Goal: Task Accomplishment & Management: Manage account settings

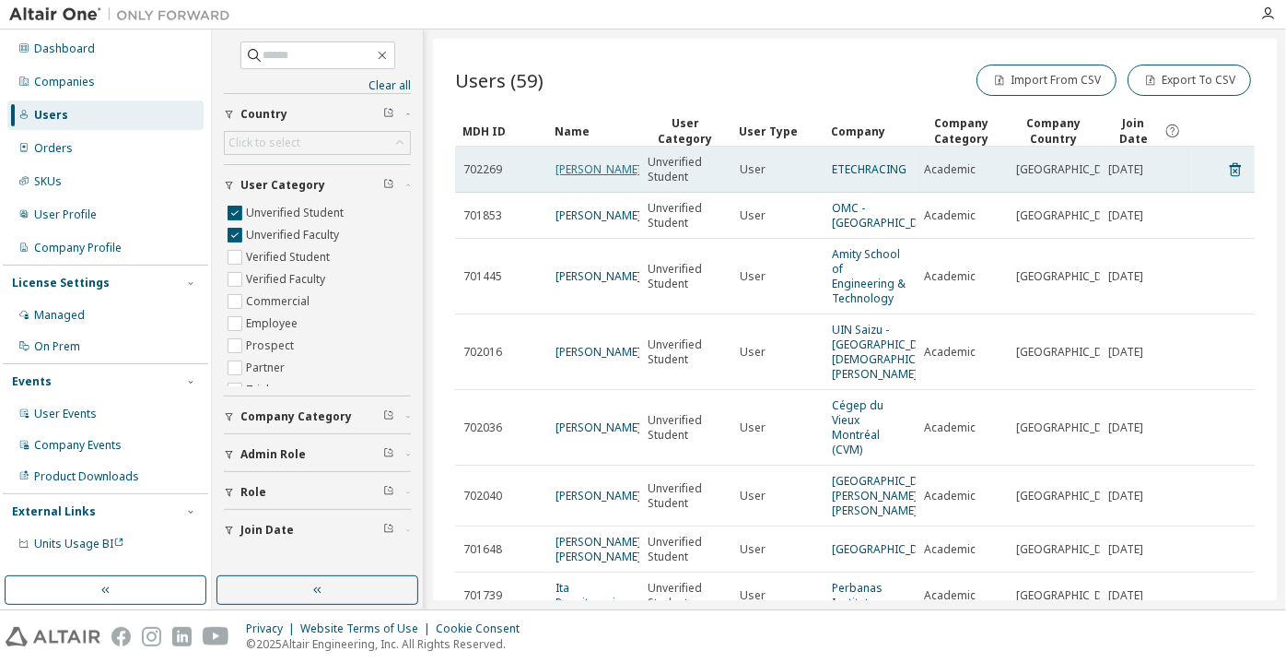
click at [568, 173] on link "Marc Rodriguez" at bounding box center [599, 169] width 86 height 16
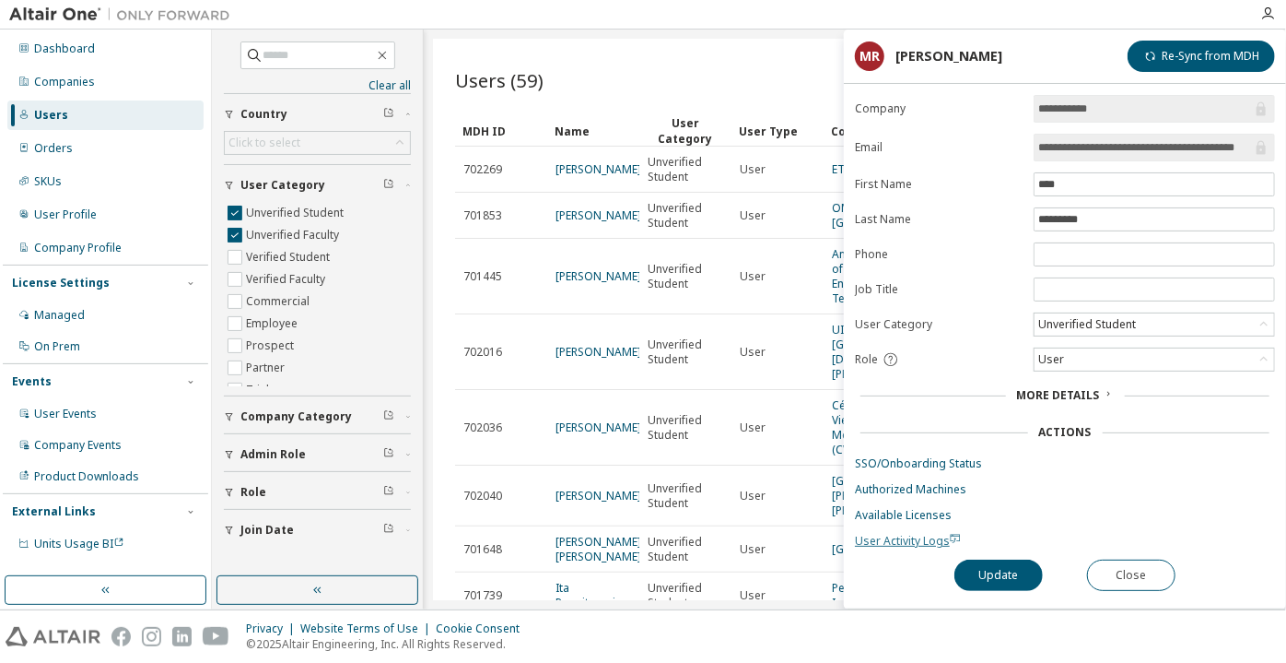
click at [873, 534] on span "User Activity Logs" at bounding box center [908, 541] width 106 height 16
click at [1110, 319] on div "Unverified Student" at bounding box center [1087, 324] width 103 height 20
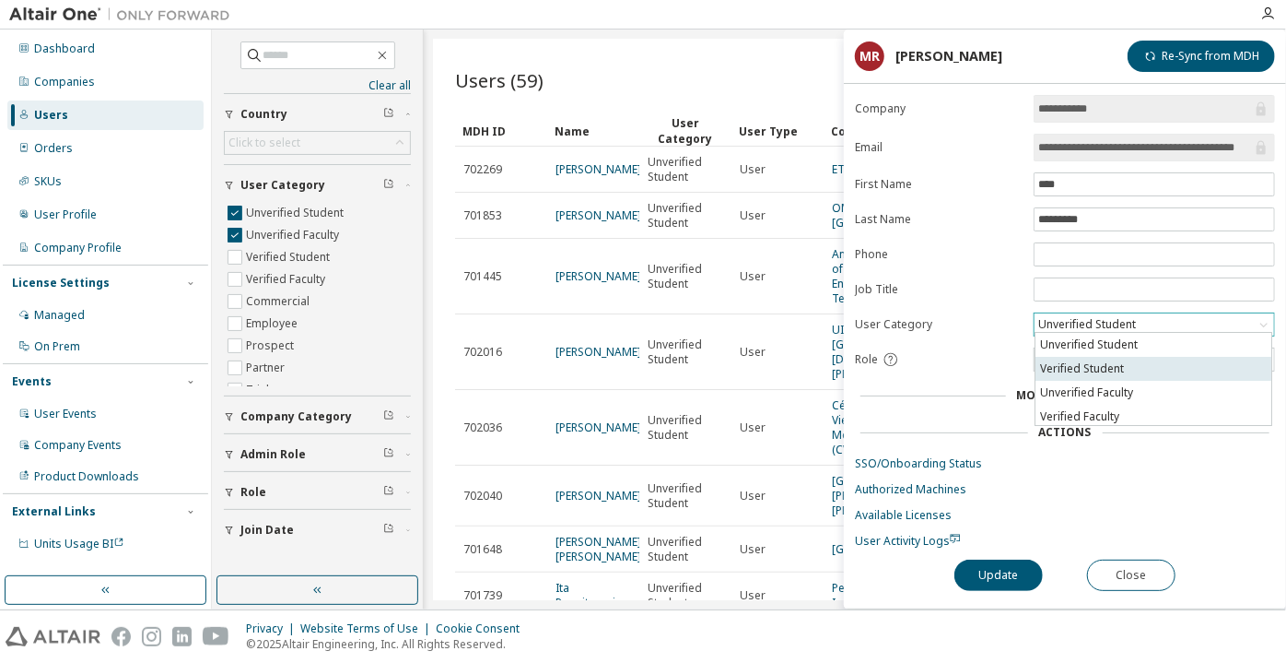
click at [1118, 360] on li "Verified Student" at bounding box center [1154, 369] width 236 height 24
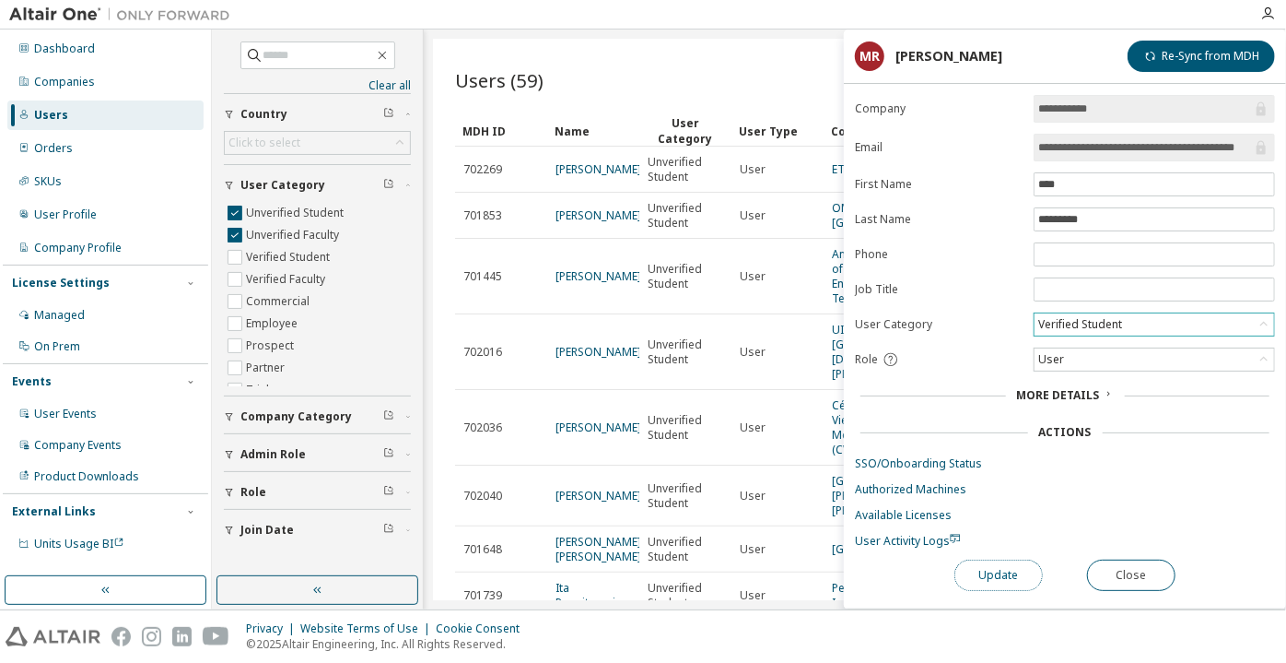
click at [1014, 582] on button "Update" at bounding box center [999, 574] width 88 height 31
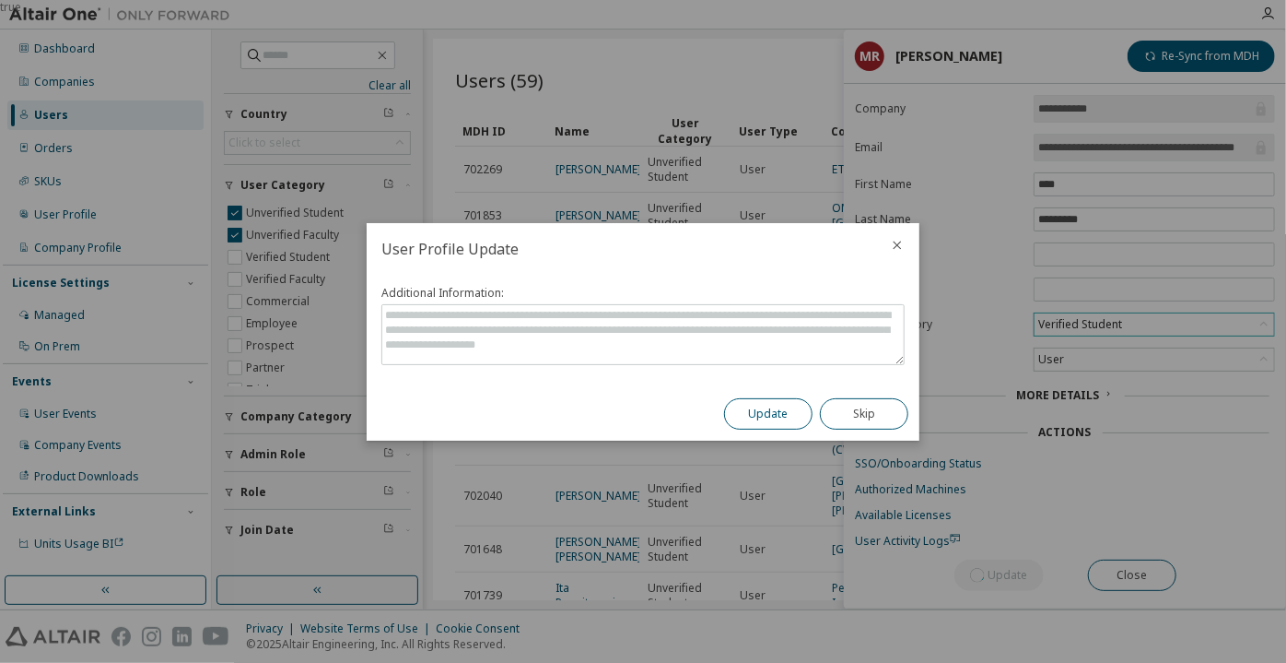
click at [733, 405] on button "Update" at bounding box center [768, 413] width 88 height 31
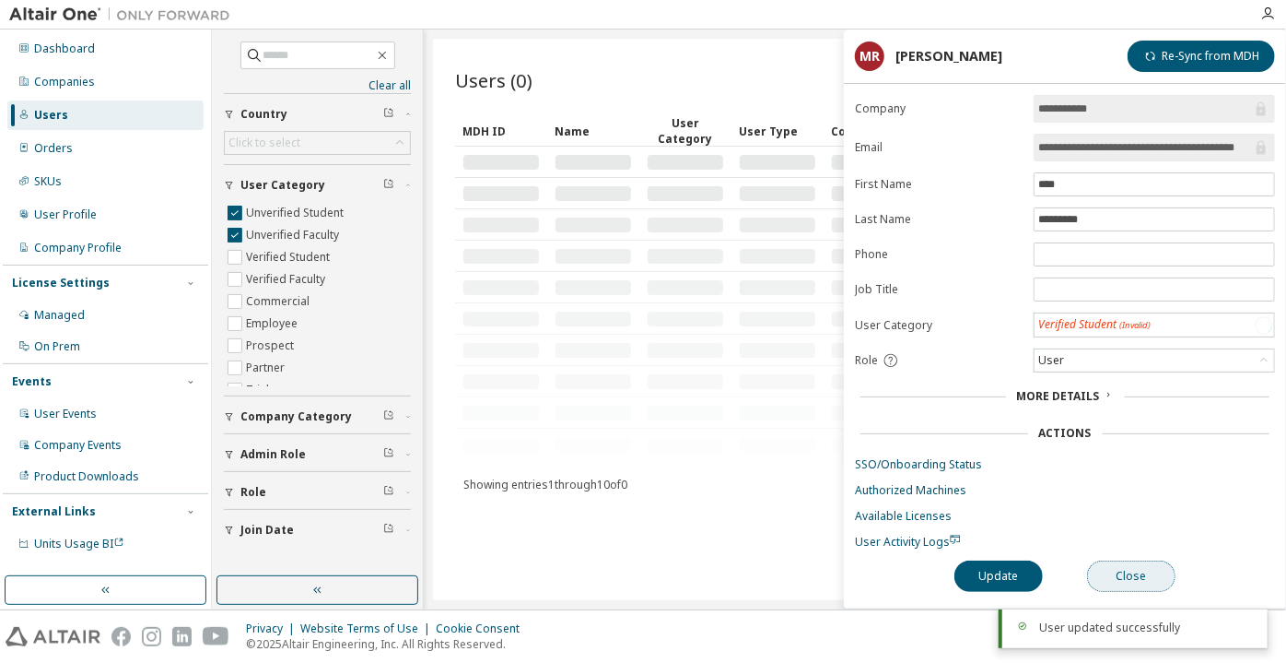
click at [1134, 569] on button "Close" at bounding box center [1131, 575] width 88 height 31
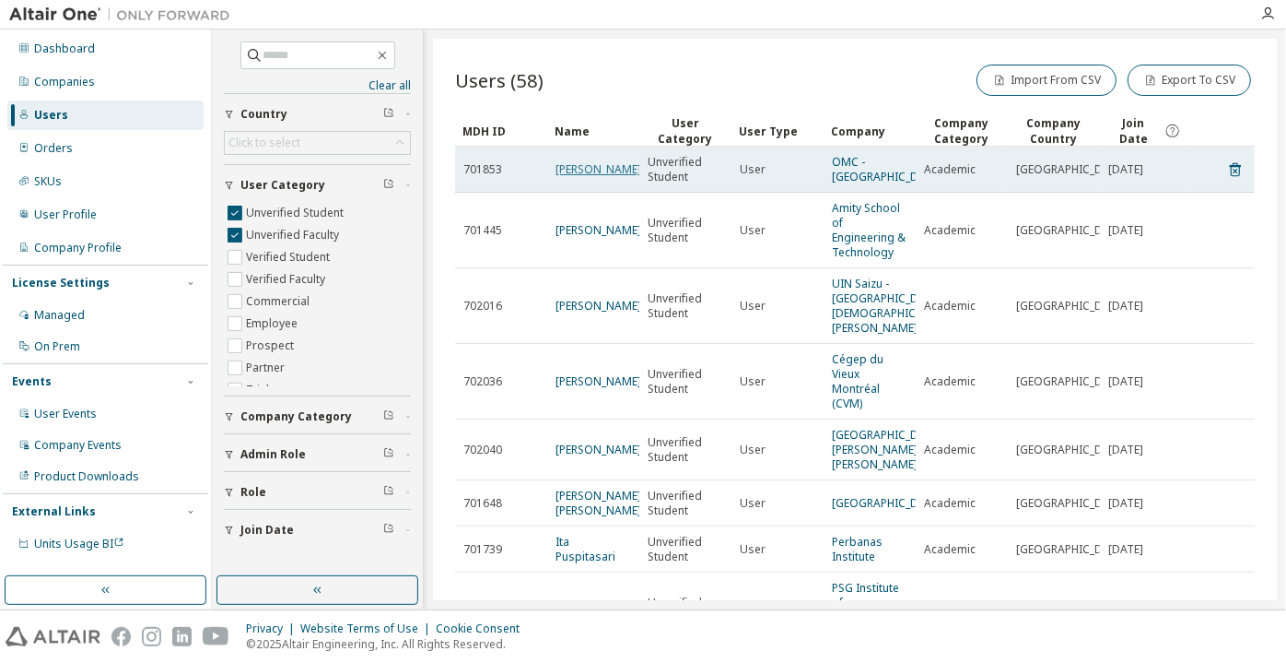
click at [584, 177] on link "JAMES KINUTHIA" at bounding box center [599, 169] width 86 height 16
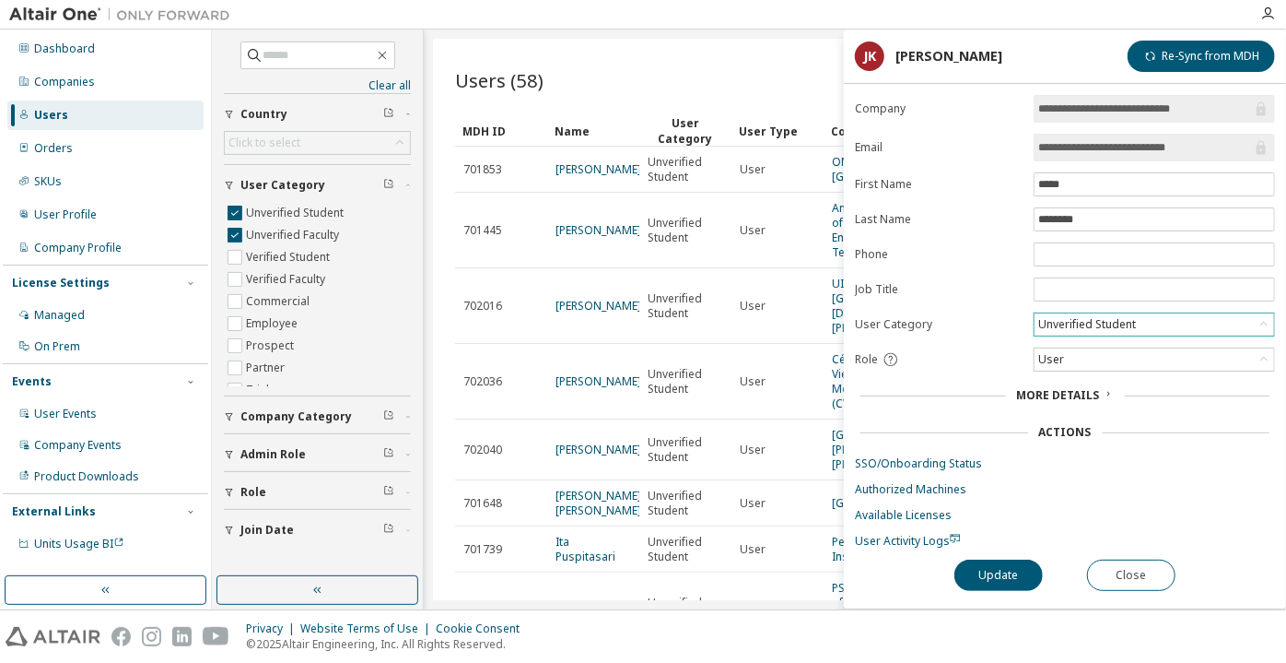
click at [1098, 320] on div "Unverified Student" at bounding box center [1087, 324] width 103 height 20
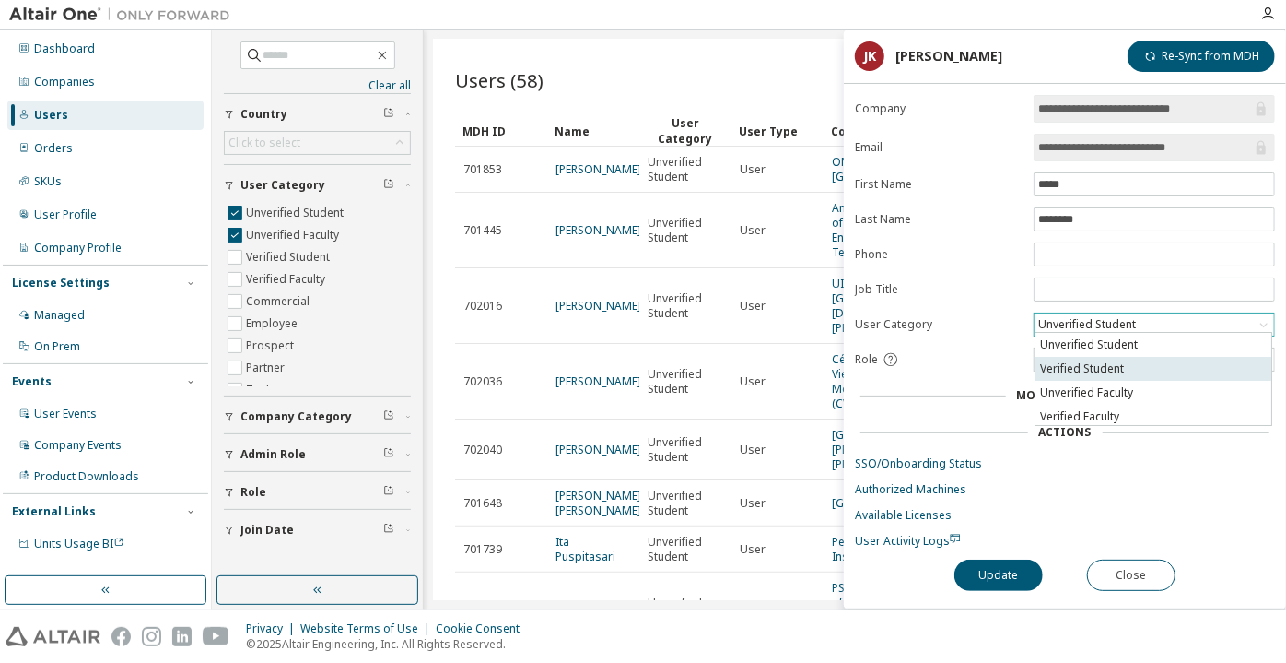
click at [1081, 364] on li "Verified Student" at bounding box center [1154, 369] width 236 height 24
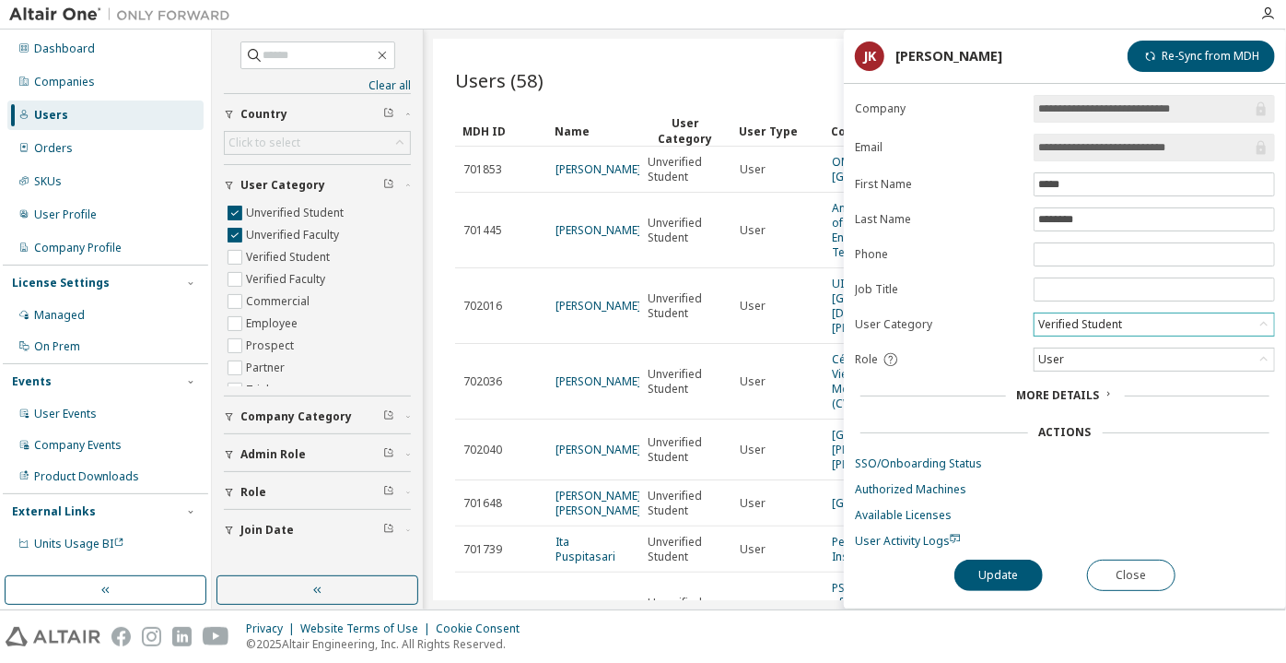
click at [959, 625] on div "Privacy Website Terms of Use Cookie Consent © 2025 Altair Engineering, Inc. All…" at bounding box center [643, 636] width 1286 height 53
click at [989, 559] on button "Update" at bounding box center [999, 574] width 88 height 31
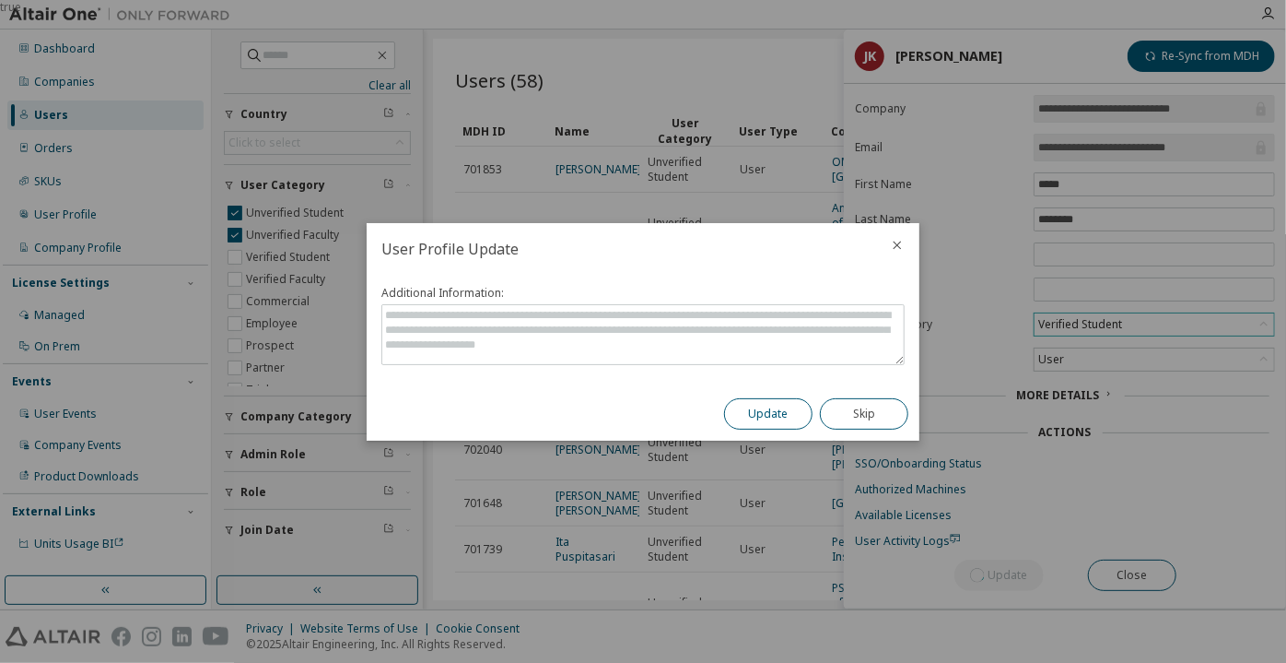
click at [783, 427] on button "Update" at bounding box center [768, 413] width 88 height 31
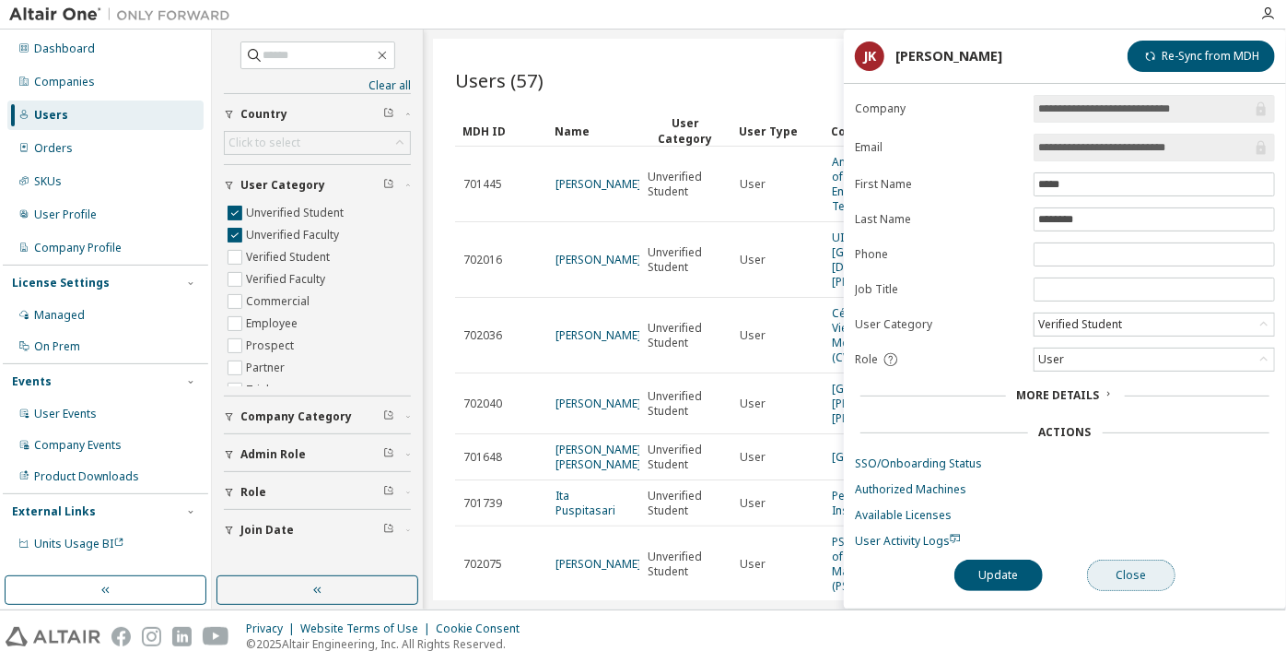
click at [1115, 565] on button "Close" at bounding box center [1131, 574] width 88 height 31
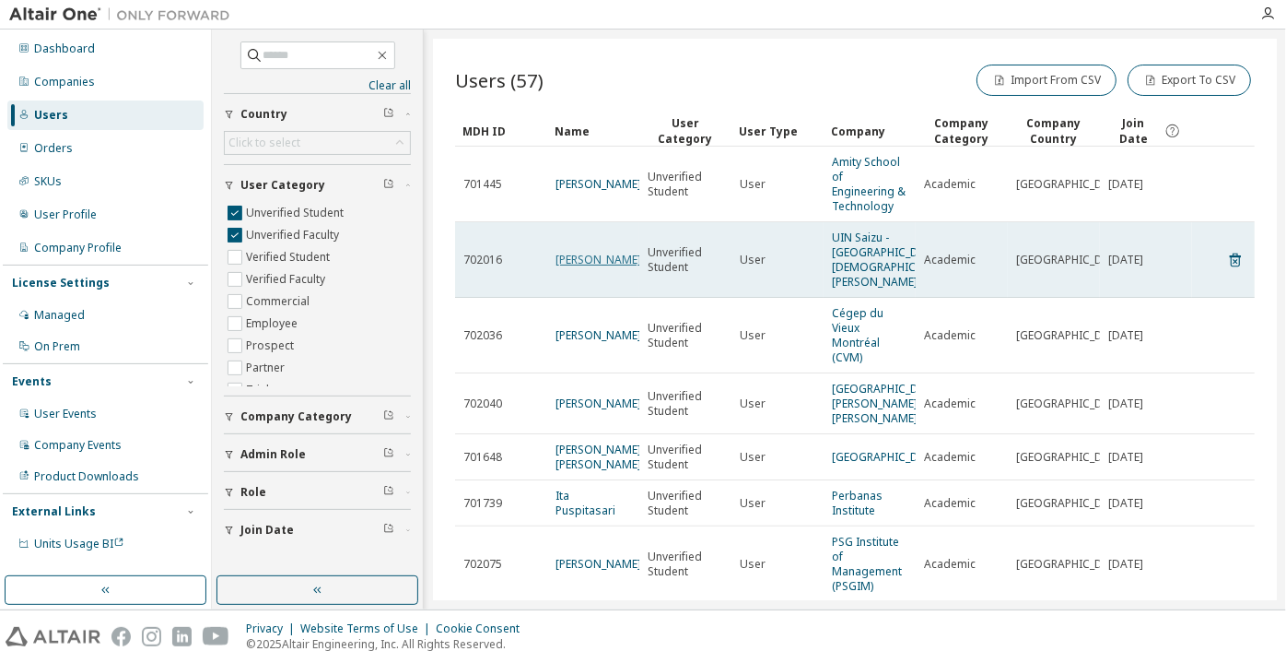
click at [571, 267] on link "Fajar Hardoyono" at bounding box center [599, 260] width 86 height 16
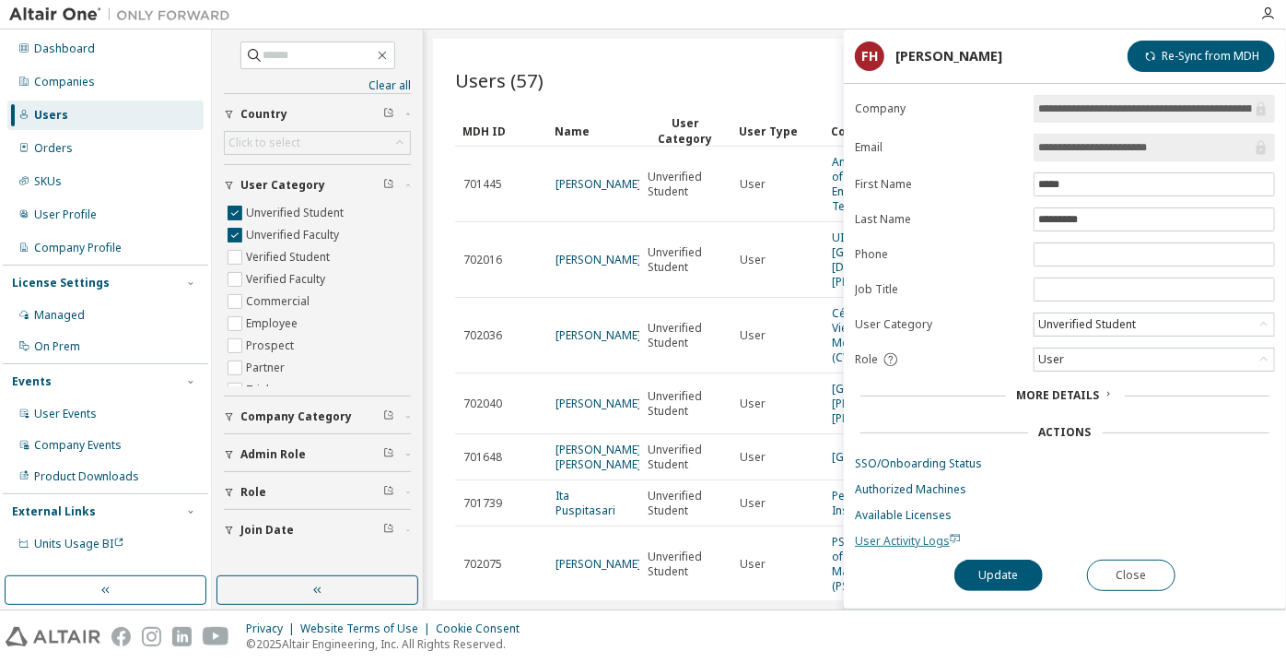
click at [866, 536] on span "User Activity Logs" at bounding box center [908, 541] width 106 height 16
click at [1051, 314] on div "Unverified Student" at bounding box center [1087, 324] width 103 height 20
click at [1061, 407] on li "Verified Faculty" at bounding box center [1154, 417] width 236 height 24
click at [979, 584] on button "Update" at bounding box center [999, 574] width 88 height 31
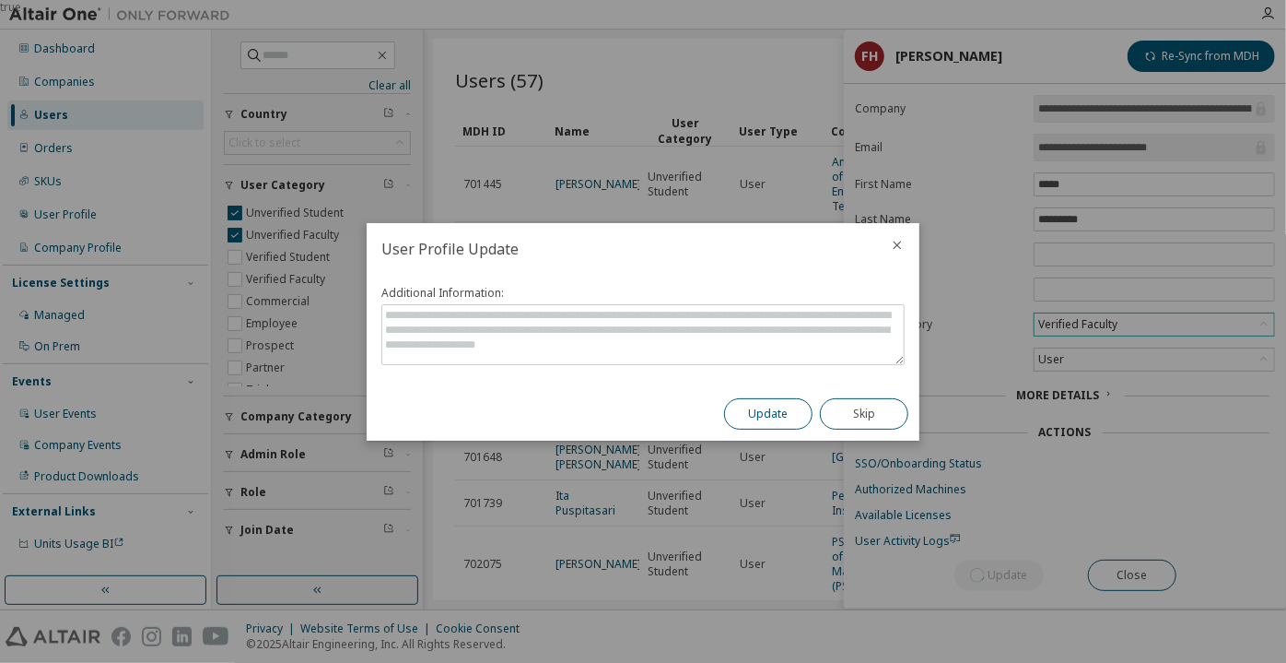
click at [754, 409] on button "Update" at bounding box center [768, 413] width 88 height 31
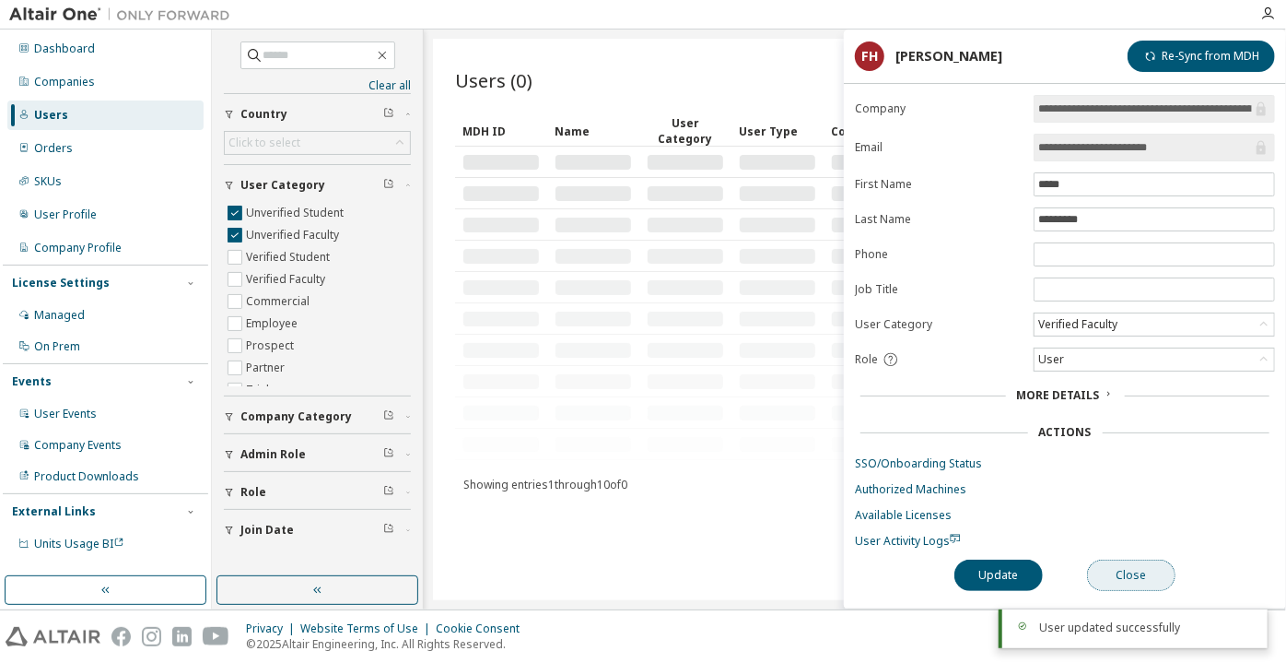
click at [1130, 574] on button "Close" at bounding box center [1131, 574] width 88 height 31
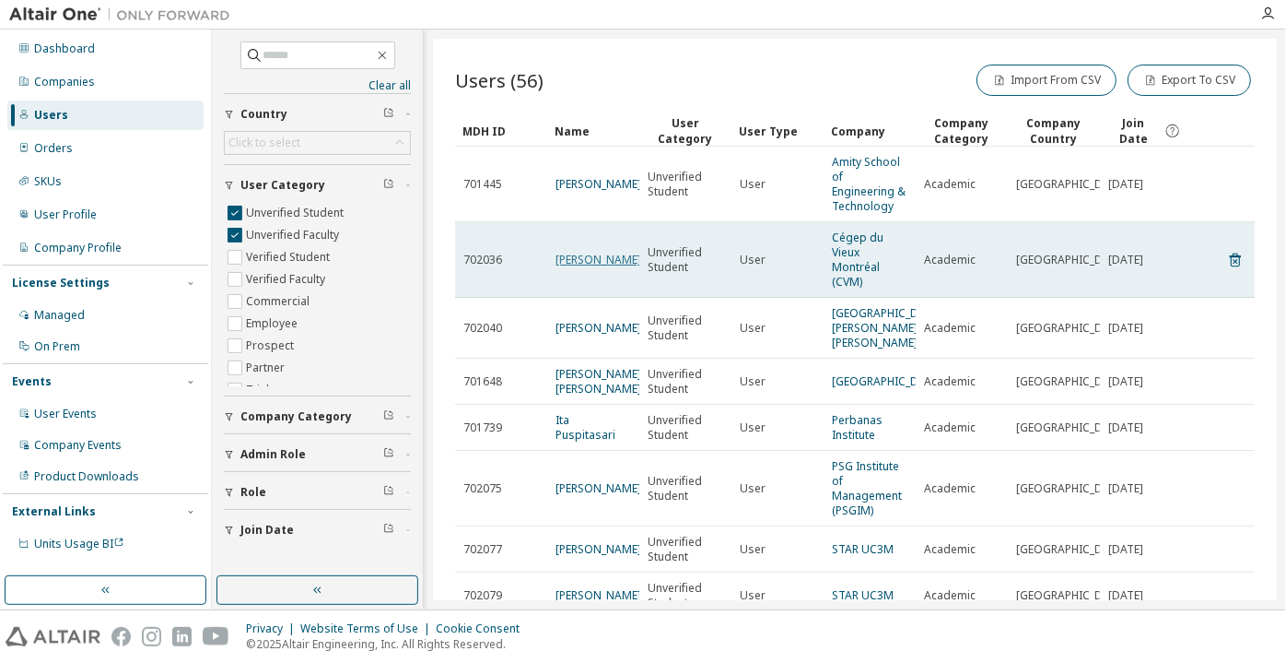
click at [607, 254] on link "David Upshall" at bounding box center [599, 260] width 86 height 16
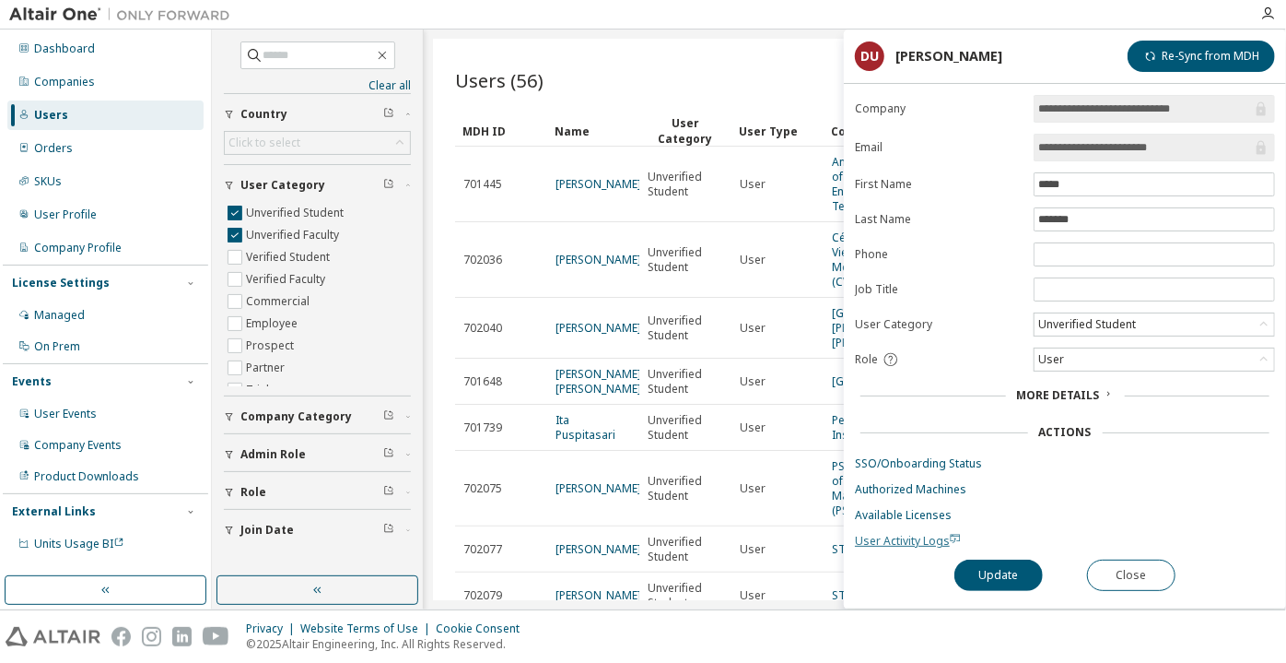
click at [897, 542] on span "User Activity Logs" at bounding box center [908, 541] width 106 height 16
click at [1110, 318] on div "Unverified Student" at bounding box center [1087, 324] width 103 height 20
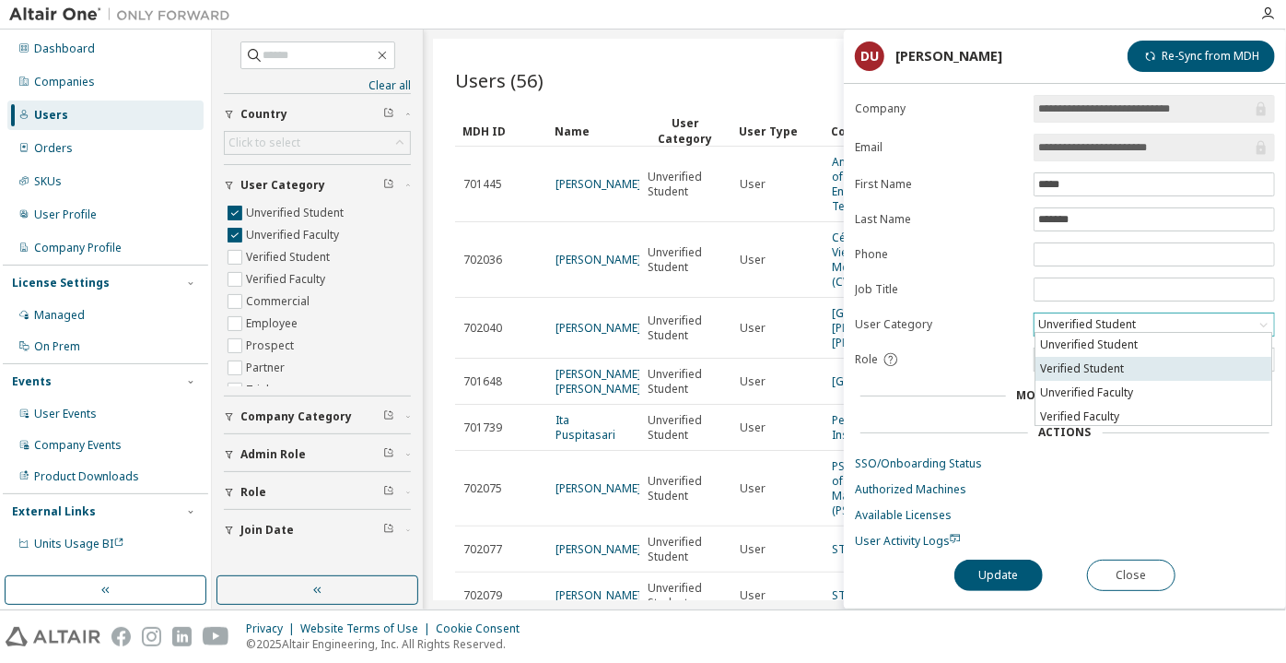
click at [1108, 371] on li "Verified Student" at bounding box center [1154, 369] width 236 height 24
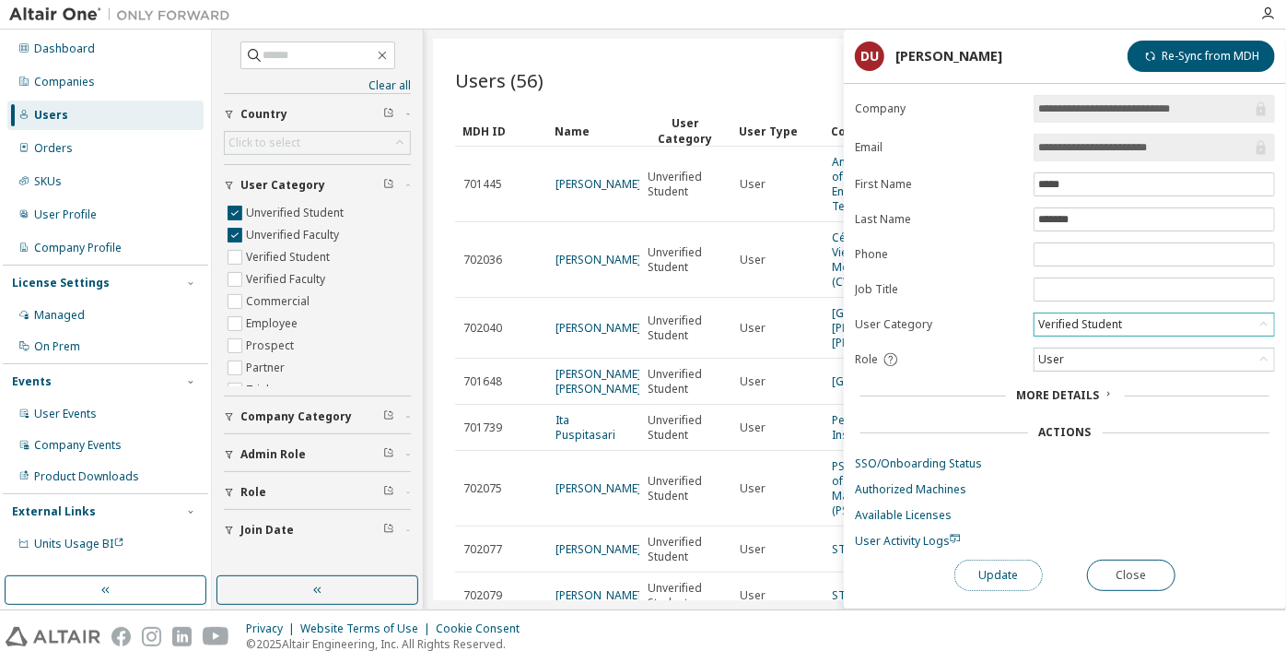
click at [1004, 569] on button "Update" at bounding box center [999, 574] width 88 height 31
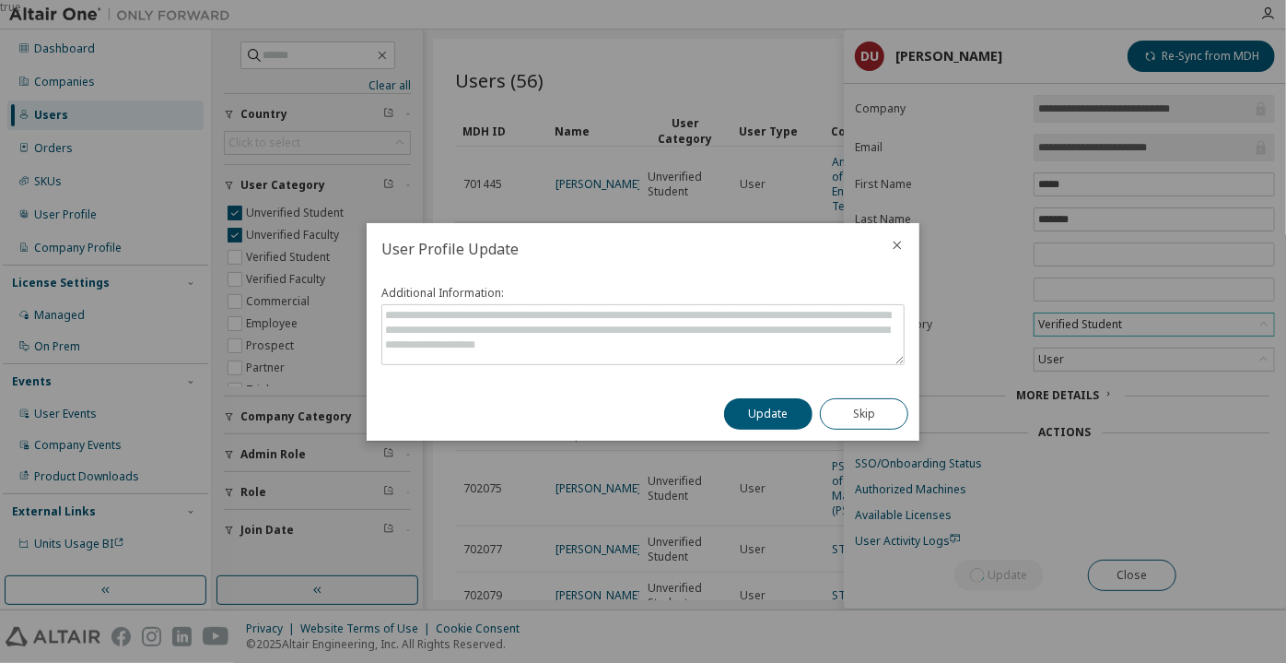
drag, startPoint x: 792, startPoint y: 410, endPoint x: 764, endPoint y: 266, distance: 146.4
click at [792, 412] on button "Update" at bounding box center [768, 413] width 88 height 31
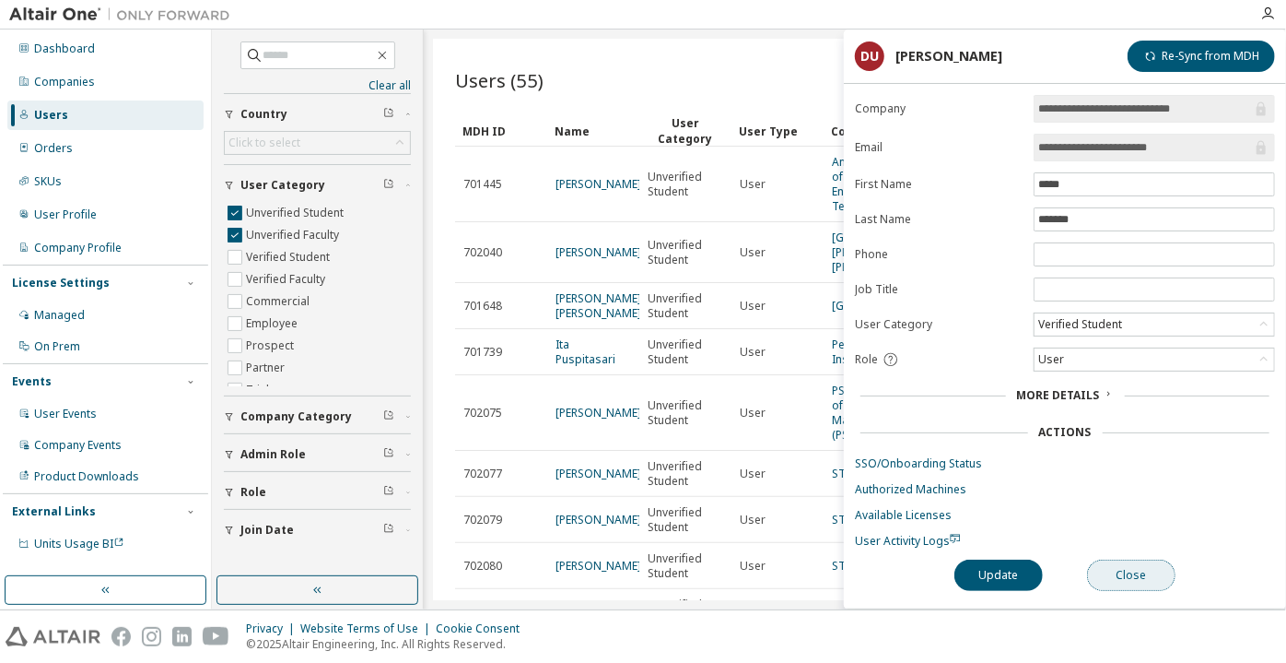
click at [1130, 571] on button "Close" at bounding box center [1131, 574] width 88 height 31
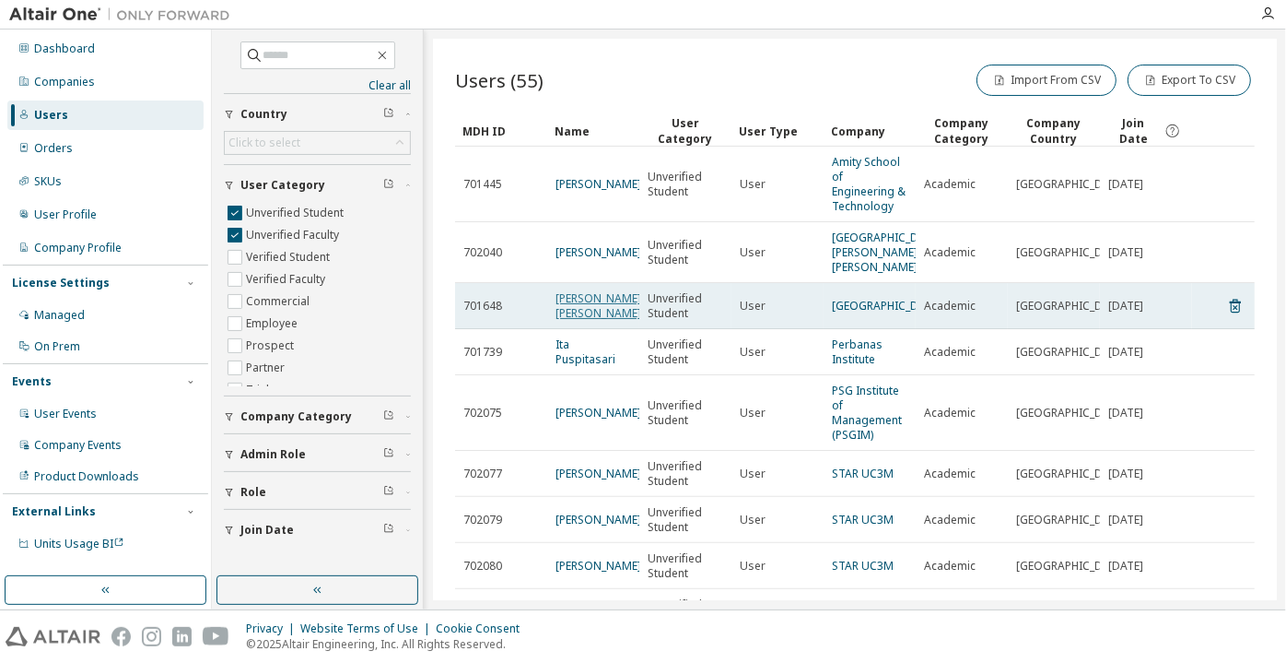
click at [579, 305] on link "Aida Binti Ahmad" at bounding box center [599, 305] width 86 height 30
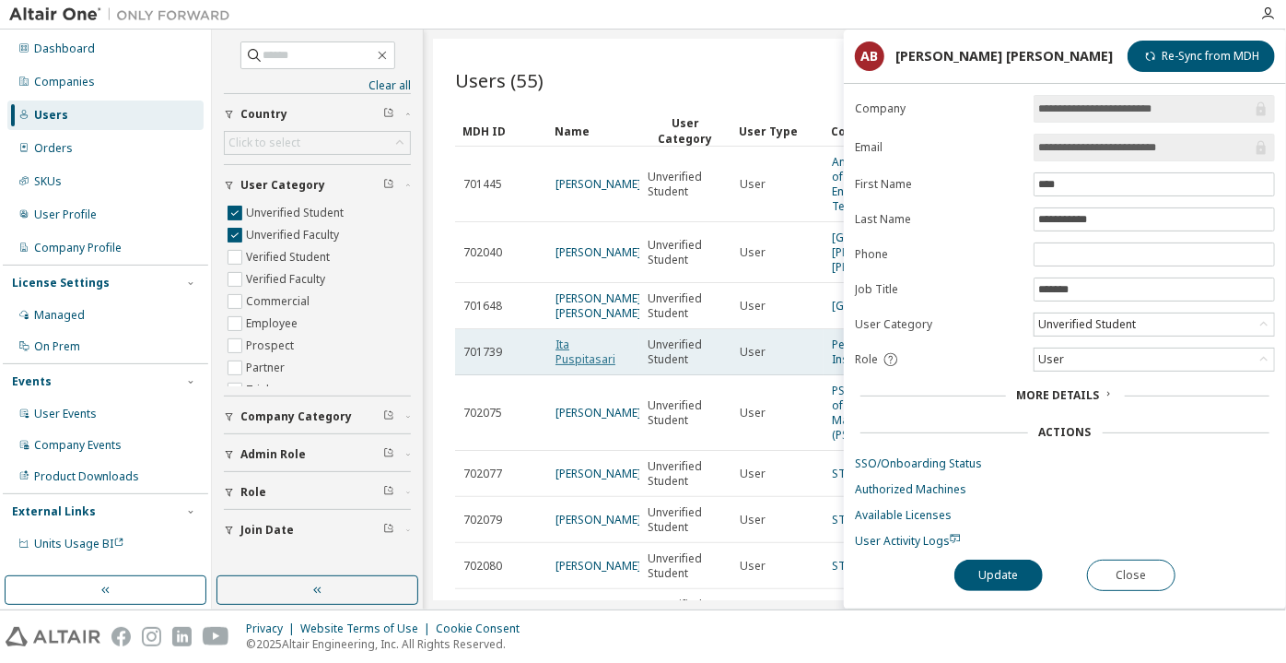
click at [616, 364] on td "Ita Puspitasari" at bounding box center [593, 352] width 92 height 46
click at [609, 349] on link "Ita Puspitasari" at bounding box center [586, 351] width 60 height 30
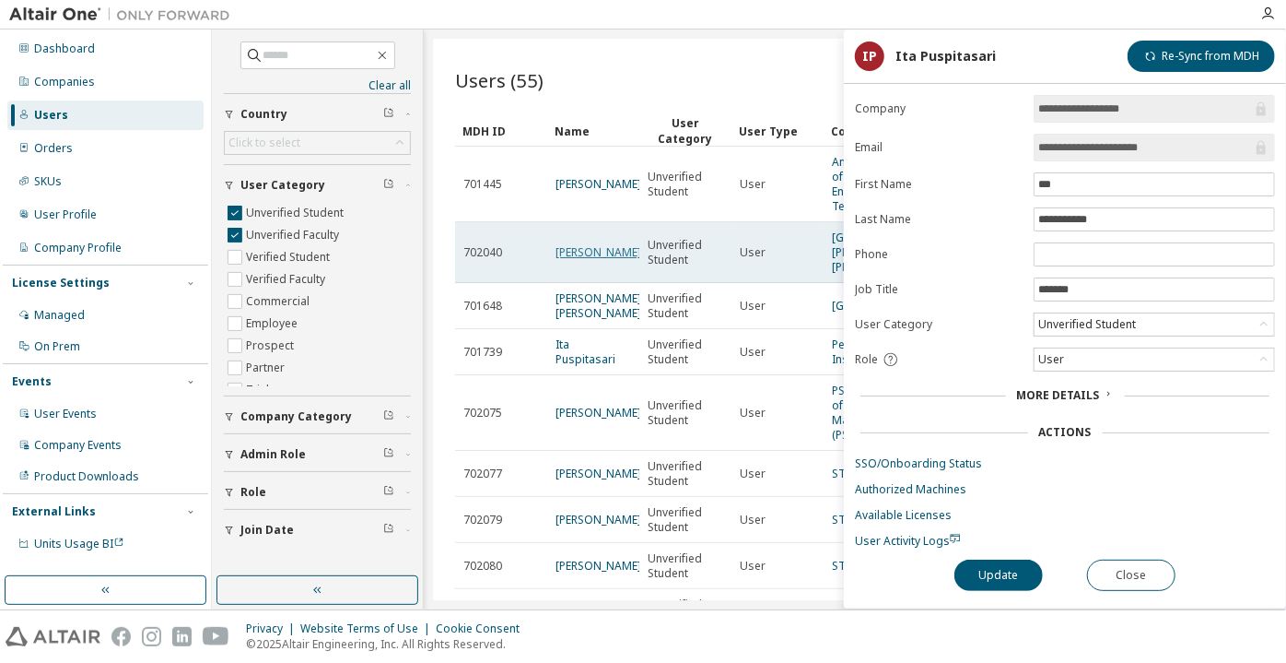
click at [575, 255] on link "patricia mendez" at bounding box center [599, 252] width 86 height 16
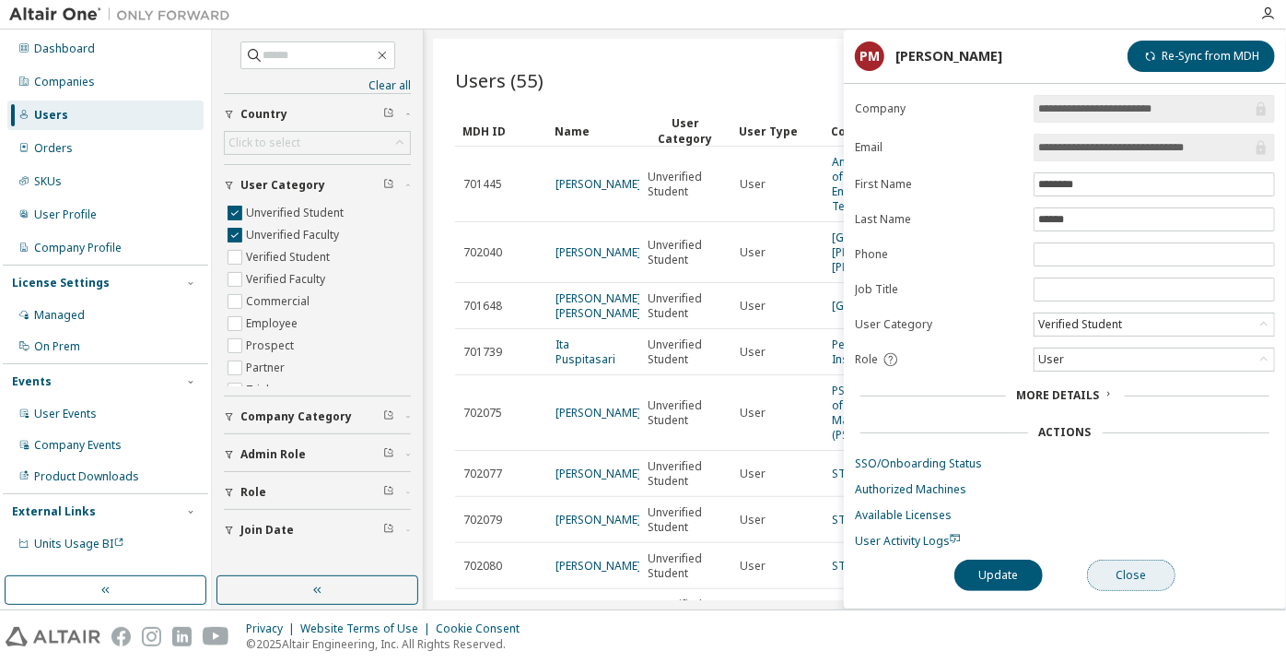
click at [1123, 575] on button "Close" at bounding box center [1131, 574] width 88 height 31
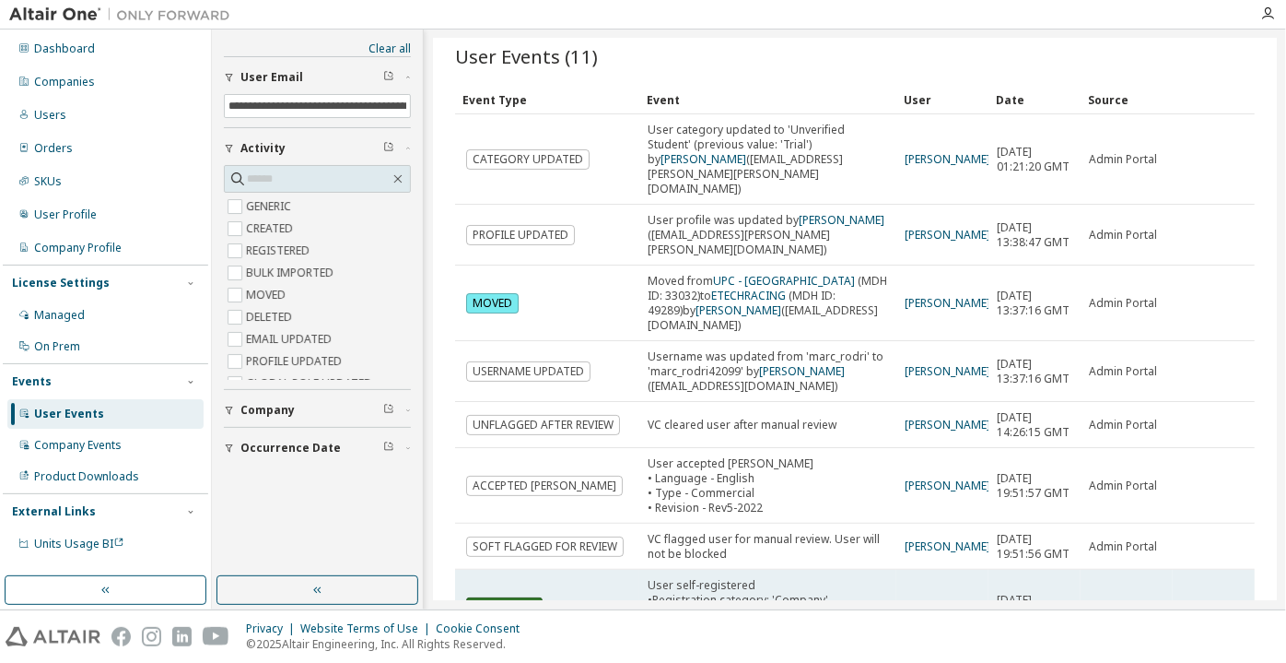
scroll to position [17, 0]
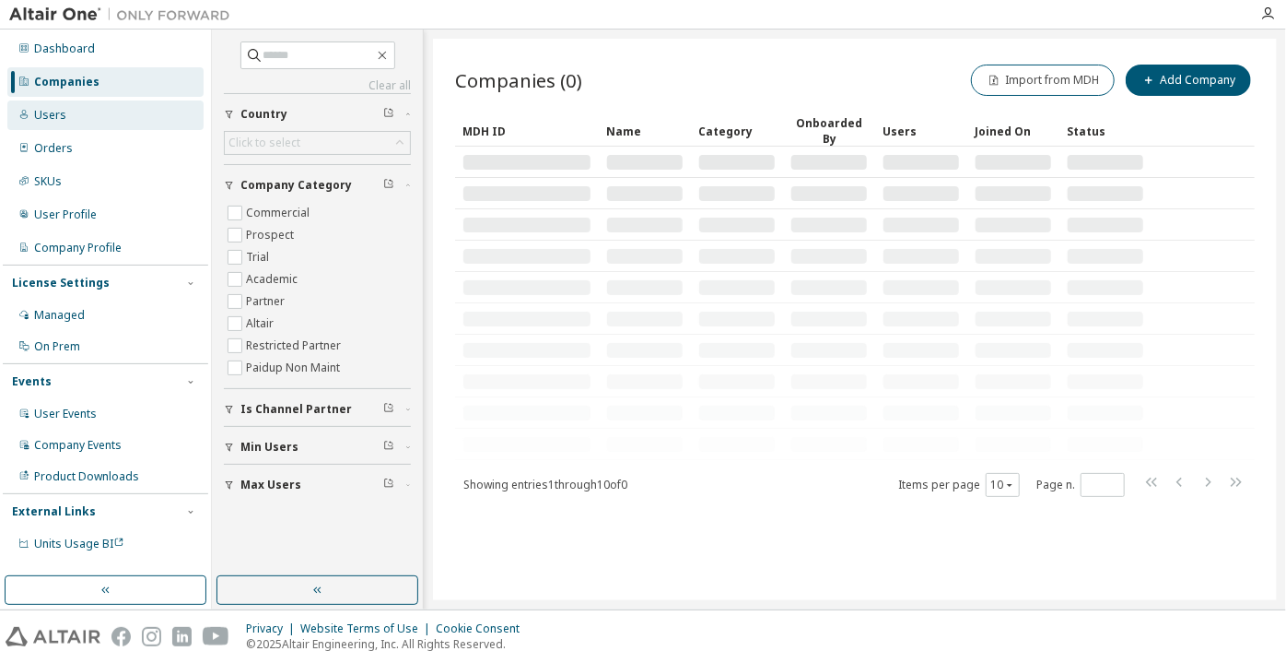
click at [64, 121] on div "Users" at bounding box center [105, 114] width 196 height 29
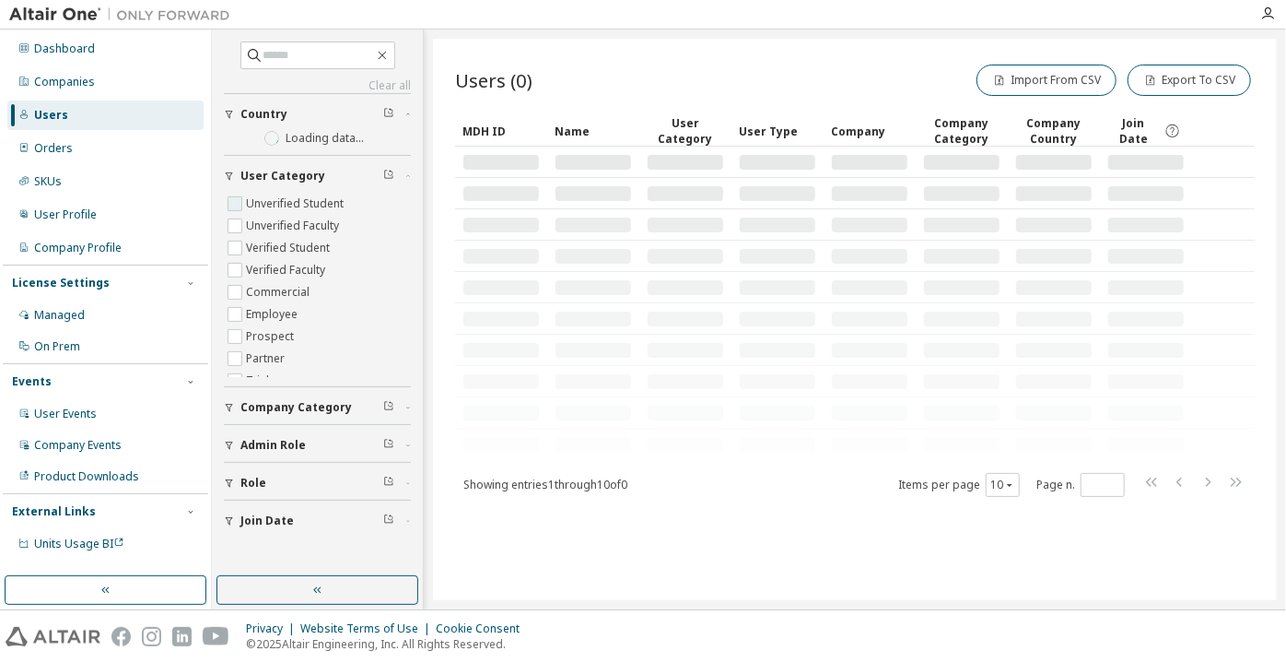
click at [255, 192] on button "User Category" at bounding box center [317, 176] width 187 height 41
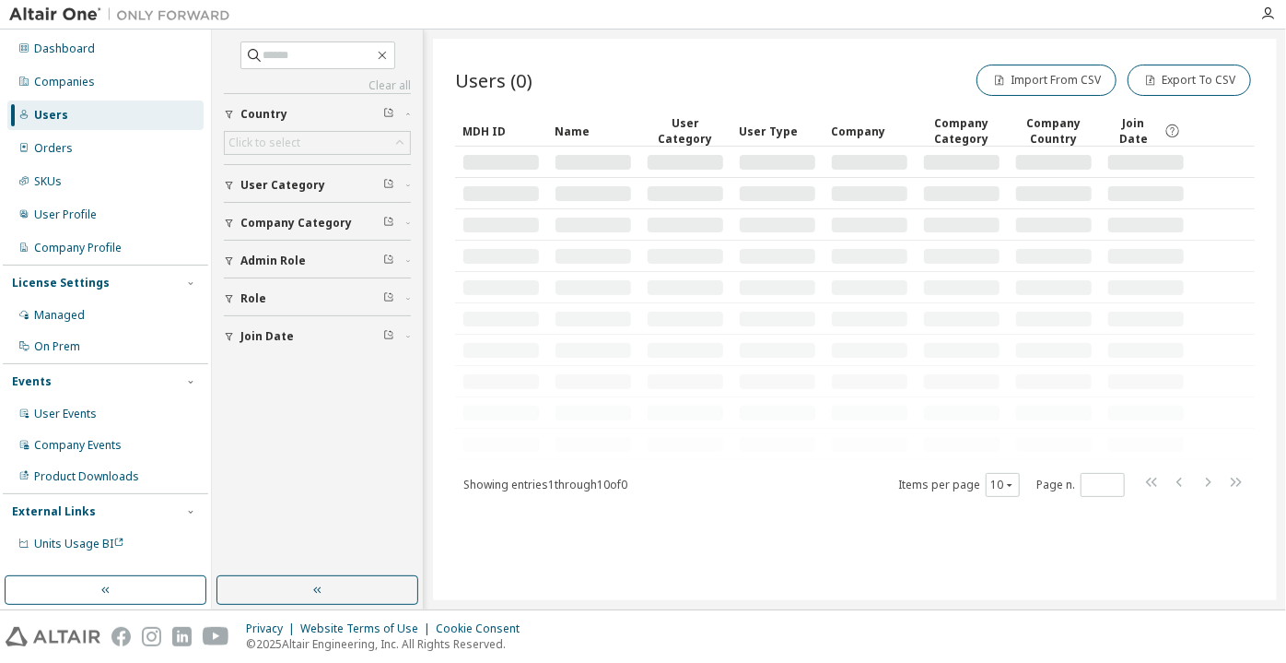
click at [255, 210] on button "Company Category" at bounding box center [317, 223] width 187 height 41
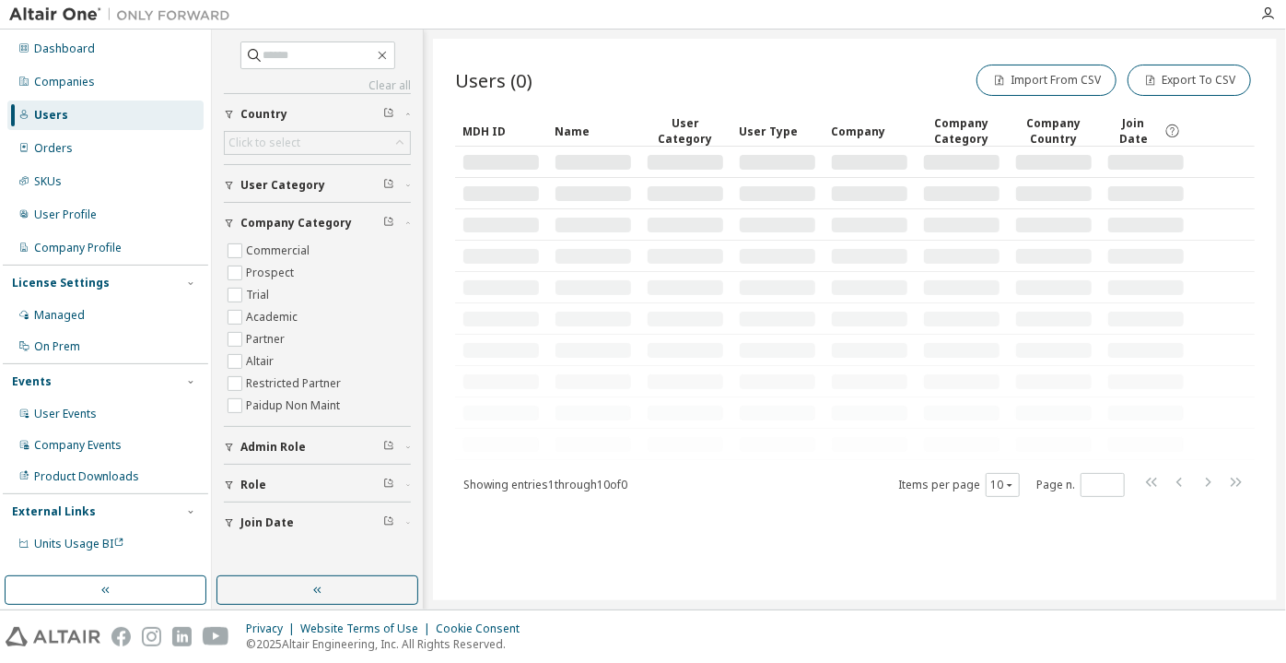
click at [224, 176] on button "User Category" at bounding box center [317, 185] width 187 height 41
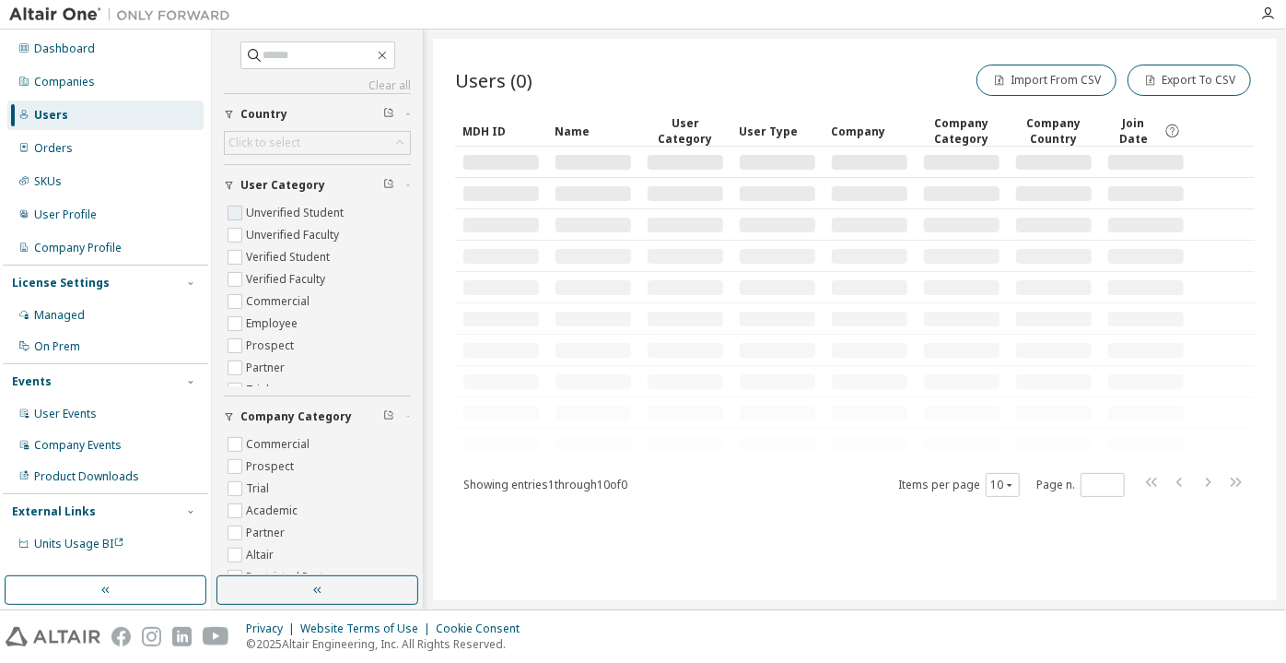
click at [260, 217] on label "Unverified Student" at bounding box center [296, 213] width 101 height 22
click at [264, 229] on label "Unverified Faculty" at bounding box center [294, 235] width 97 height 22
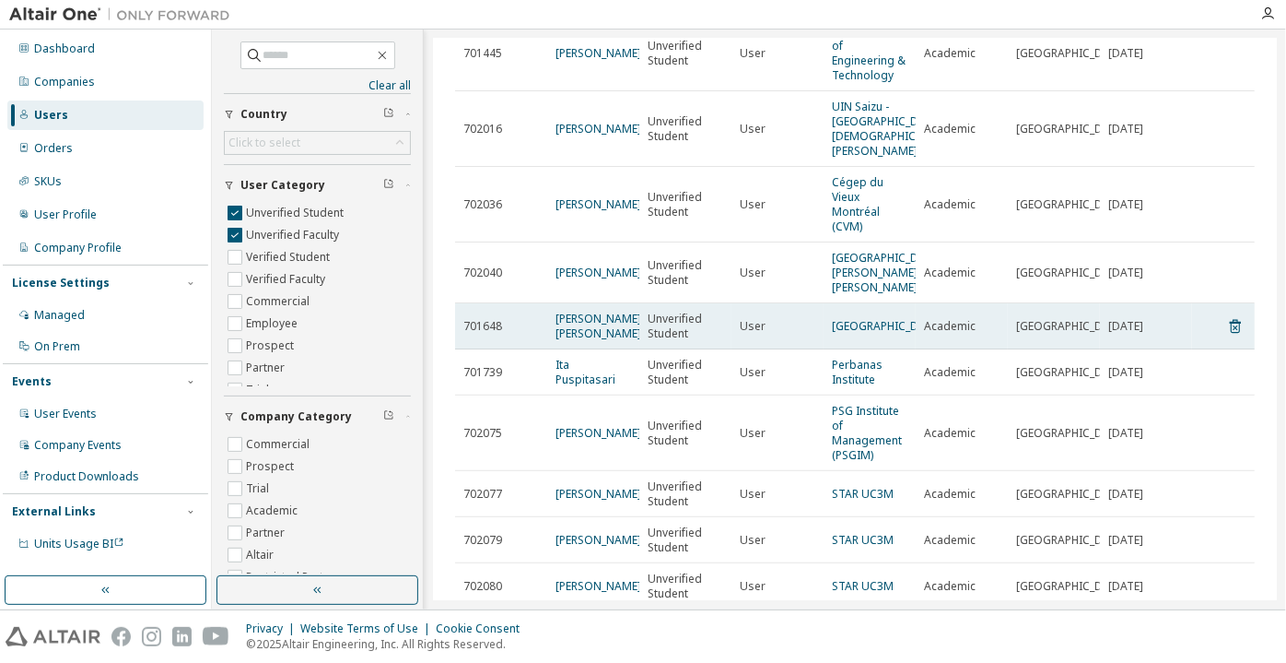
scroll to position [167, 0]
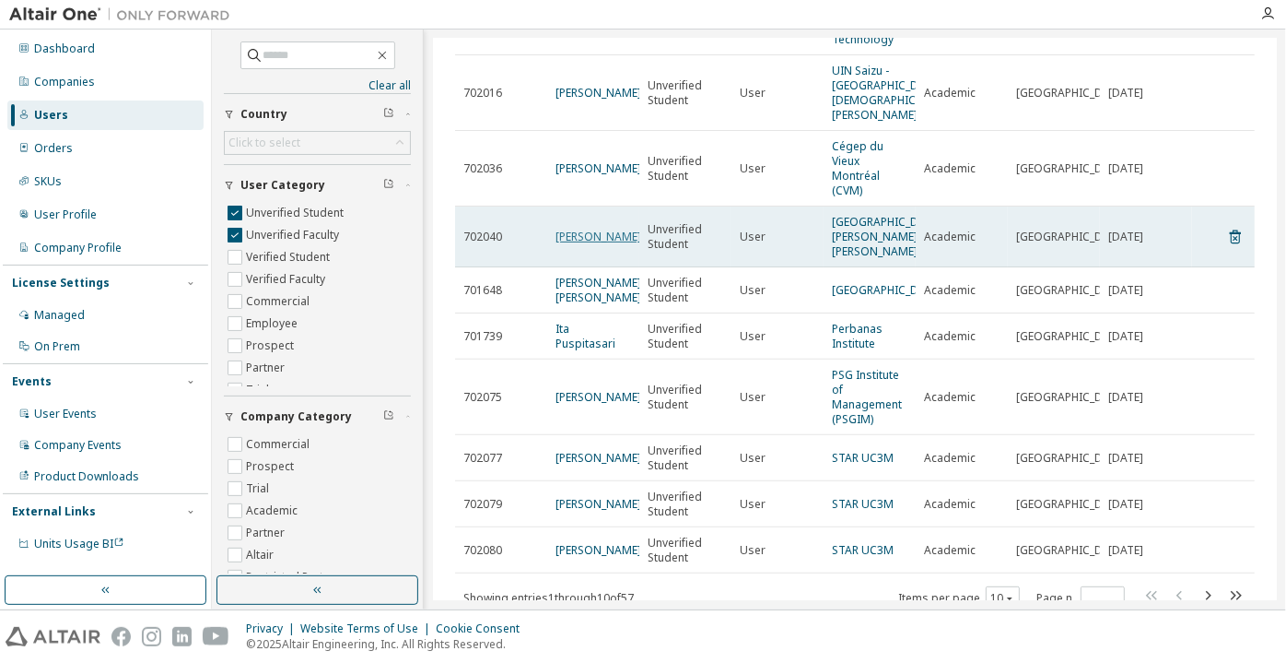
click at [562, 244] on link "patricia mendez" at bounding box center [599, 237] width 86 height 16
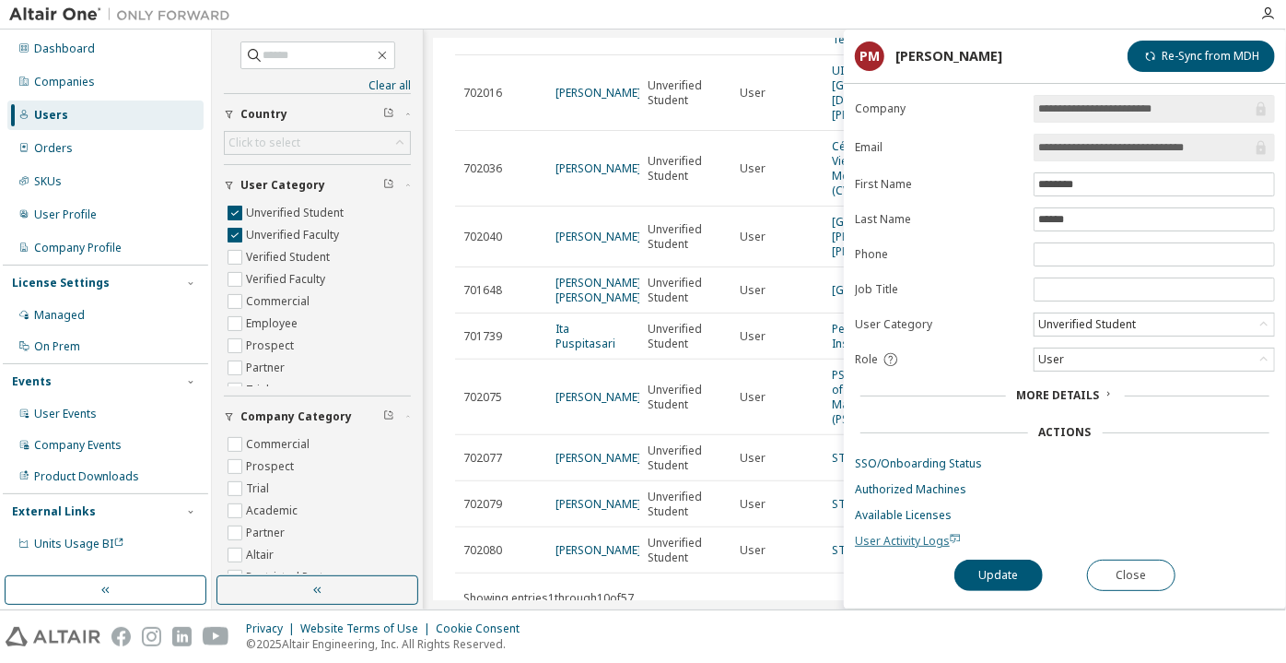
click at [905, 534] on span "User Activity Logs" at bounding box center [908, 541] width 106 height 16
click at [1132, 575] on button "Close" at bounding box center [1131, 574] width 88 height 31
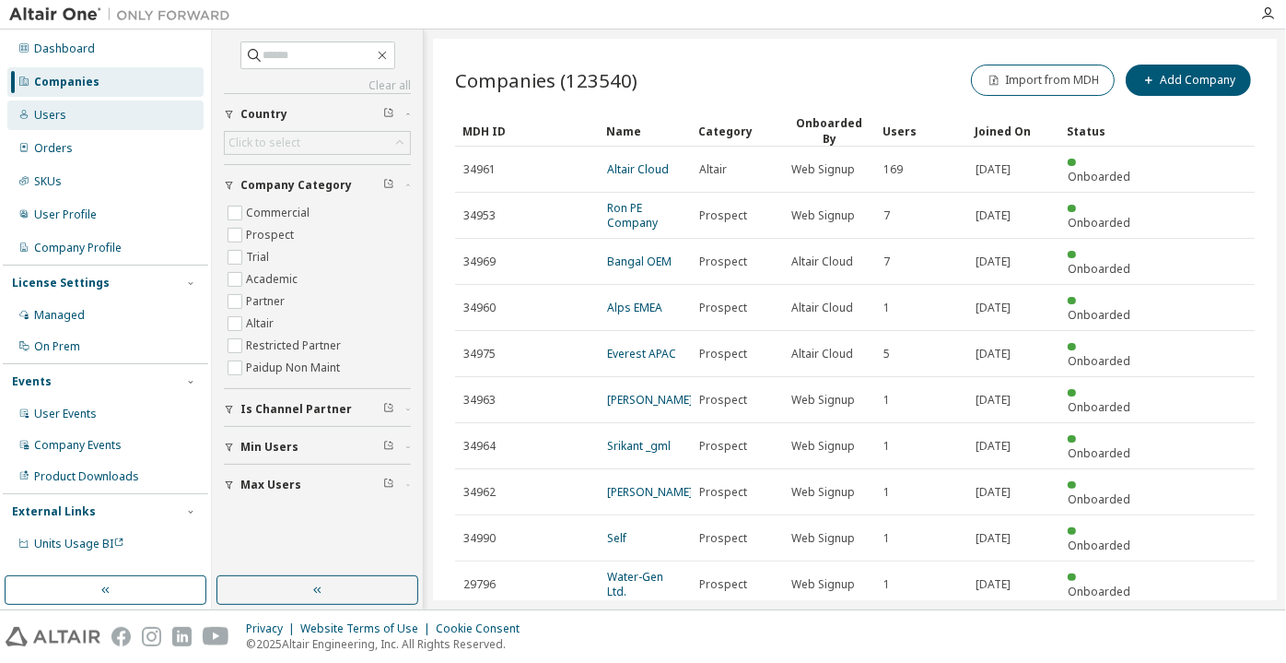
click at [132, 129] on div "Users" at bounding box center [105, 114] width 196 height 29
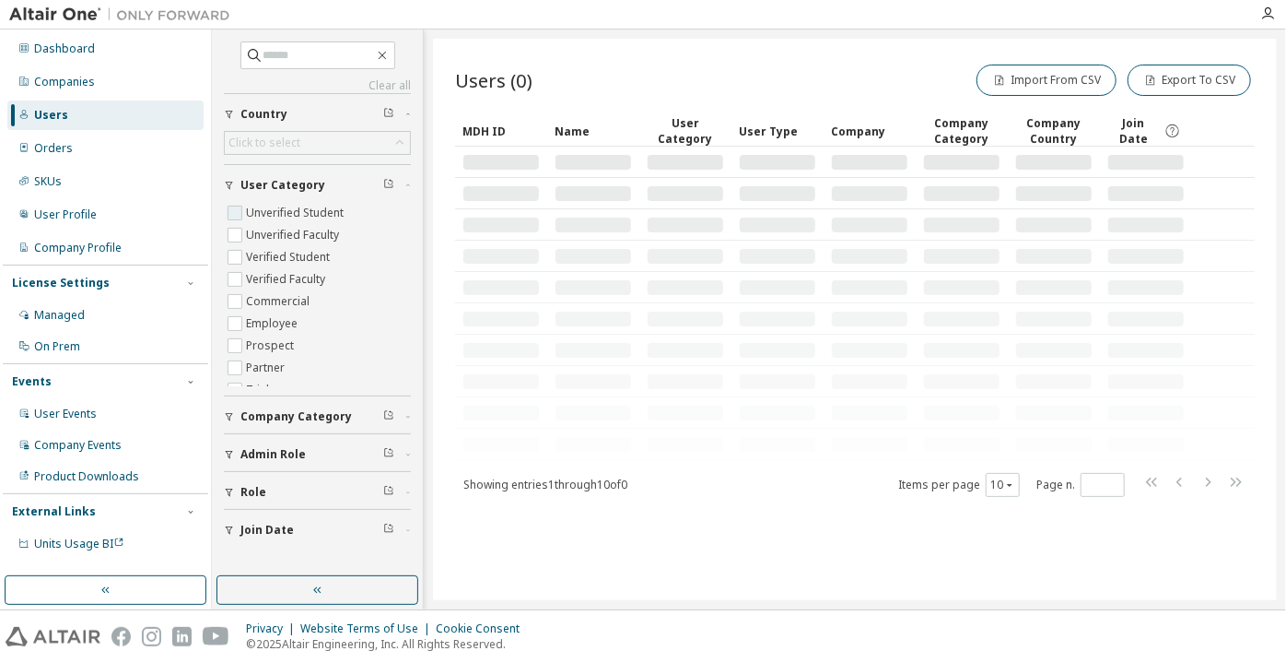
click at [297, 214] on label "Unverified Student" at bounding box center [296, 213] width 101 height 22
click at [305, 234] on label "Unverified Faculty" at bounding box center [294, 235] width 97 height 22
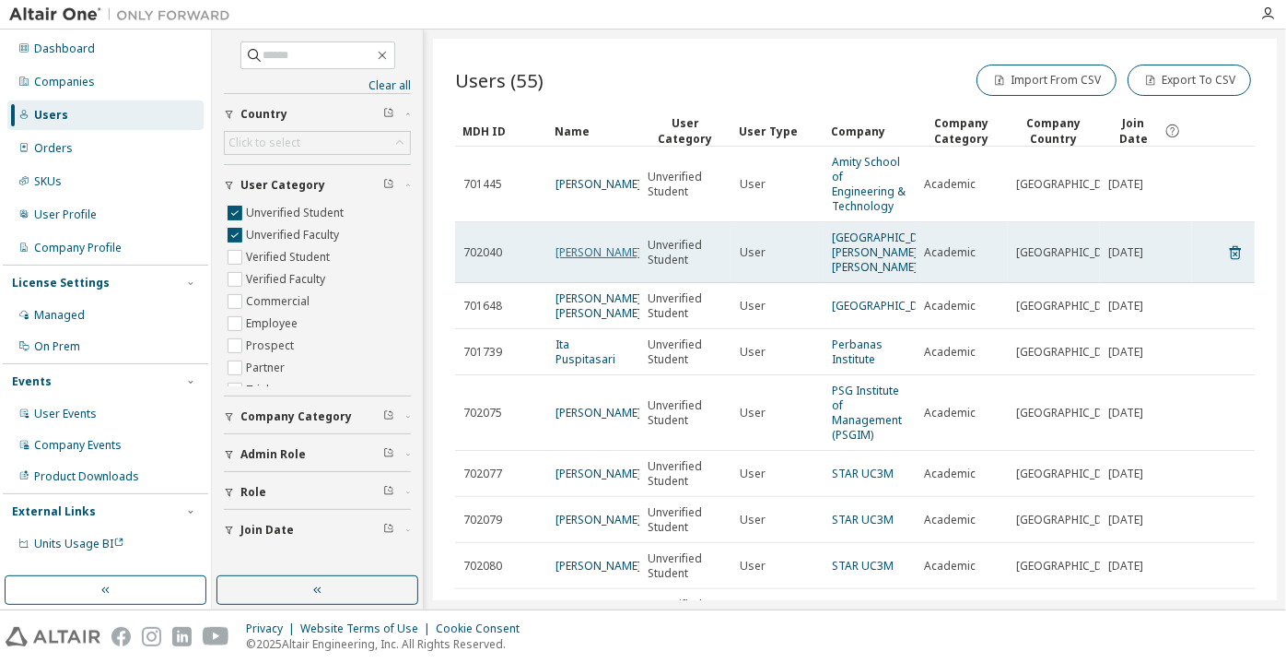
click at [558, 244] on link "patricia mendez" at bounding box center [599, 252] width 86 height 16
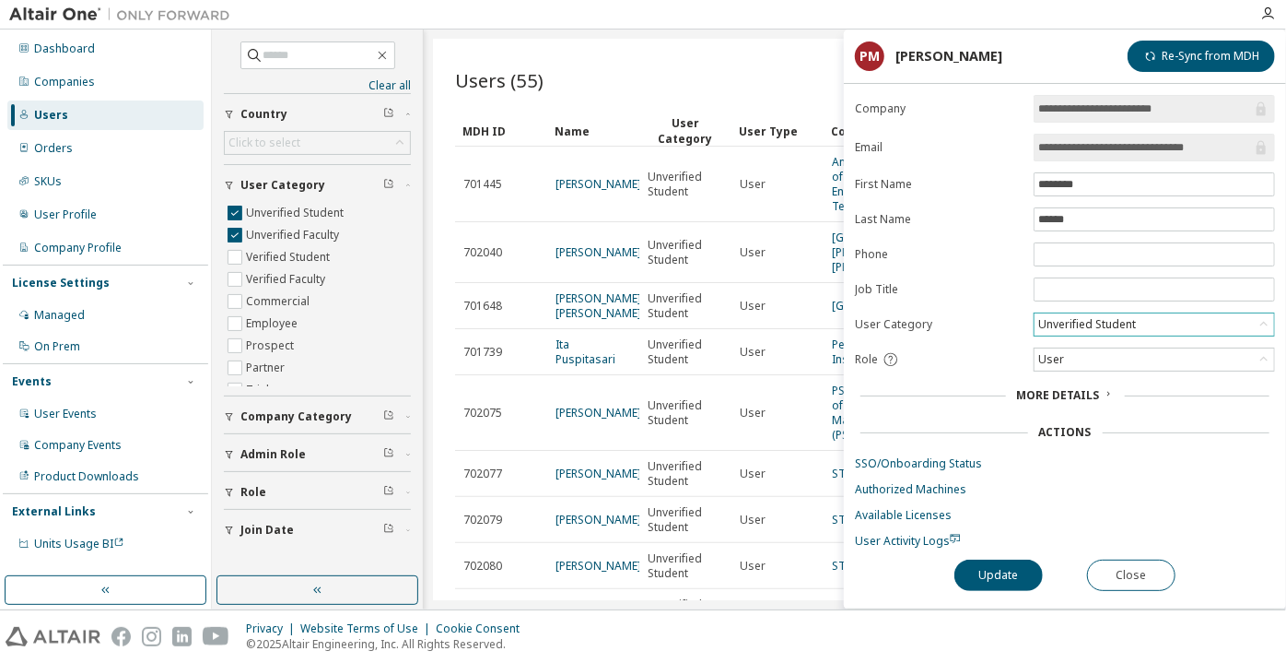
click at [1163, 313] on div "Unverified Student" at bounding box center [1155, 324] width 240 height 22
click at [1132, 360] on li "Verified Student" at bounding box center [1154, 369] width 236 height 24
click at [991, 572] on button "Update" at bounding box center [999, 574] width 88 height 31
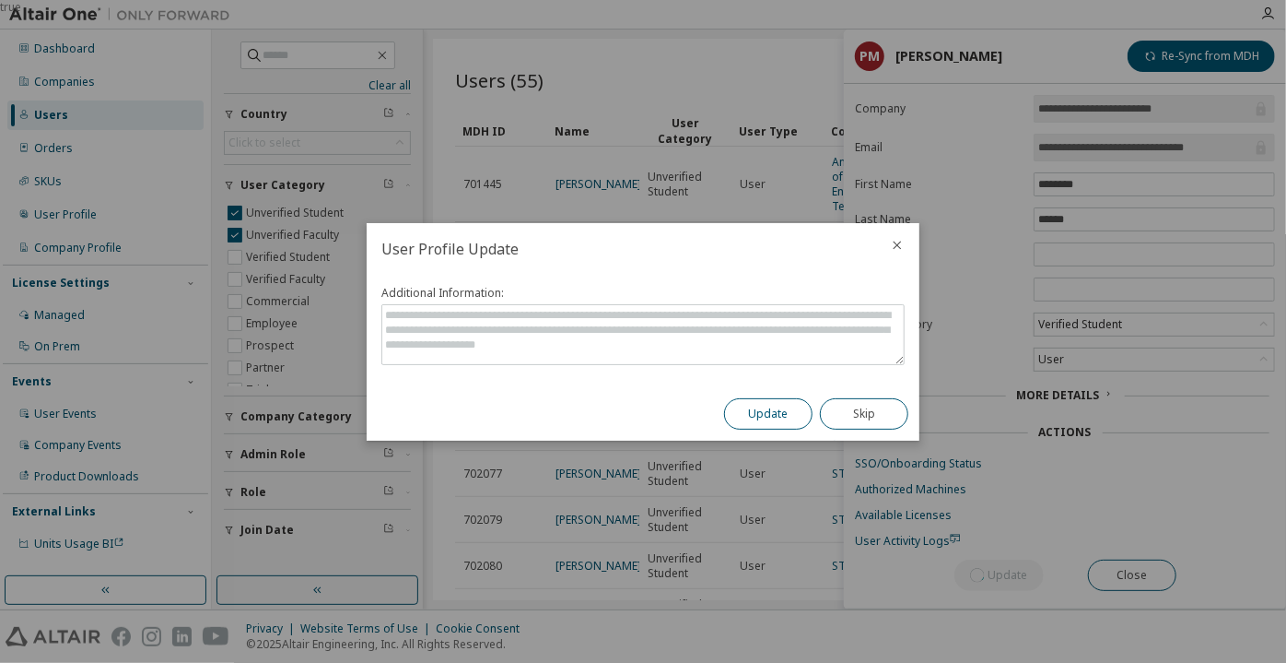
click at [763, 400] on button "Update" at bounding box center [768, 413] width 88 height 31
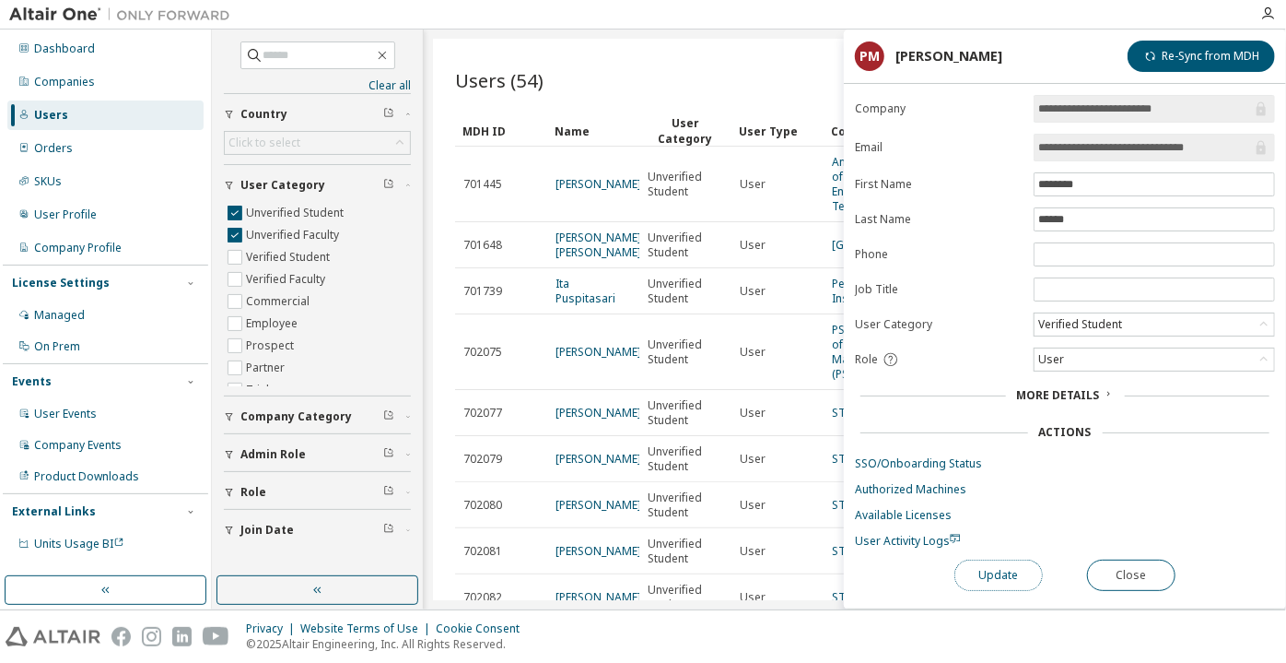
click at [975, 569] on button "Update" at bounding box center [999, 574] width 88 height 31
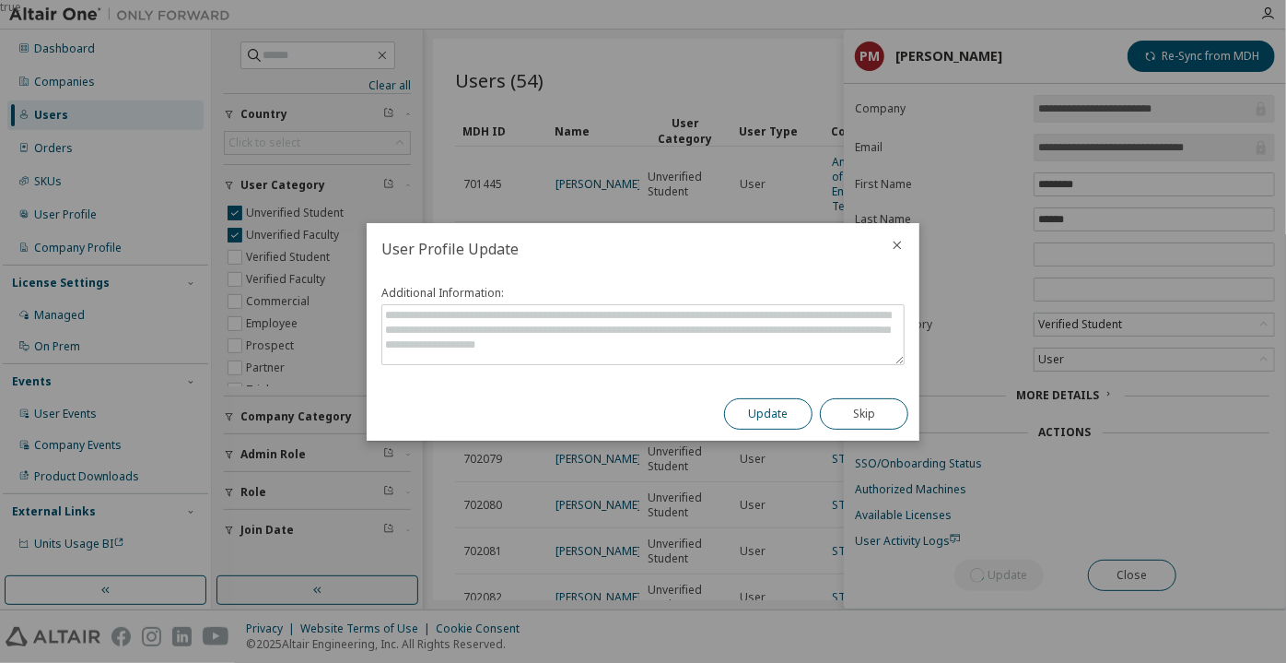
click at [759, 413] on button "Update" at bounding box center [768, 413] width 88 height 31
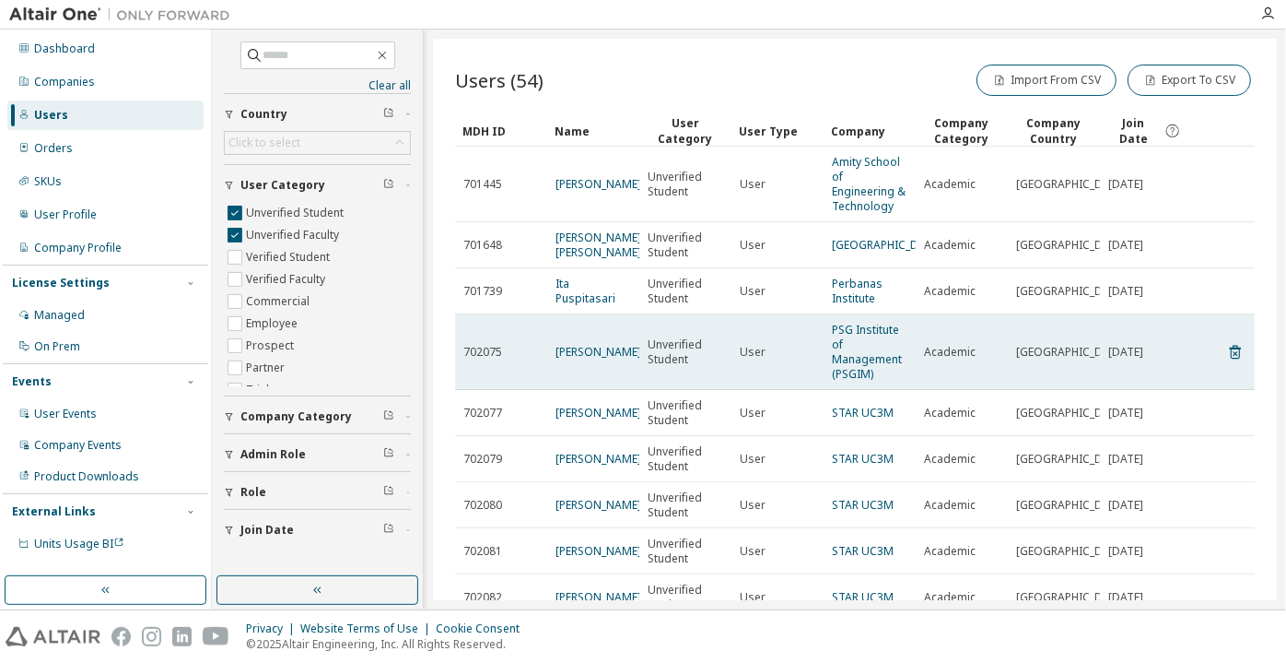
click at [592, 357] on td "Sujatha R" at bounding box center [593, 352] width 92 height 76
click at [592, 358] on link "Sujatha R" at bounding box center [599, 352] width 86 height 16
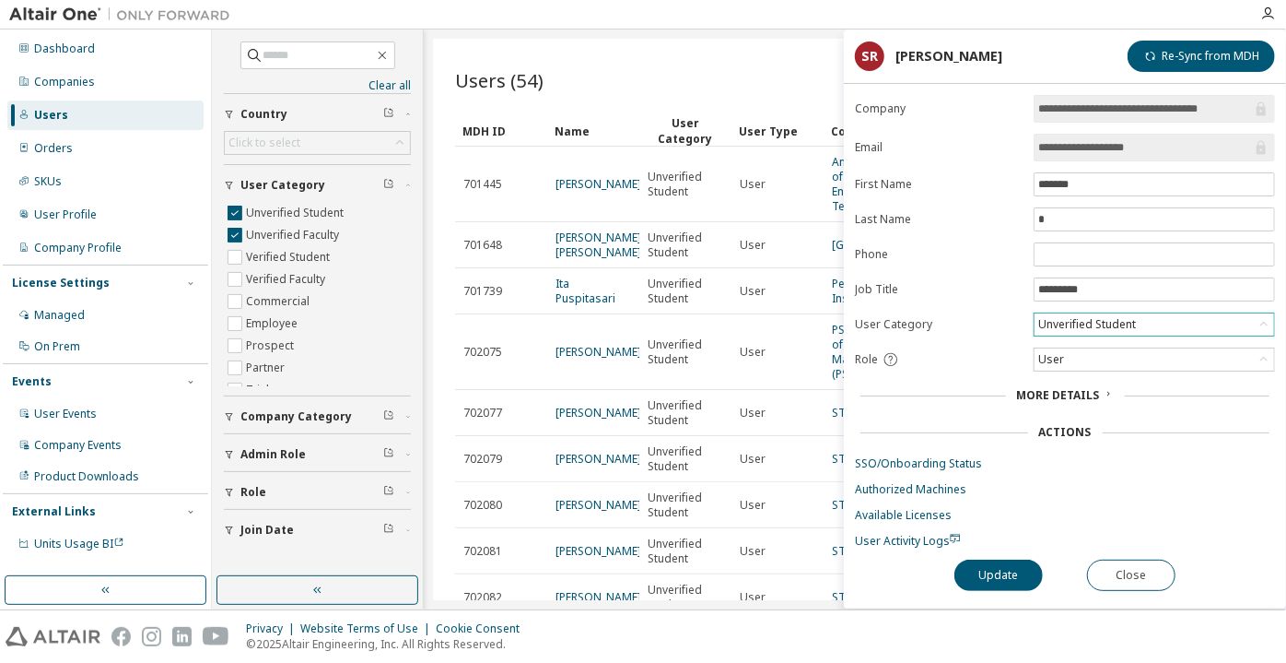
click at [1081, 314] on div "Unverified Student" at bounding box center [1087, 324] width 103 height 20
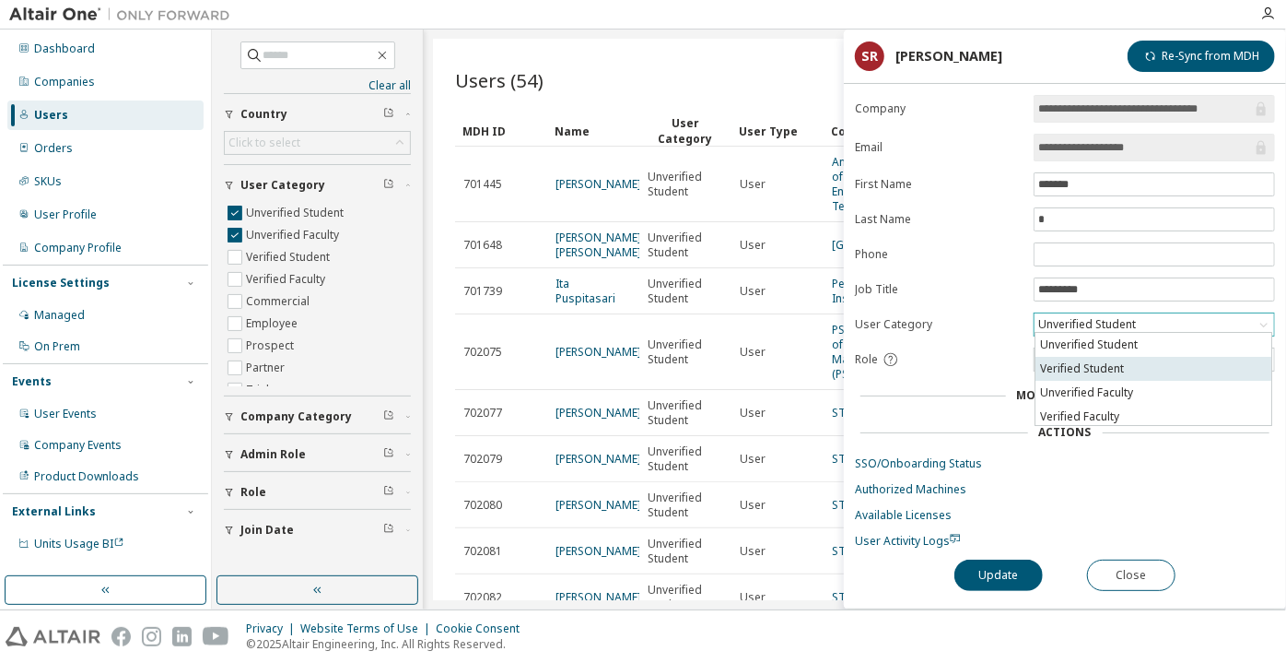
click at [1085, 362] on li "Verified Student" at bounding box center [1154, 369] width 236 height 24
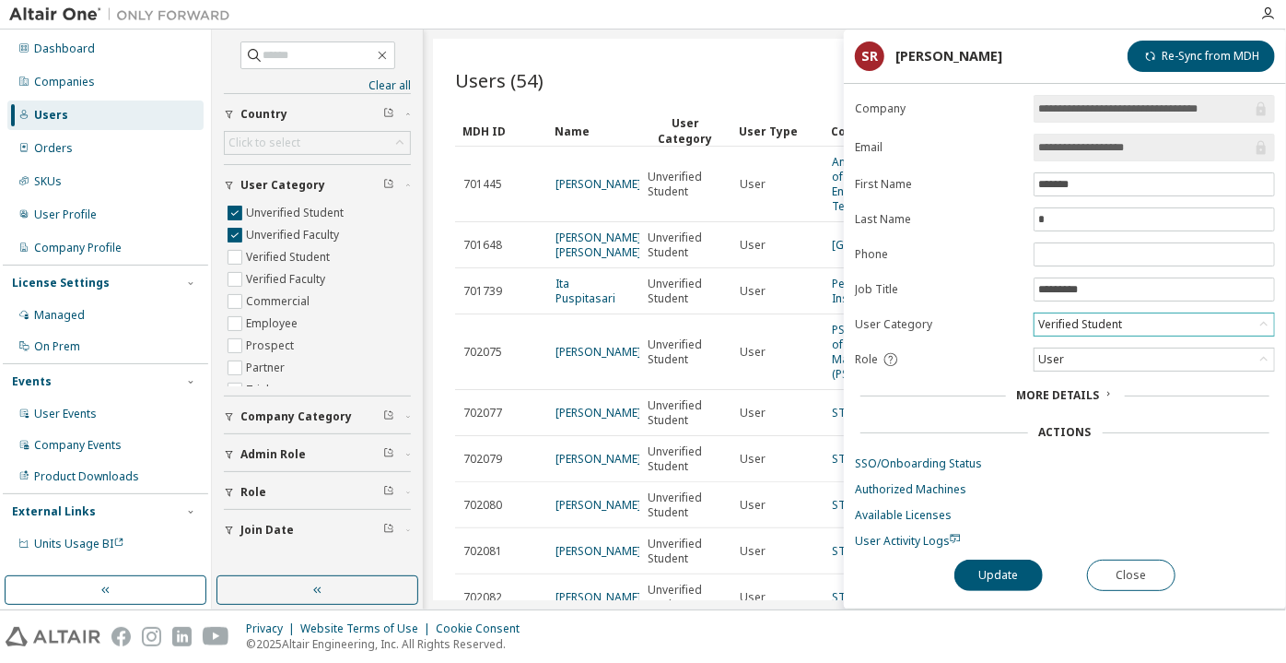
click at [1069, 325] on div "Verified Student" at bounding box center [1080, 324] width 89 height 20
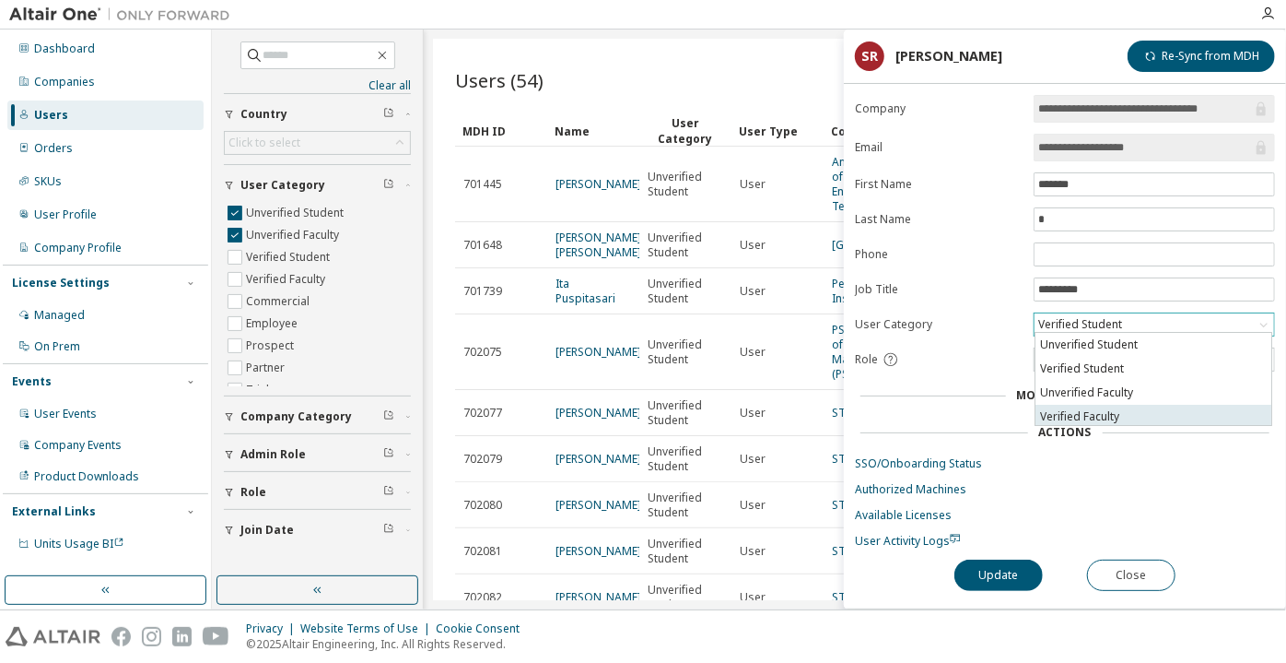
click at [1071, 405] on li "Verified Faculty" at bounding box center [1154, 417] width 236 height 24
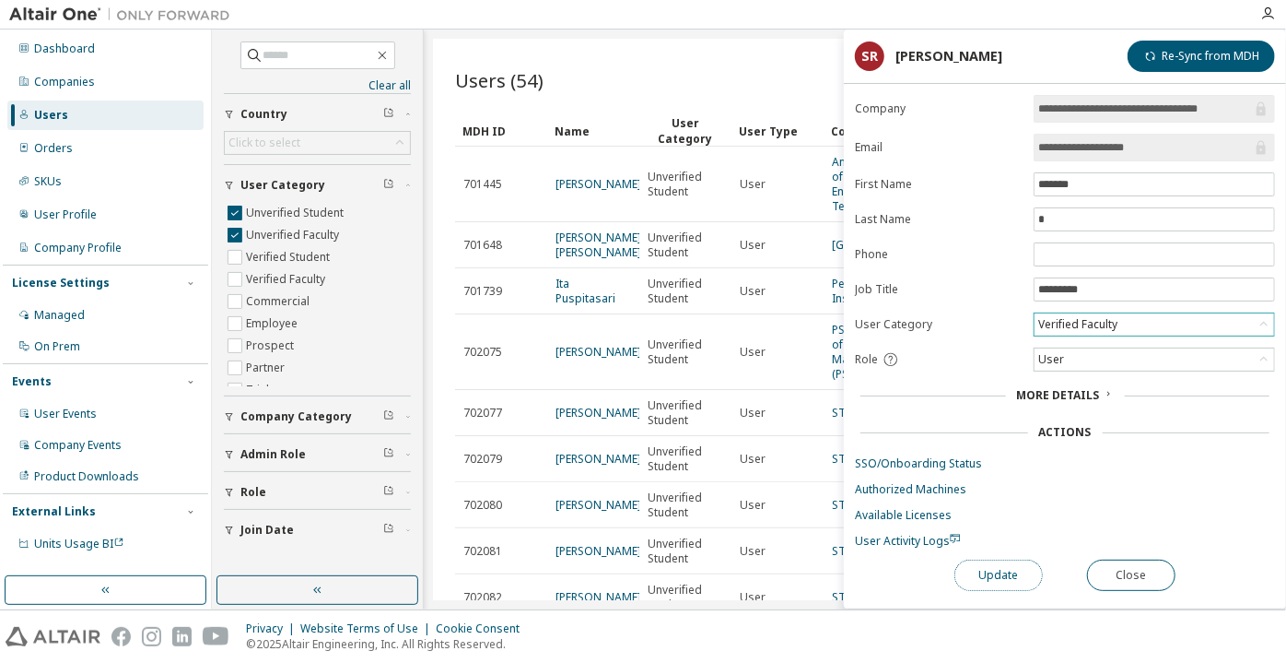
click at [1012, 560] on button "Update" at bounding box center [999, 574] width 88 height 31
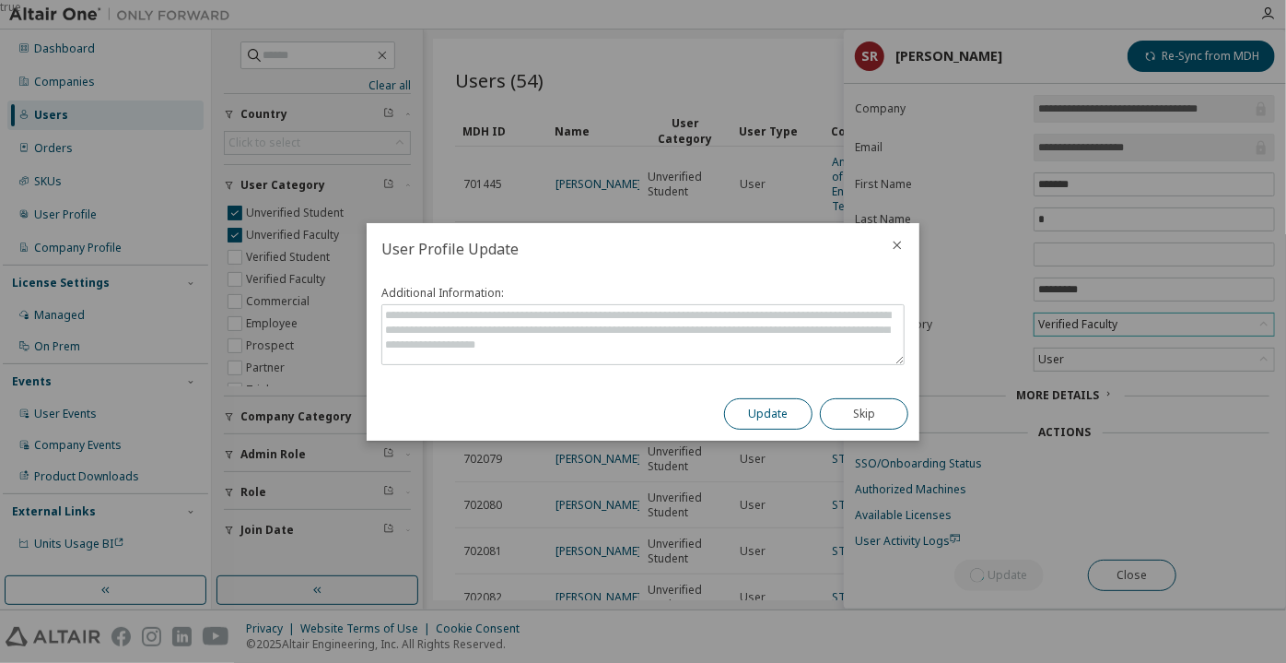
click at [794, 424] on button "Update" at bounding box center [768, 413] width 88 height 31
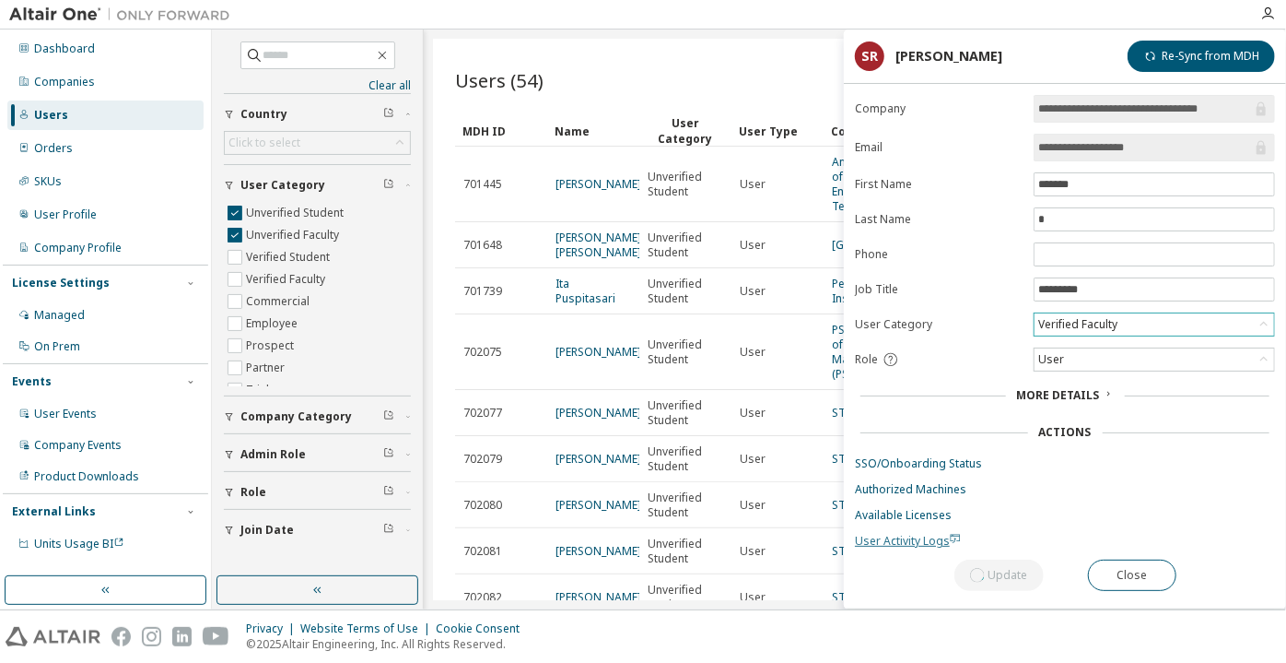
click at [897, 534] on span "User Activity Logs" at bounding box center [908, 541] width 106 height 16
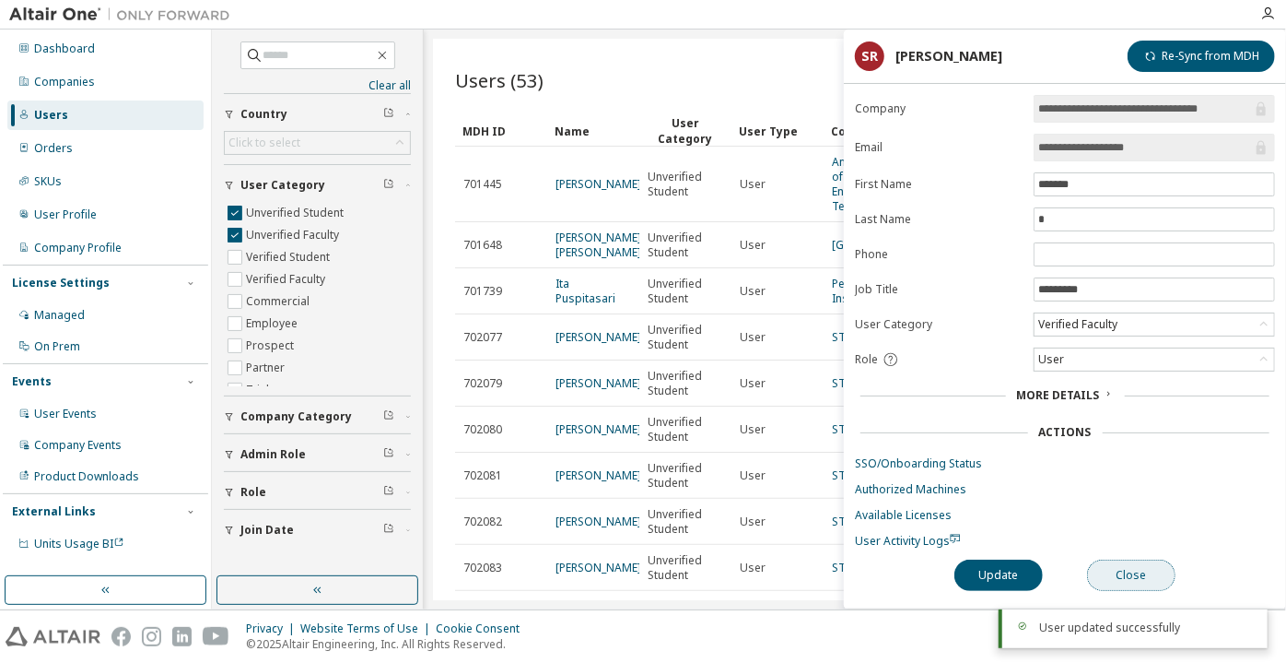
click at [1137, 568] on button "Close" at bounding box center [1131, 574] width 88 height 31
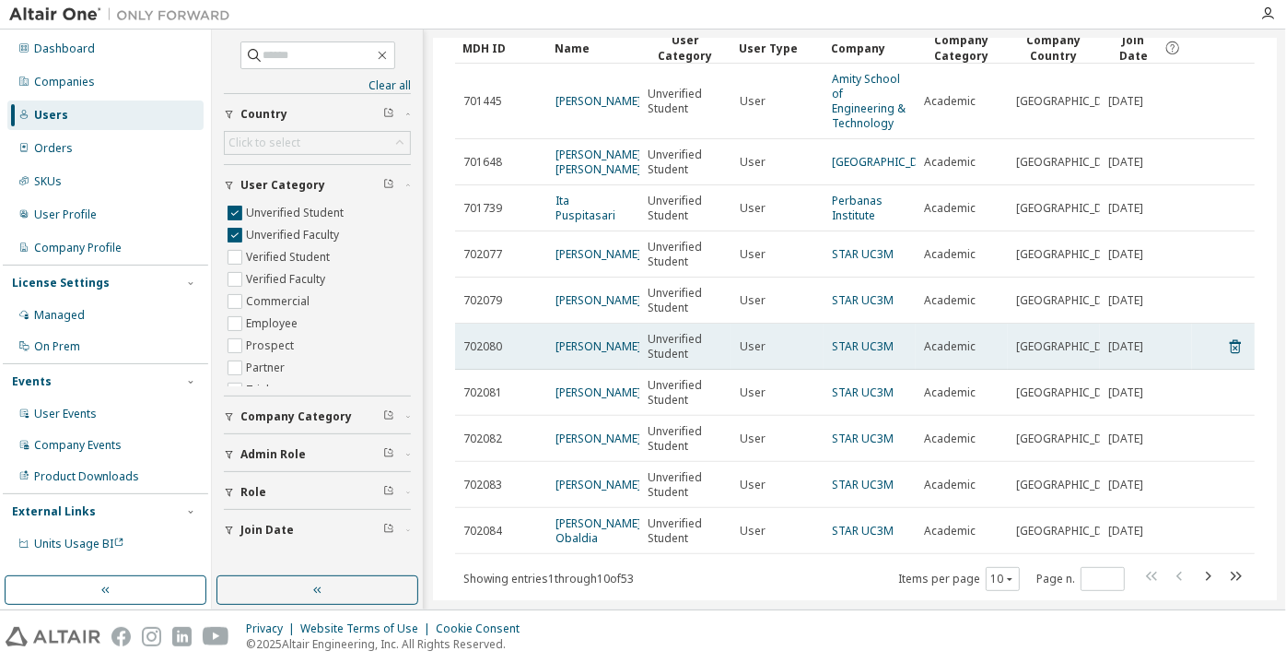
scroll to position [83, 0]
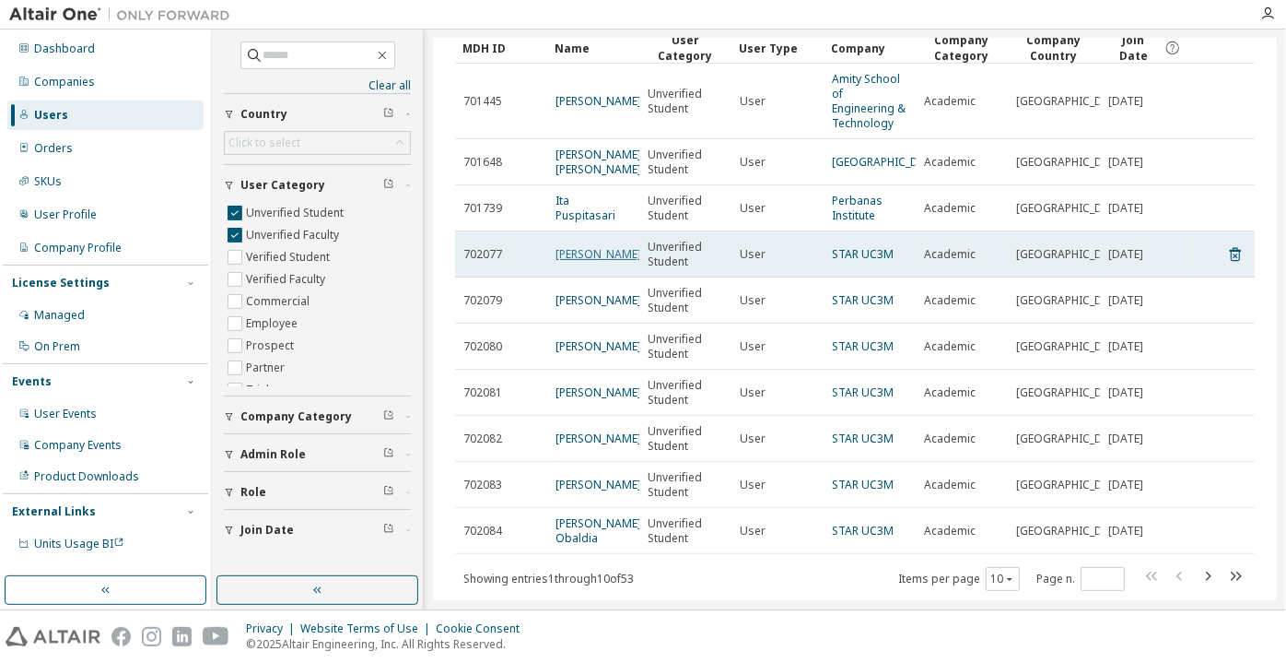
click at [580, 262] on link "Paula Faúndez Morán" at bounding box center [599, 254] width 86 height 16
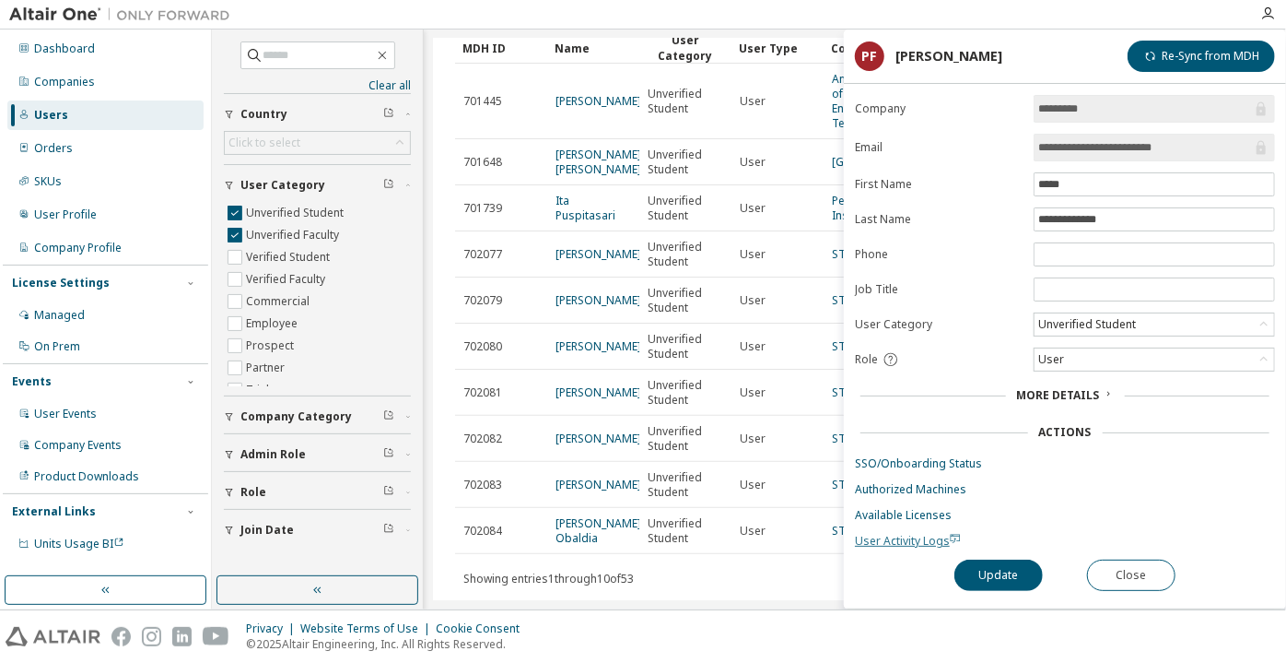
click at [897, 540] on span "User Activity Logs" at bounding box center [908, 541] width 106 height 16
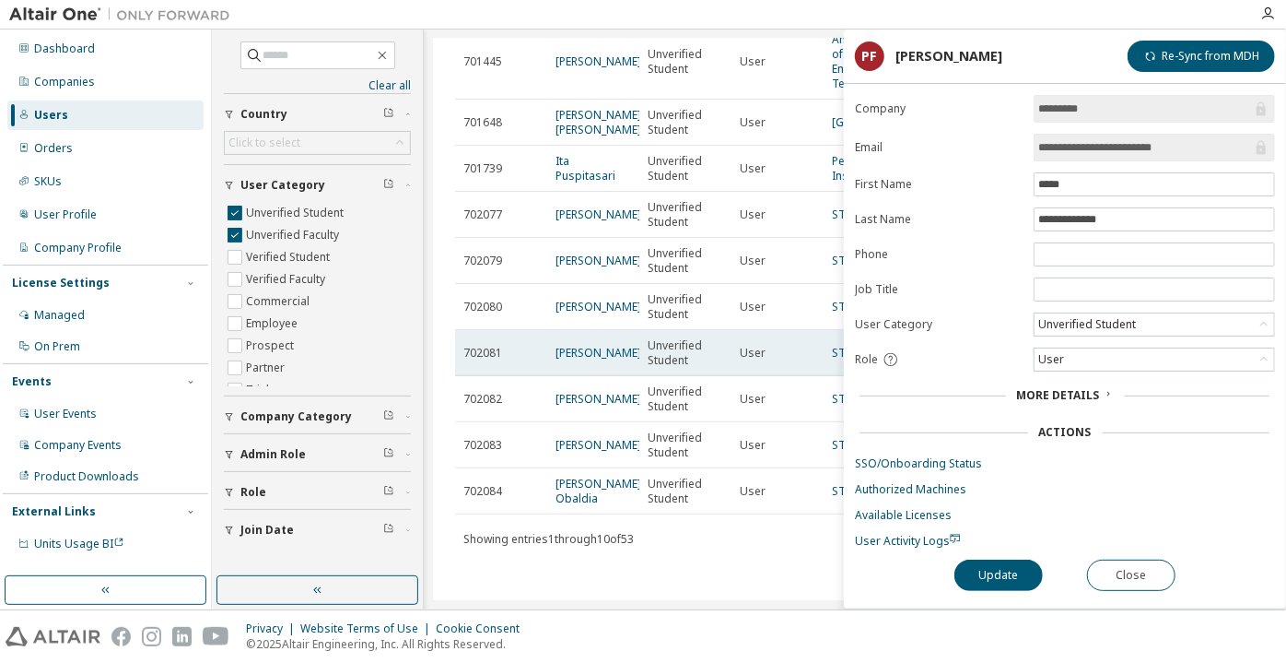
scroll to position [149, 0]
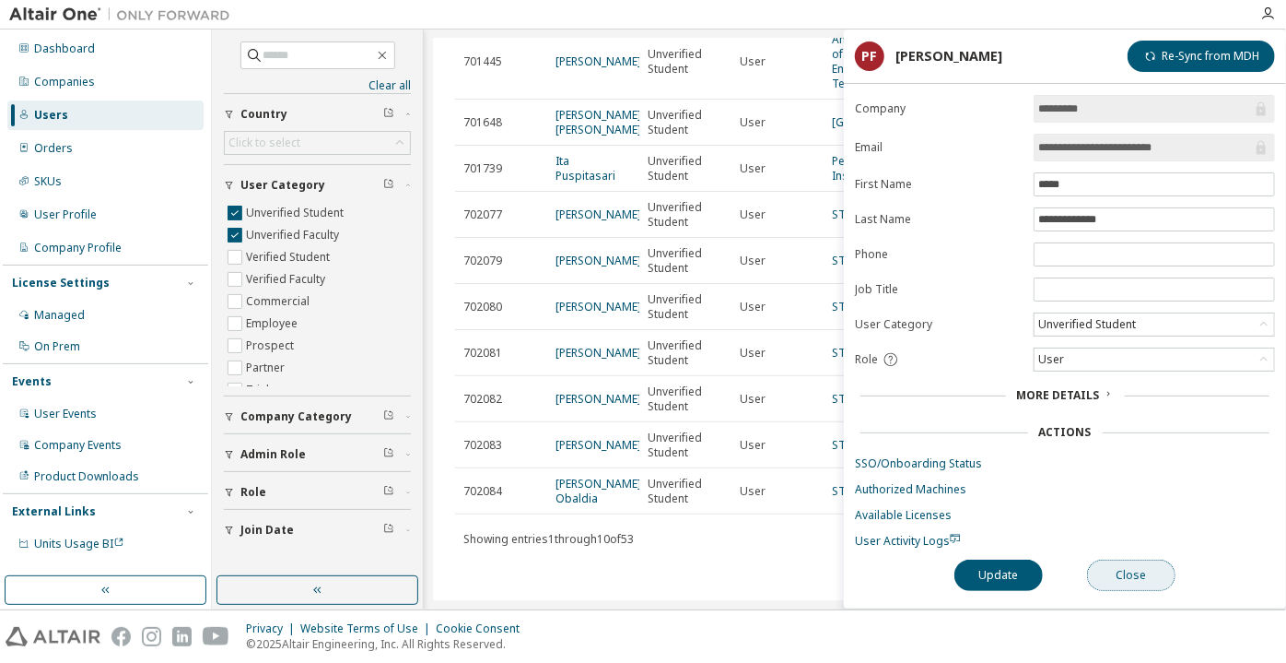
click at [1112, 560] on button "Close" at bounding box center [1131, 574] width 88 height 31
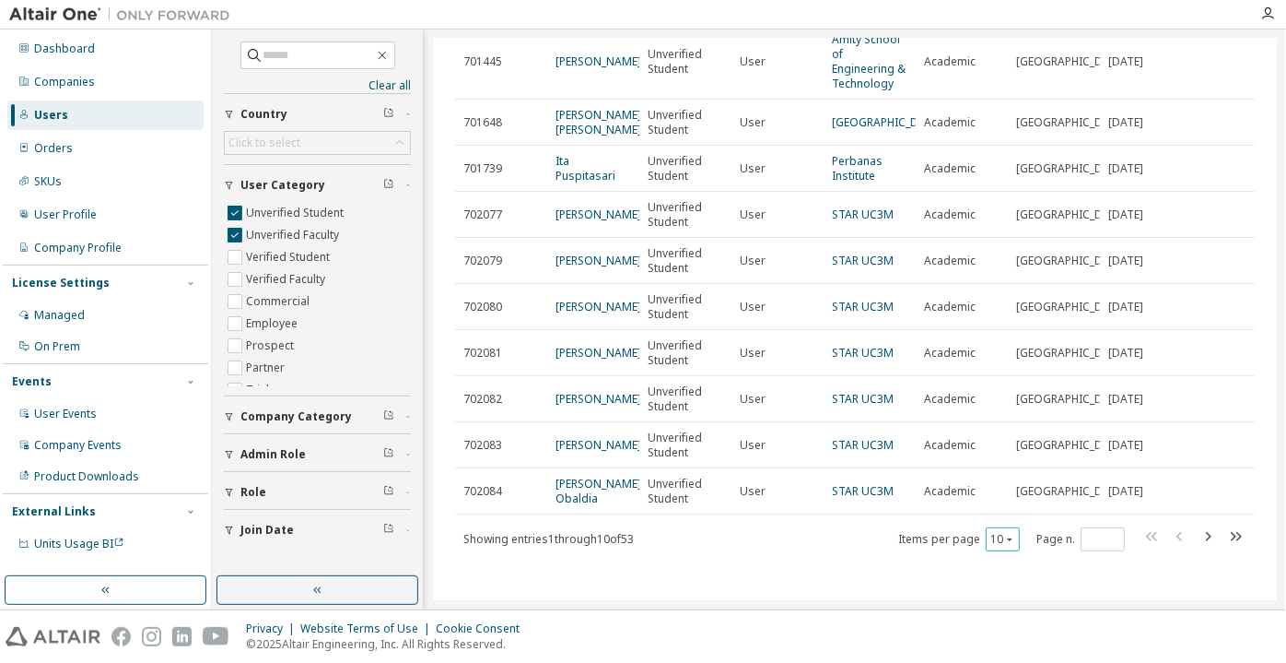
click at [996, 545] on button "10" at bounding box center [1003, 539] width 25 height 15
click at [980, 512] on div "100" at bounding box center [994, 515] width 147 height 22
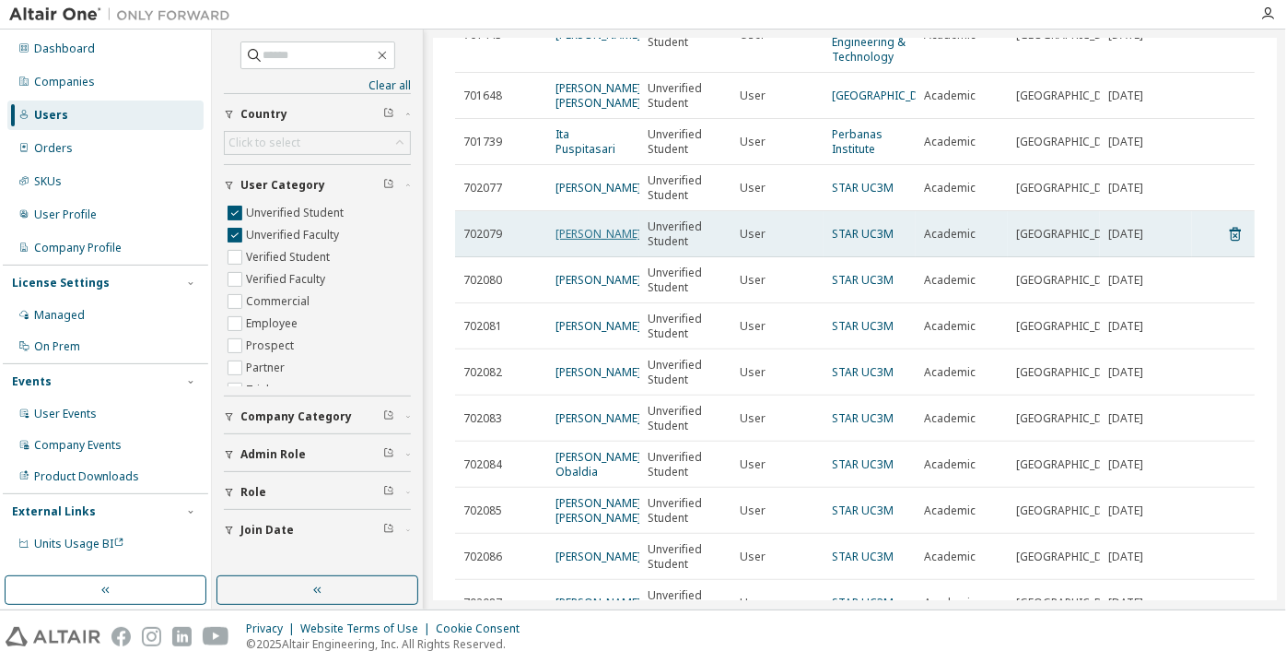
click at [596, 238] on link "Pablo Alarcón Yubero" at bounding box center [599, 234] width 86 height 16
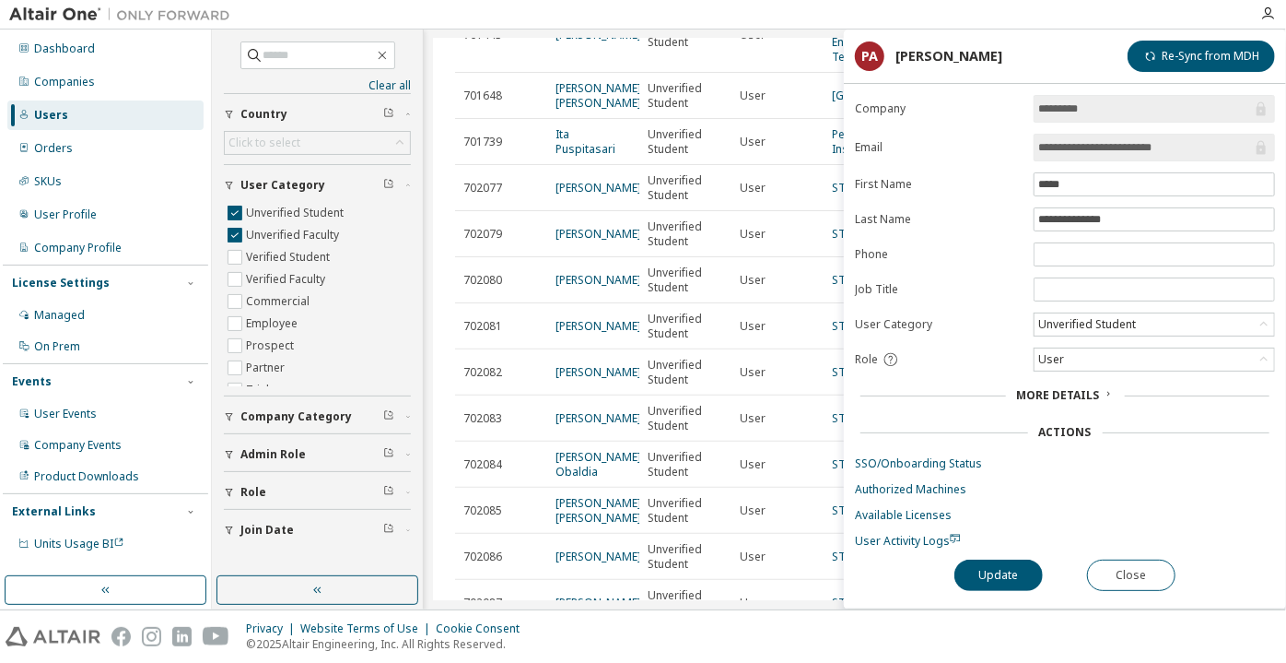
drag, startPoint x: 1202, startPoint y: 146, endPoint x: 1031, endPoint y: 141, distance: 171.4
click at [1031, 141] on form "**********" at bounding box center [1065, 321] width 420 height 453
click at [1160, 571] on button "Close" at bounding box center [1131, 574] width 88 height 31
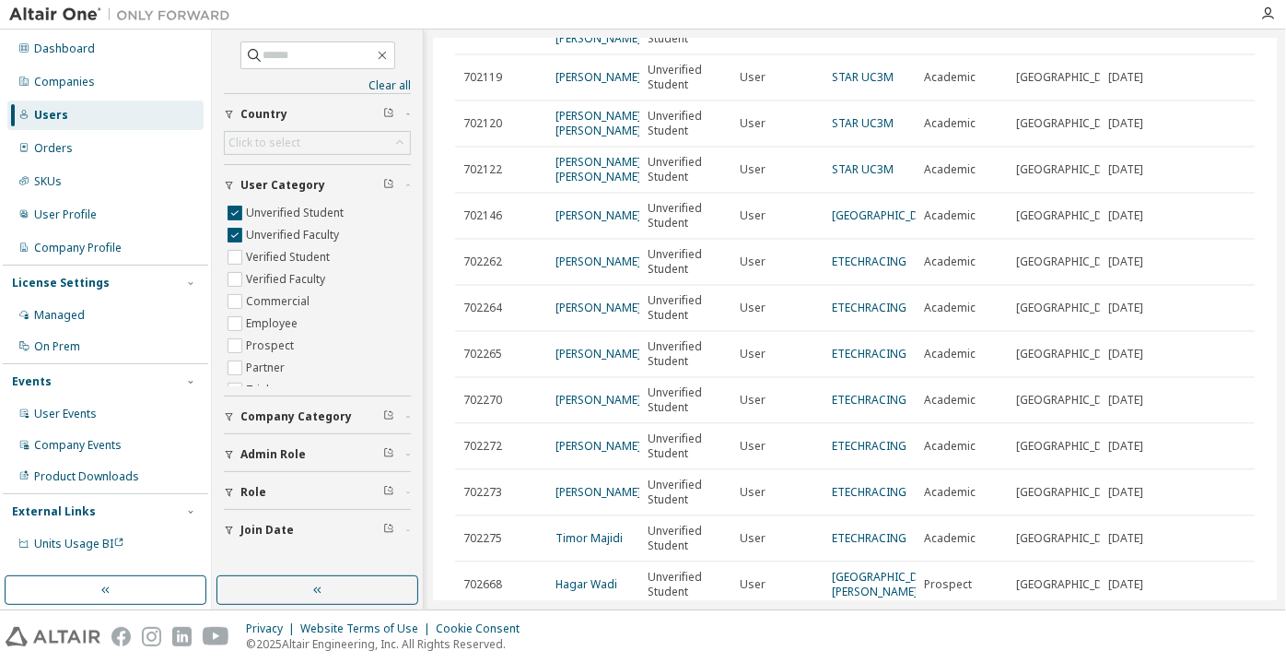
scroll to position [1909, 0]
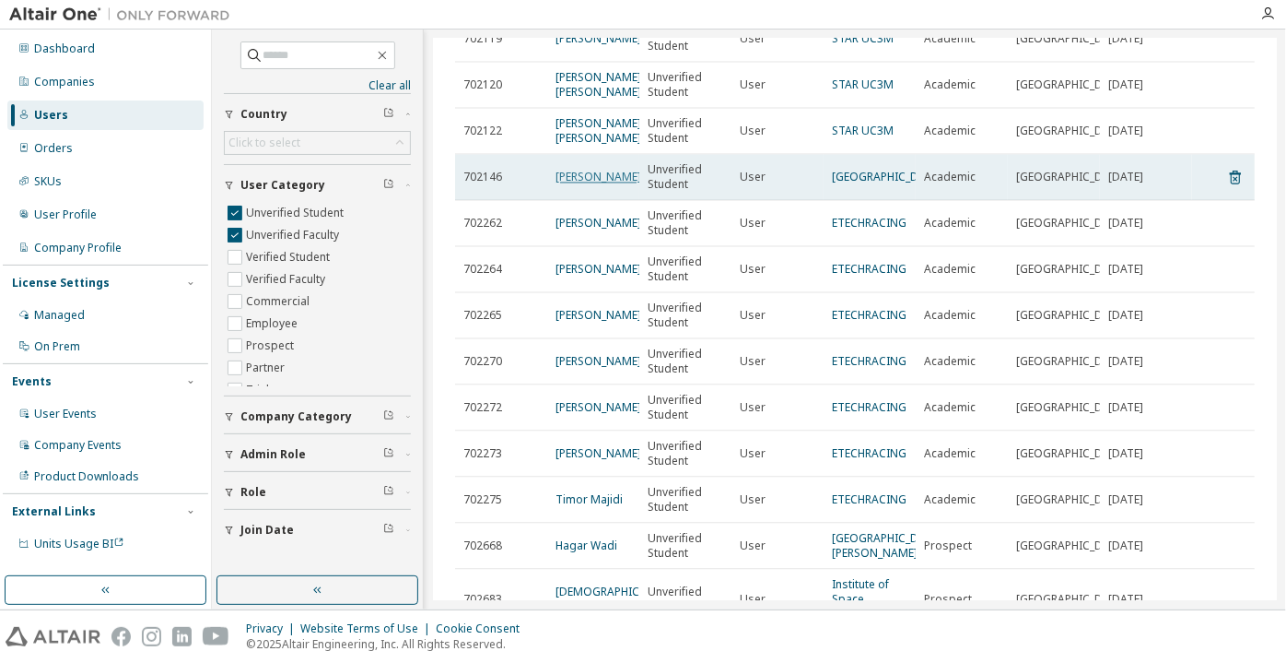
click at [587, 184] on link "[PERSON_NAME]" at bounding box center [599, 177] width 86 height 16
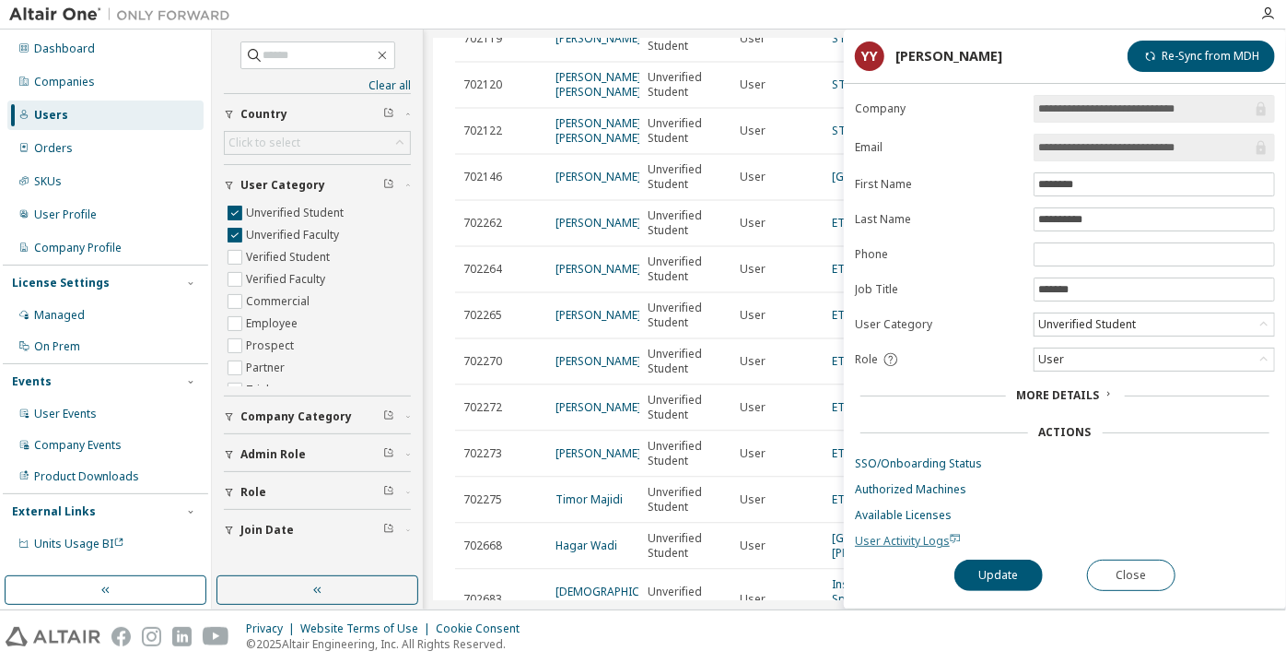
click at [882, 534] on span "User Activity Logs" at bounding box center [908, 541] width 106 height 16
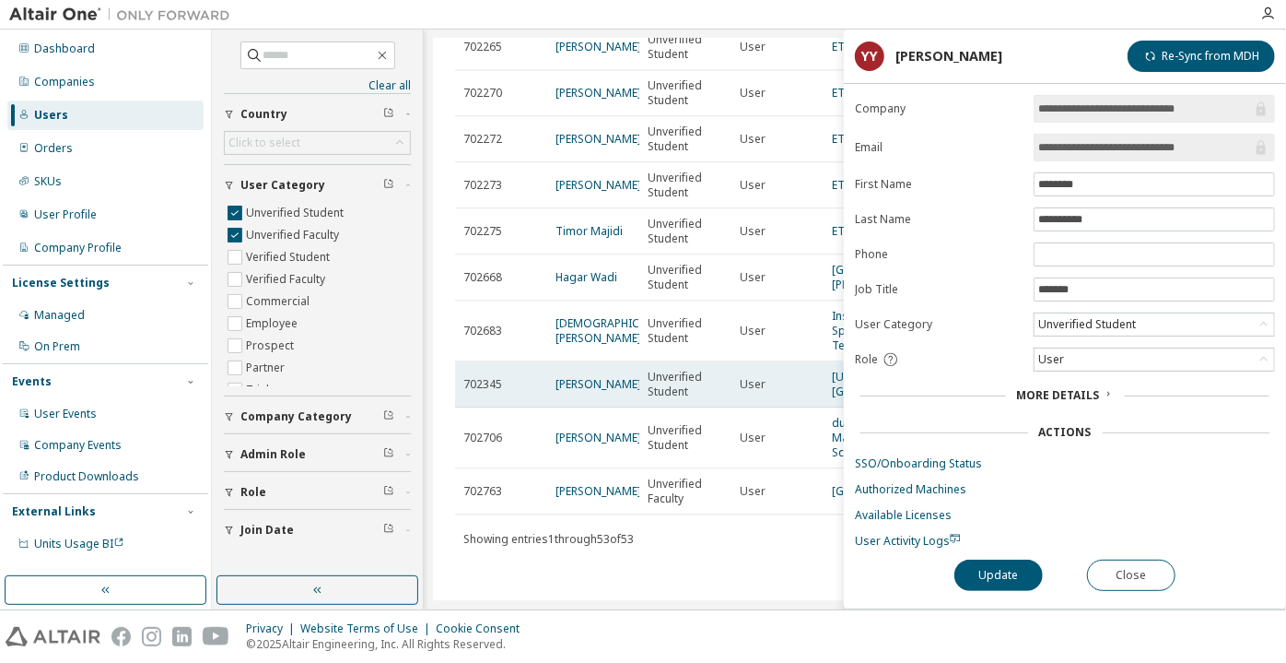
scroll to position [2244, 0]
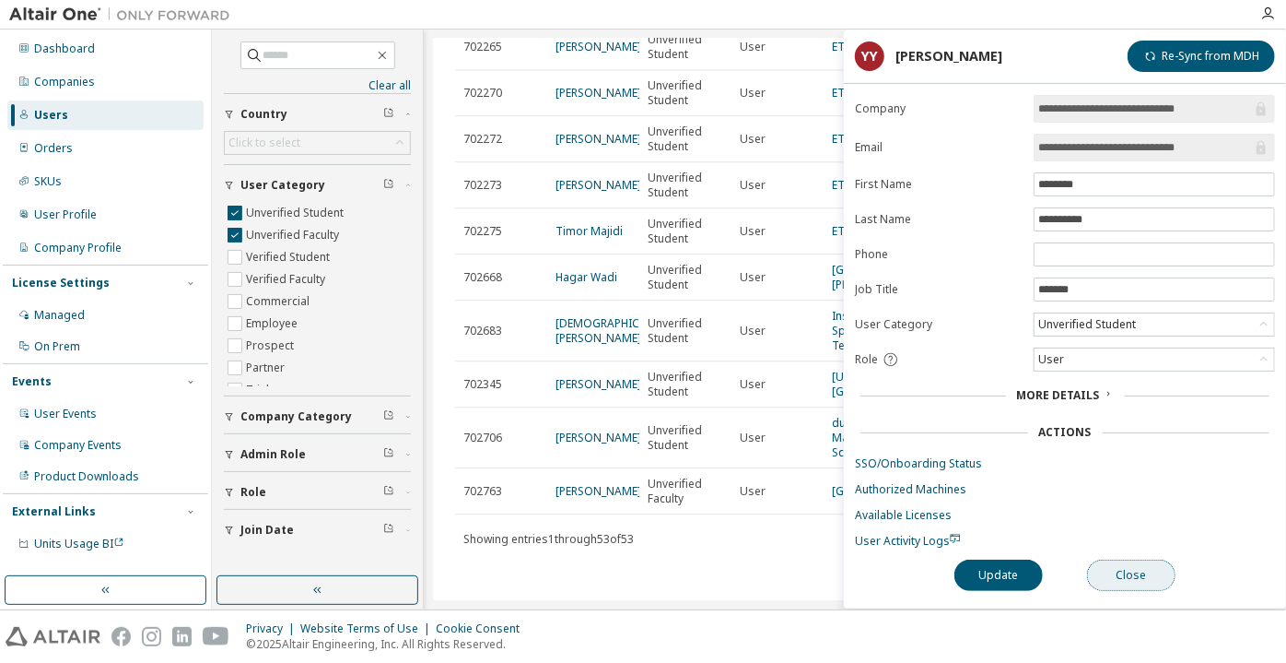
click at [1108, 571] on button "Close" at bounding box center [1131, 574] width 88 height 31
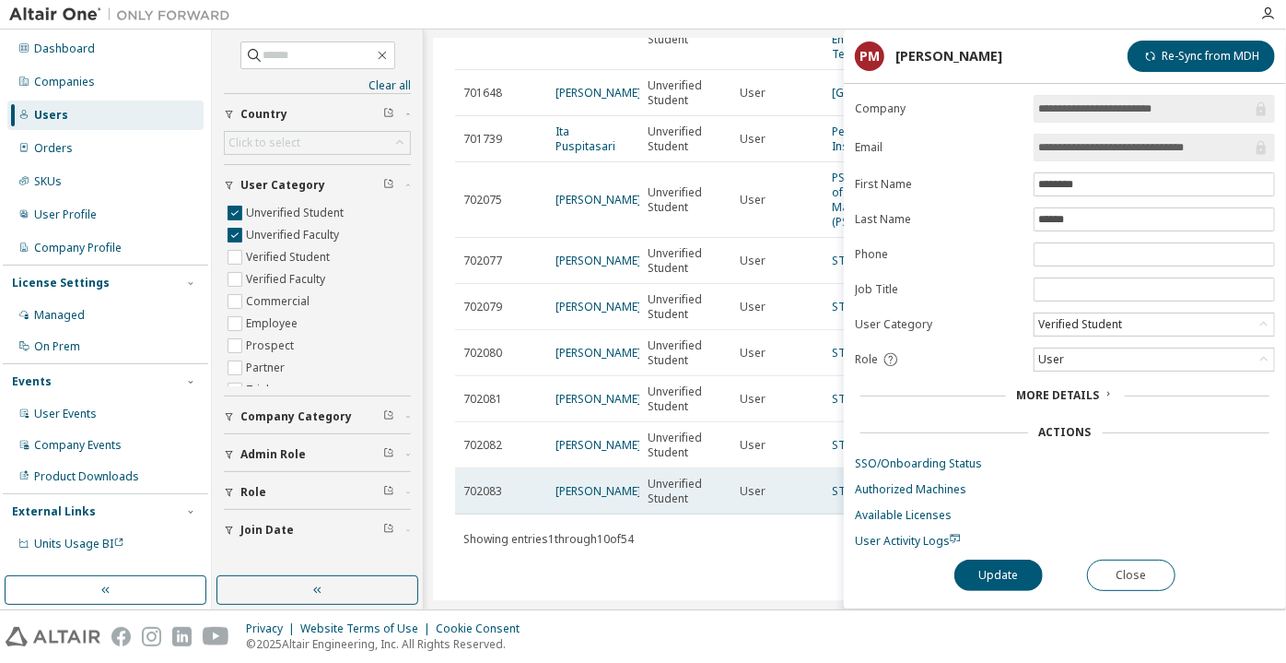
scroll to position [179, 0]
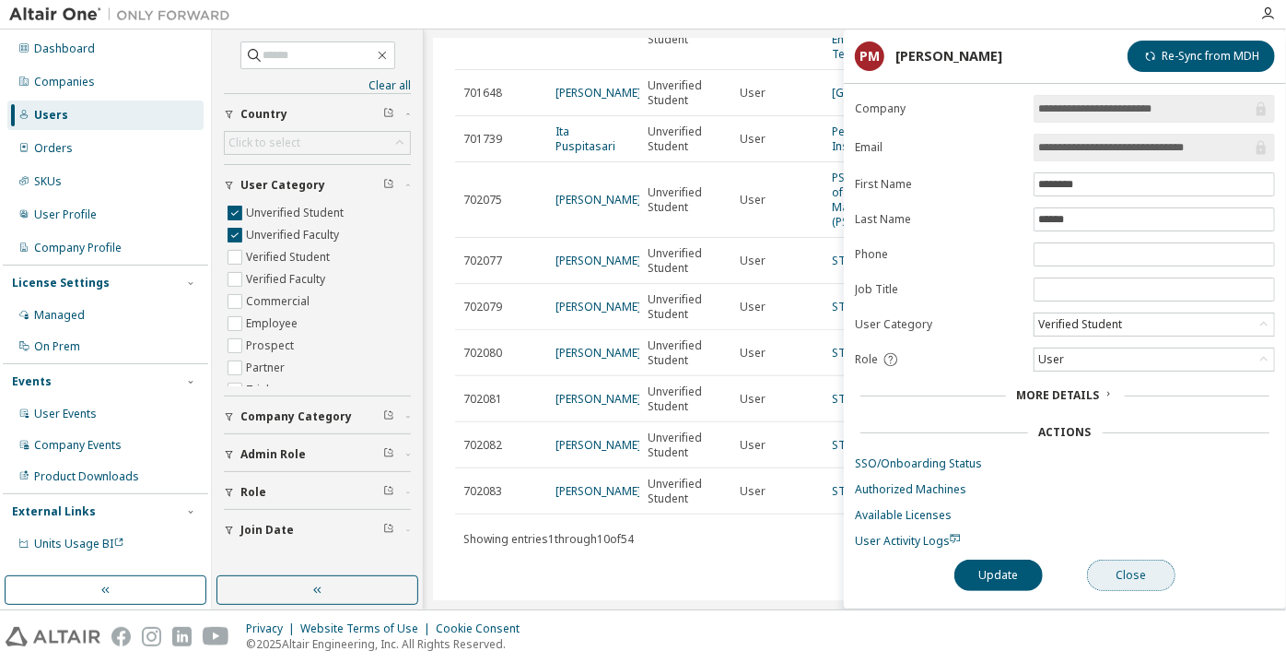
click at [1133, 564] on button "Close" at bounding box center [1131, 574] width 88 height 31
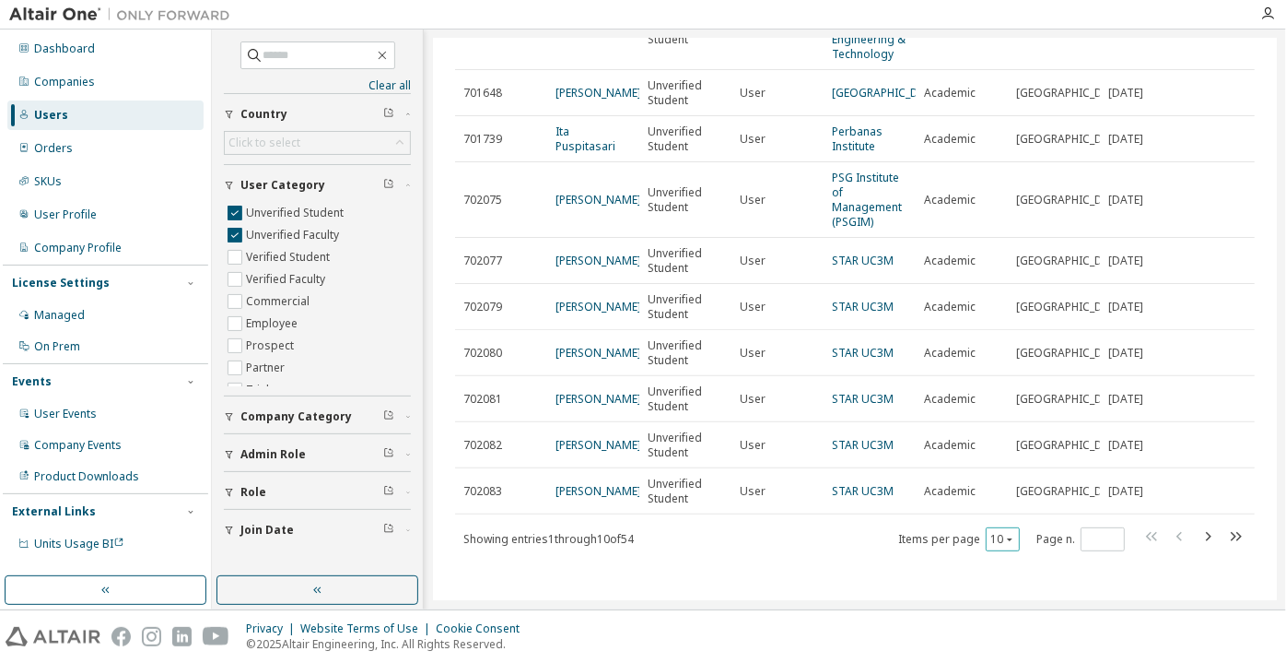
click at [995, 549] on div "10" at bounding box center [1003, 539] width 34 height 24
click at [991, 542] on button "10" at bounding box center [1003, 539] width 25 height 15
click at [977, 515] on div "100" at bounding box center [994, 515] width 147 height 22
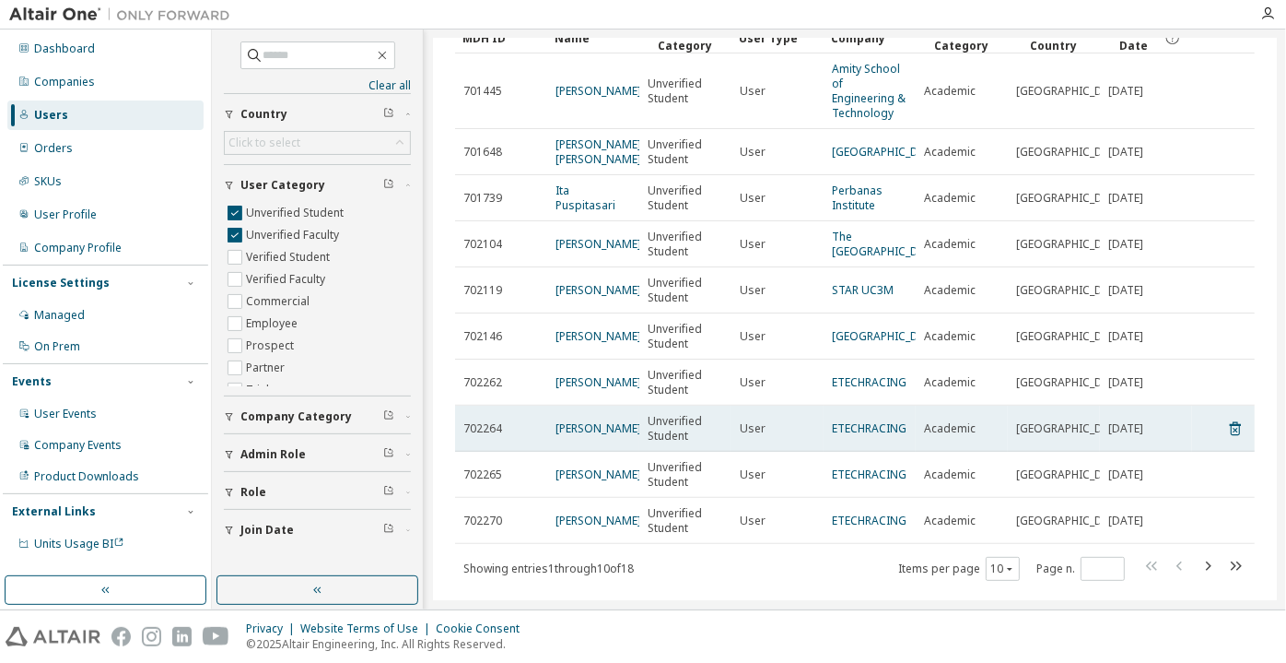
scroll to position [164, 0]
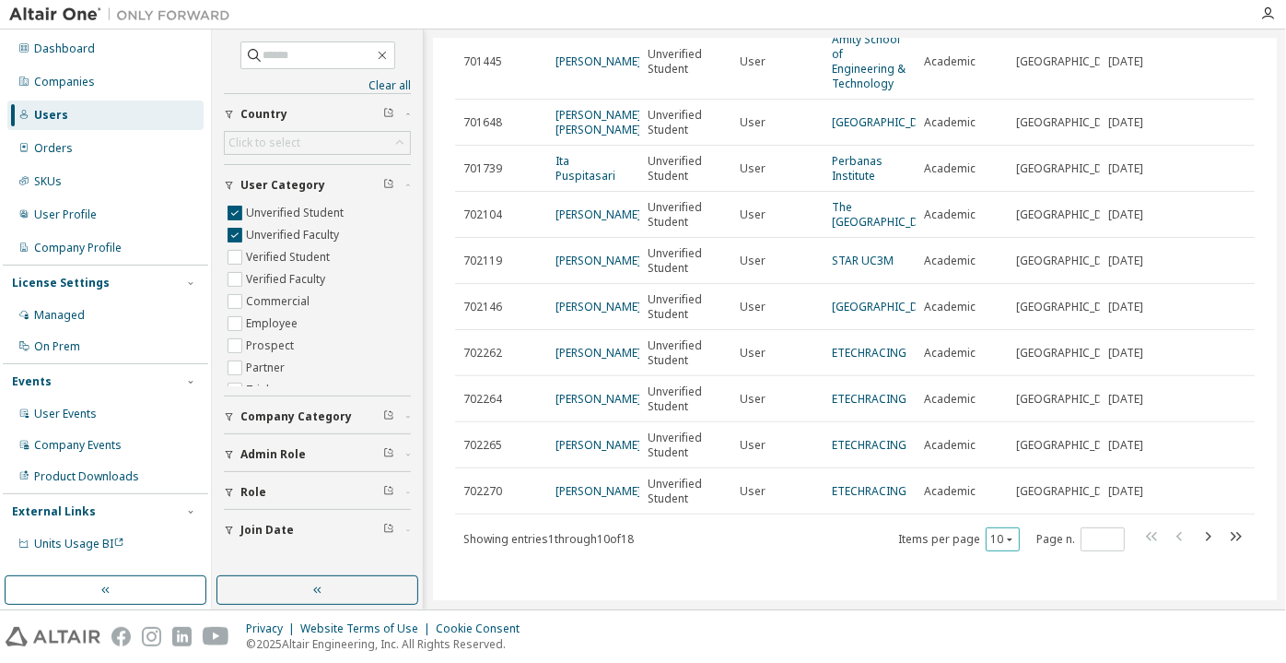
click at [1004, 534] on icon "button" at bounding box center [1009, 539] width 11 height 11
click at [973, 518] on div "100" at bounding box center [994, 515] width 147 height 22
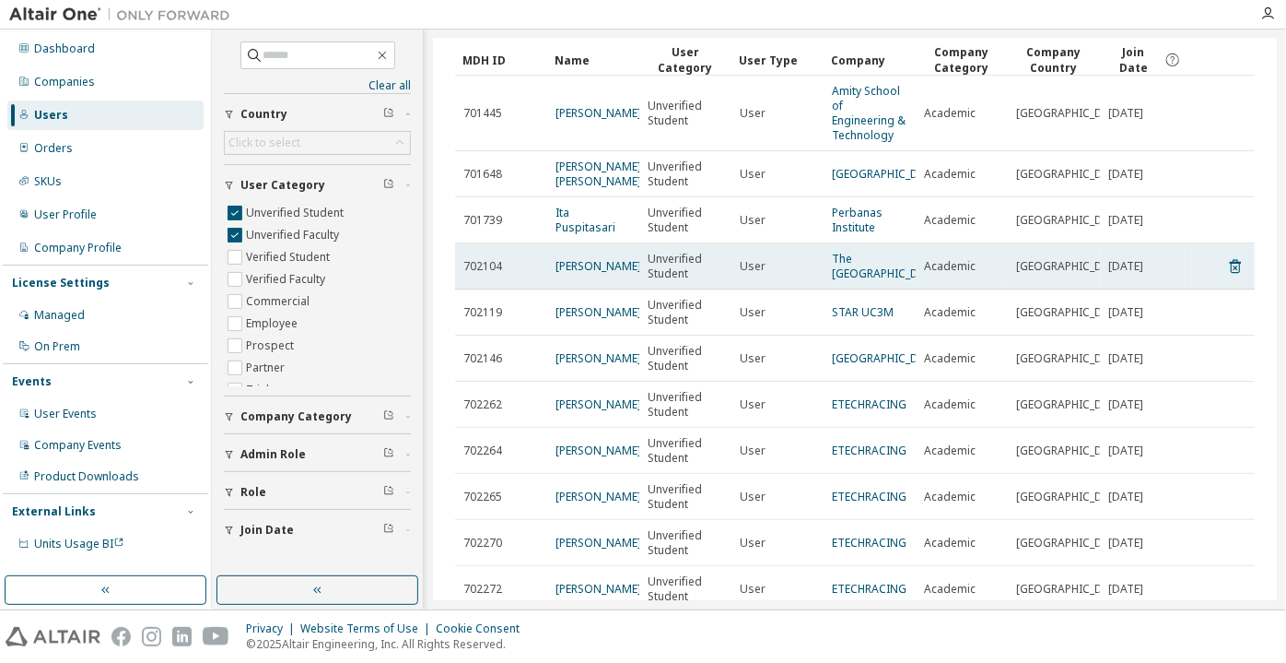
scroll to position [0, 0]
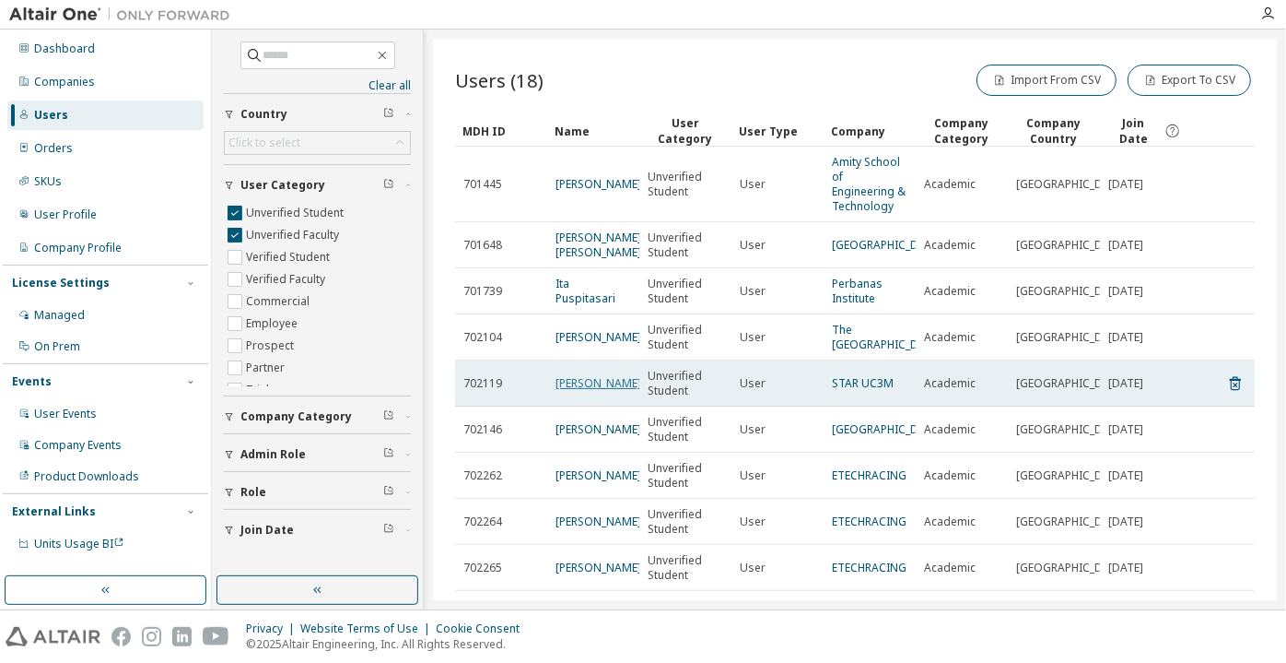
click at [569, 388] on link "[PERSON_NAME]" at bounding box center [599, 383] width 86 height 16
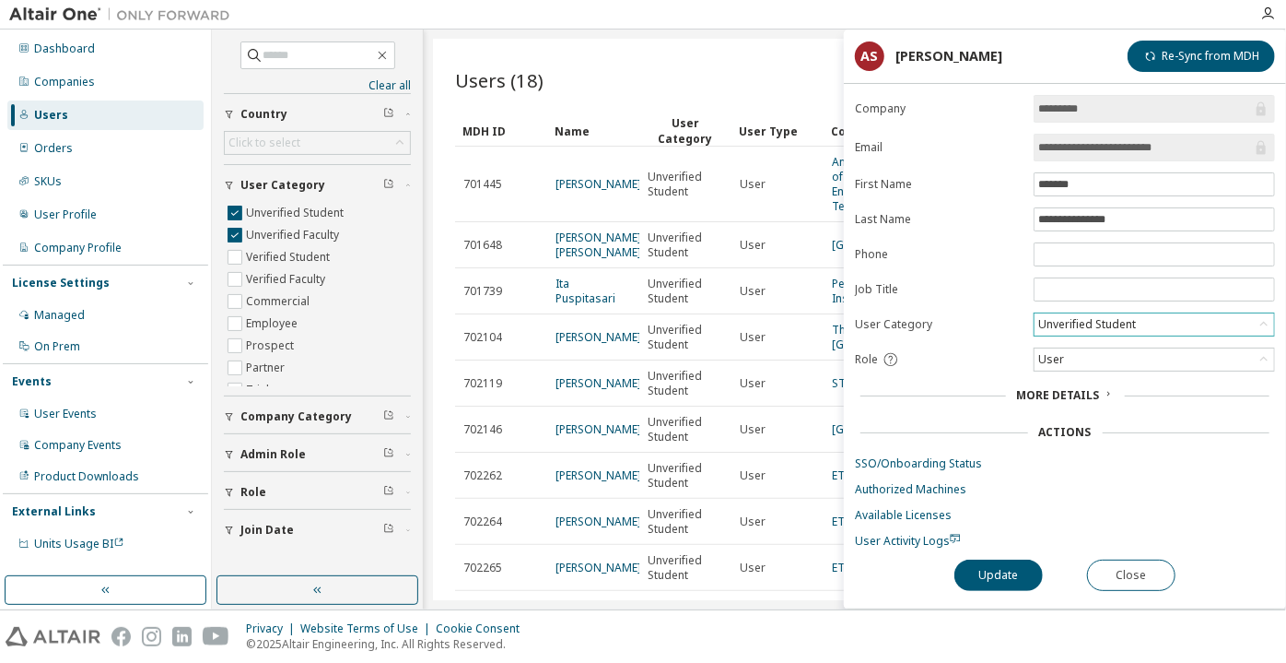
click at [1105, 321] on div "Unverified Student" at bounding box center [1087, 324] width 103 height 20
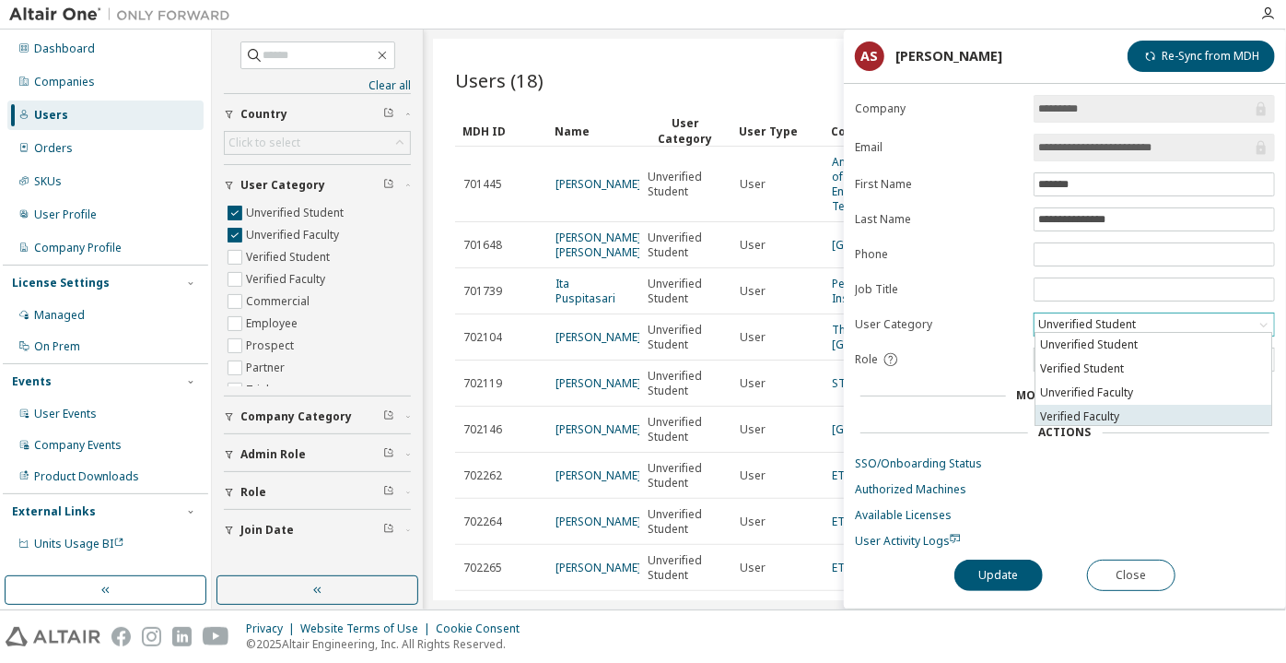
click at [1084, 411] on li "Verified Faculty" at bounding box center [1154, 417] width 236 height 24
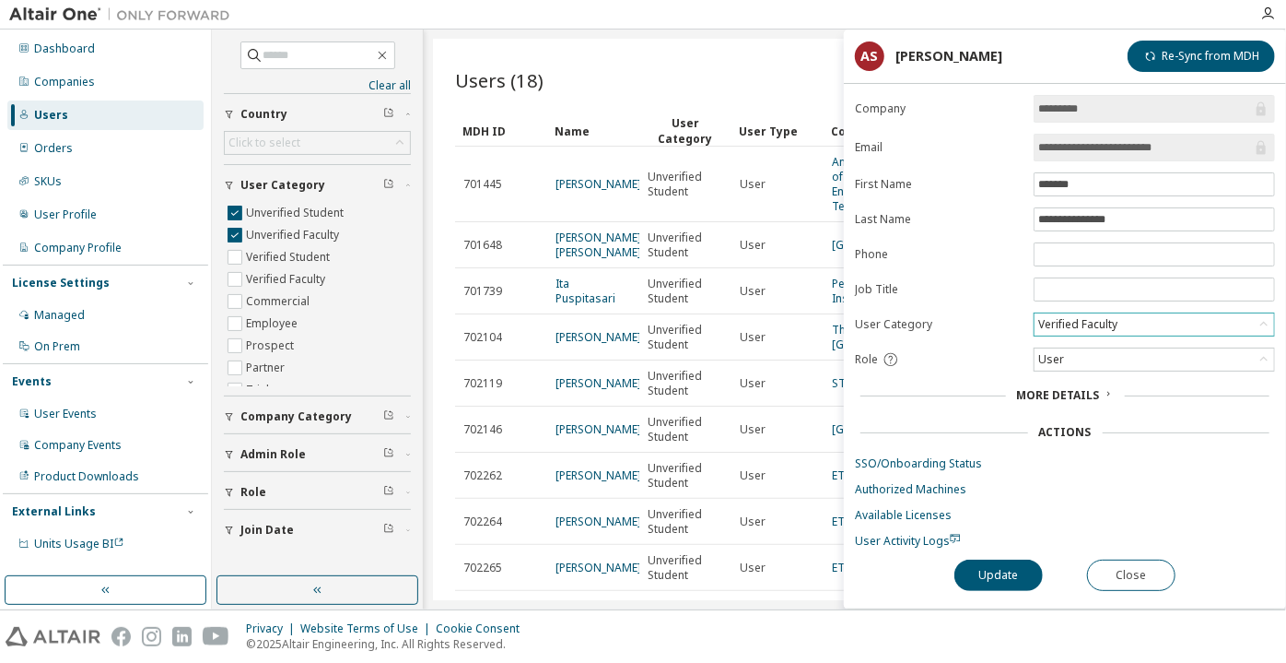
click at [1085, 314] on div "Verified Faculty" at bounding box center [1078, 324] width 85 height 20
click at [1076, 369] on li "Verified Student" at bounding box center [1154, 369] width 236 height 24
click at [997, 569] on button "Update" at bounding box center [999, 574] width 88 height 31
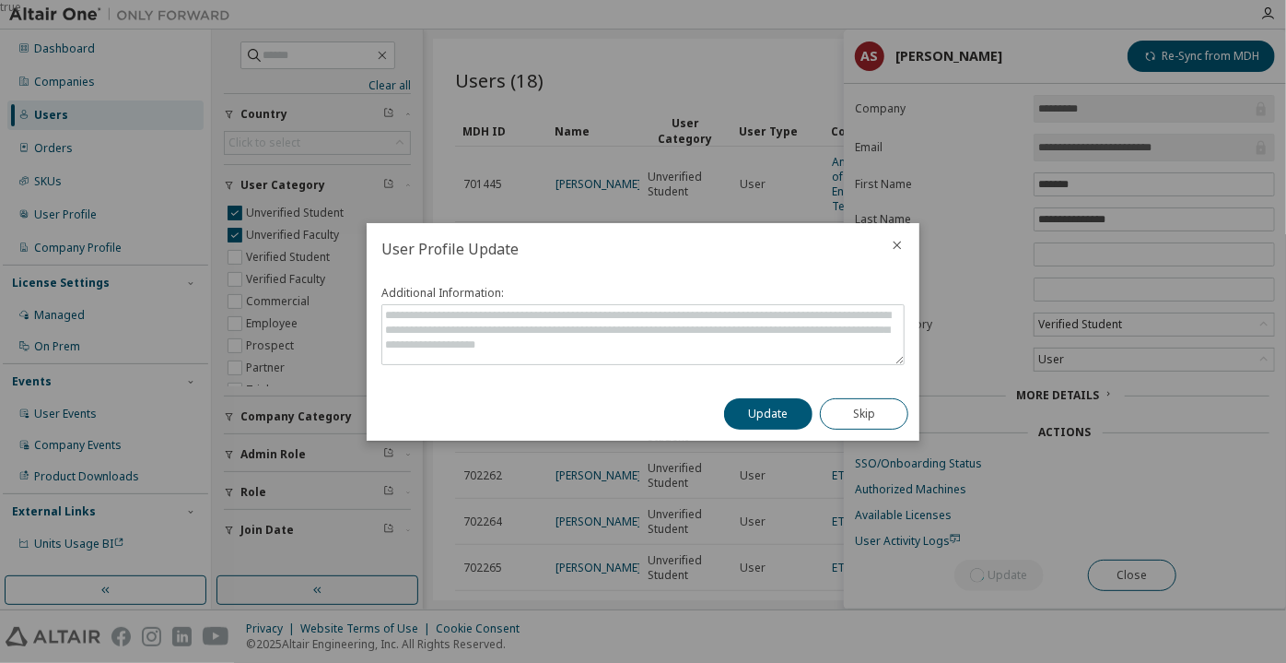
click at [789, 412] on button "Update" at bounding box center [768, 413] width 88 height 31
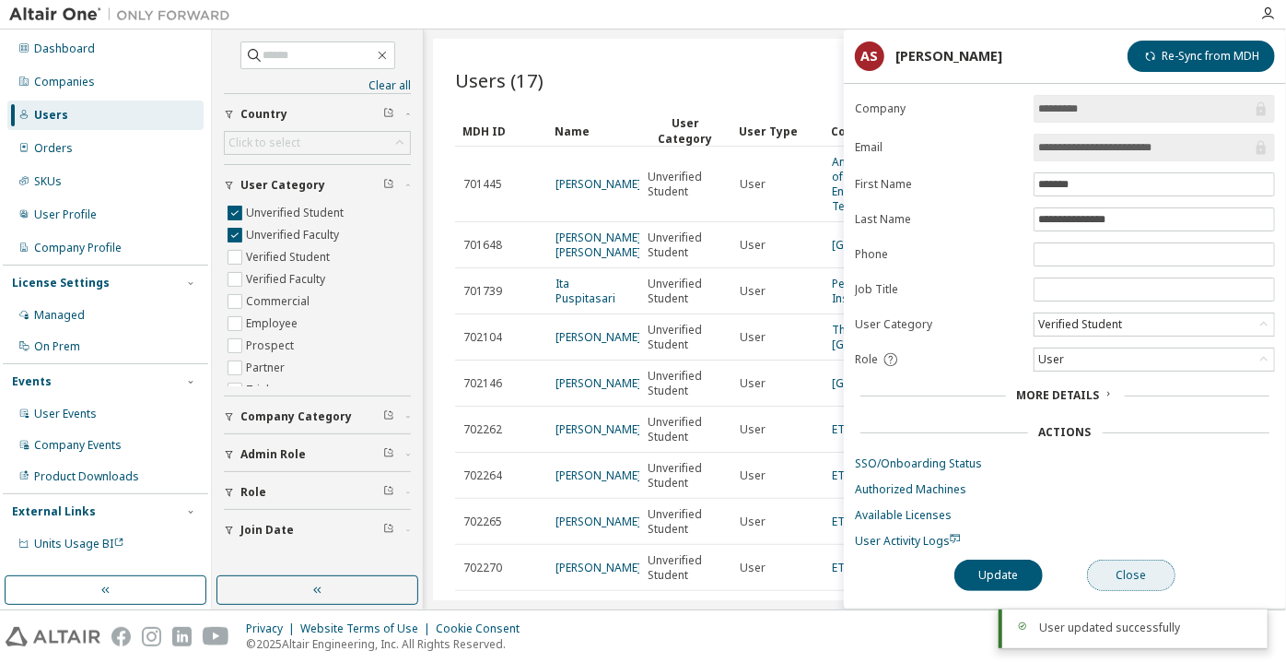
click at [1112, 571] on button "Close" at bounding box center [1131, 574] width 88 height 31
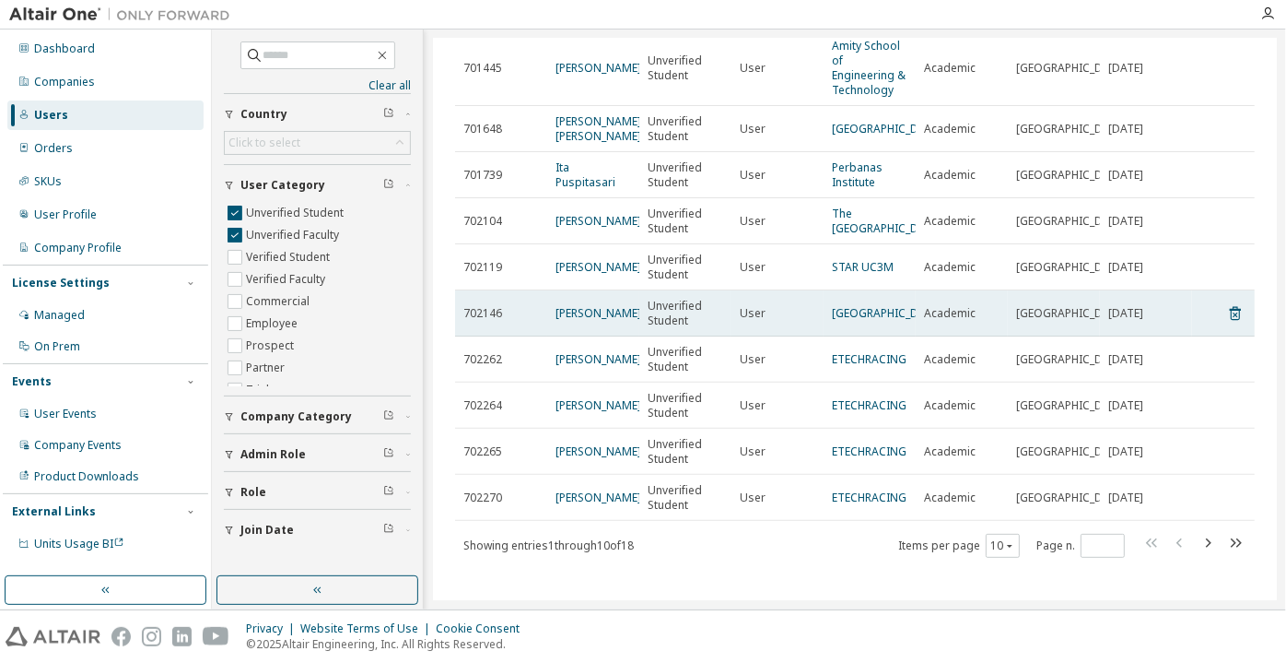
scroll to position [164, 0]
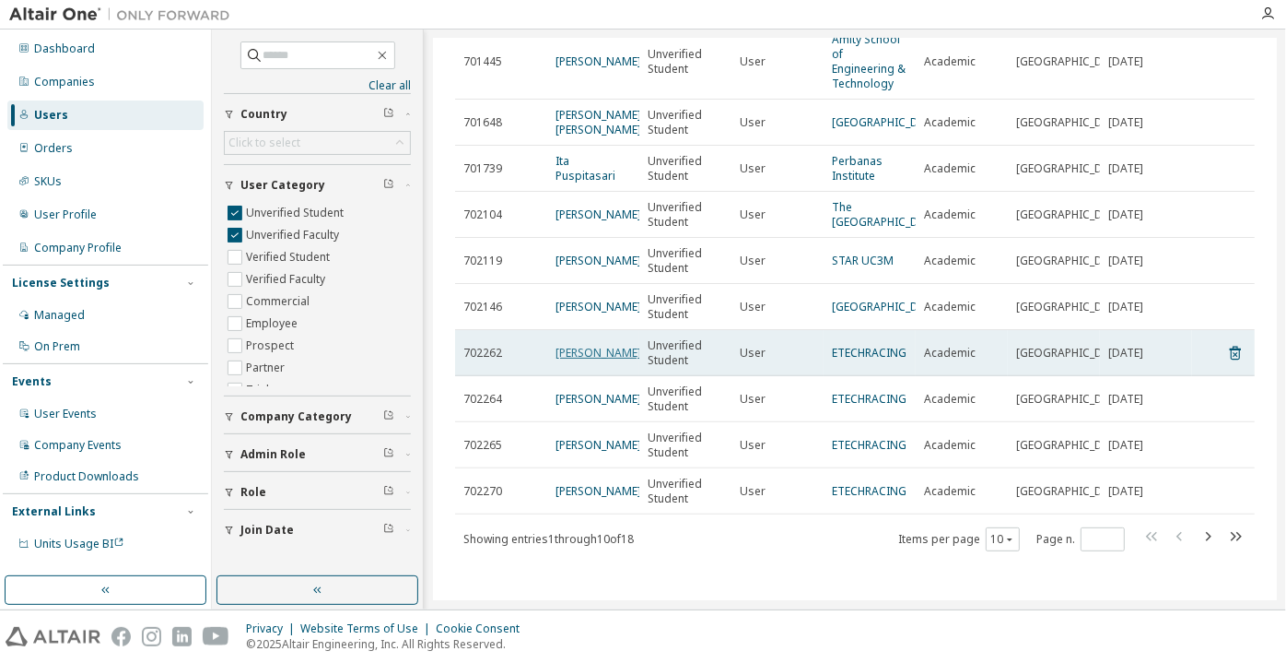
click at [580, 352] on link "[PERSON_NAME]" at bounding box center [599, 353] width 86 height 16
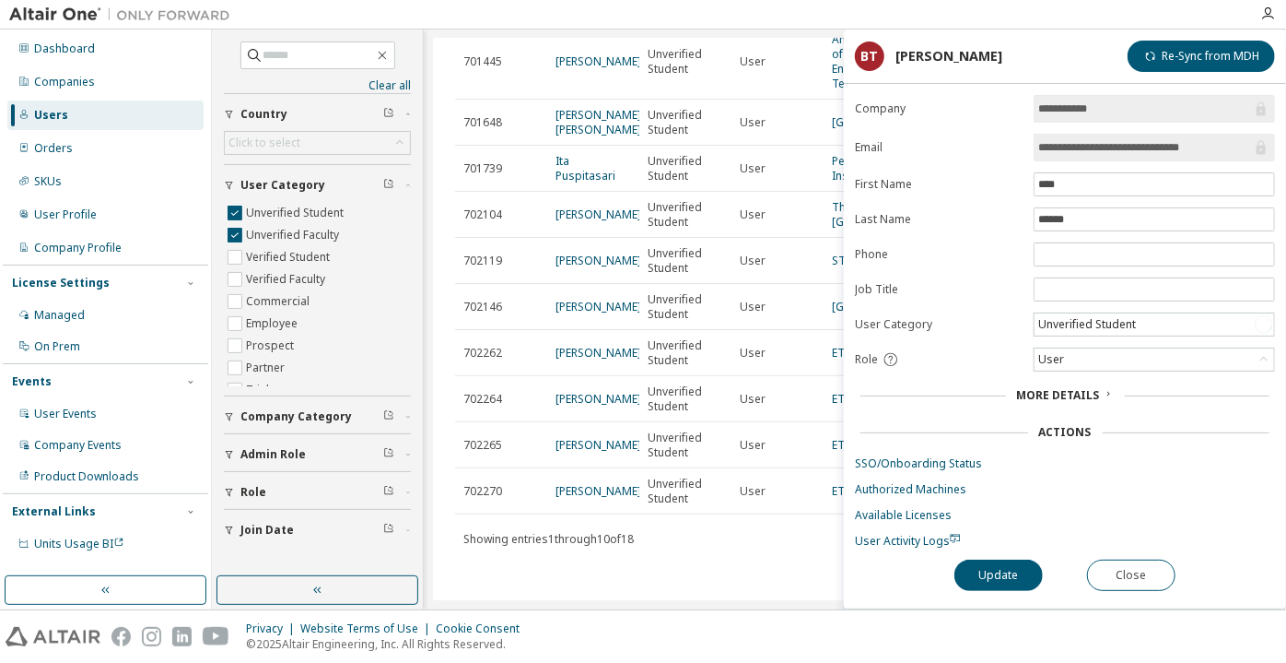
click at [882, 546] on div "**********" at bounding box center [1065, 351] width 442 height 513
click at [879, 535] on span "User Activity Logs" at bounding box center [908, 541] width 106 height 16
click at [1076, 141] on input "**********" at bounding box center [1145, 147] width 214 height 18
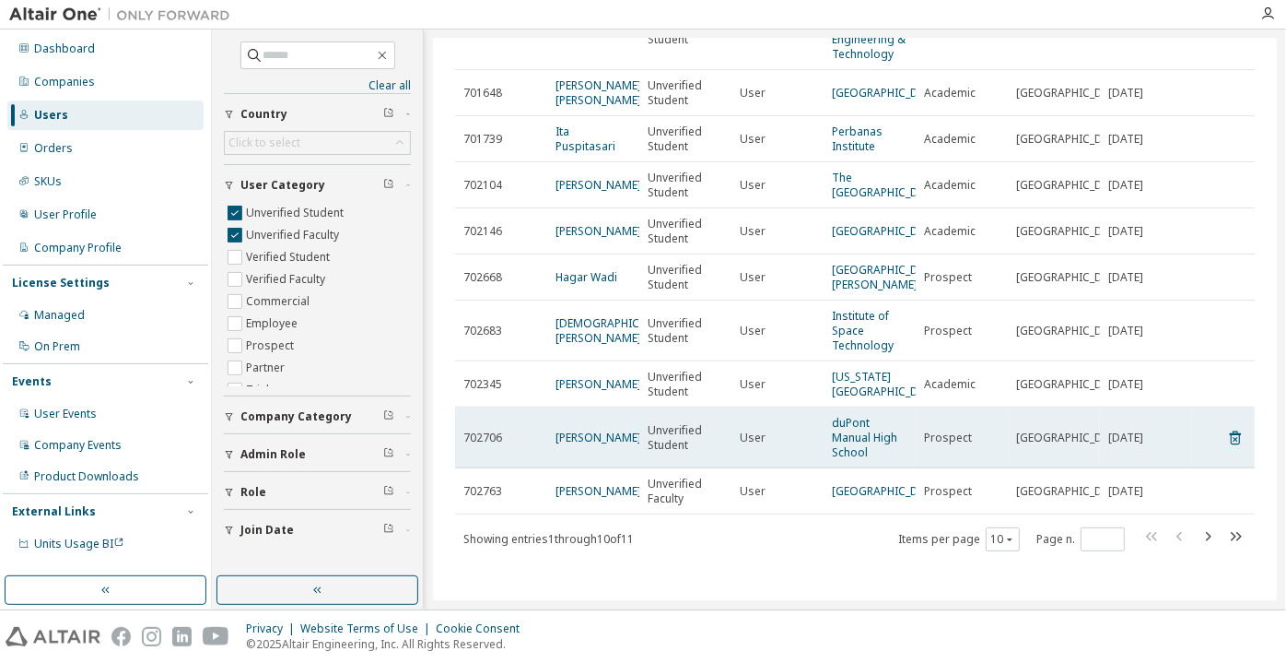
scroll to position [208, 0]
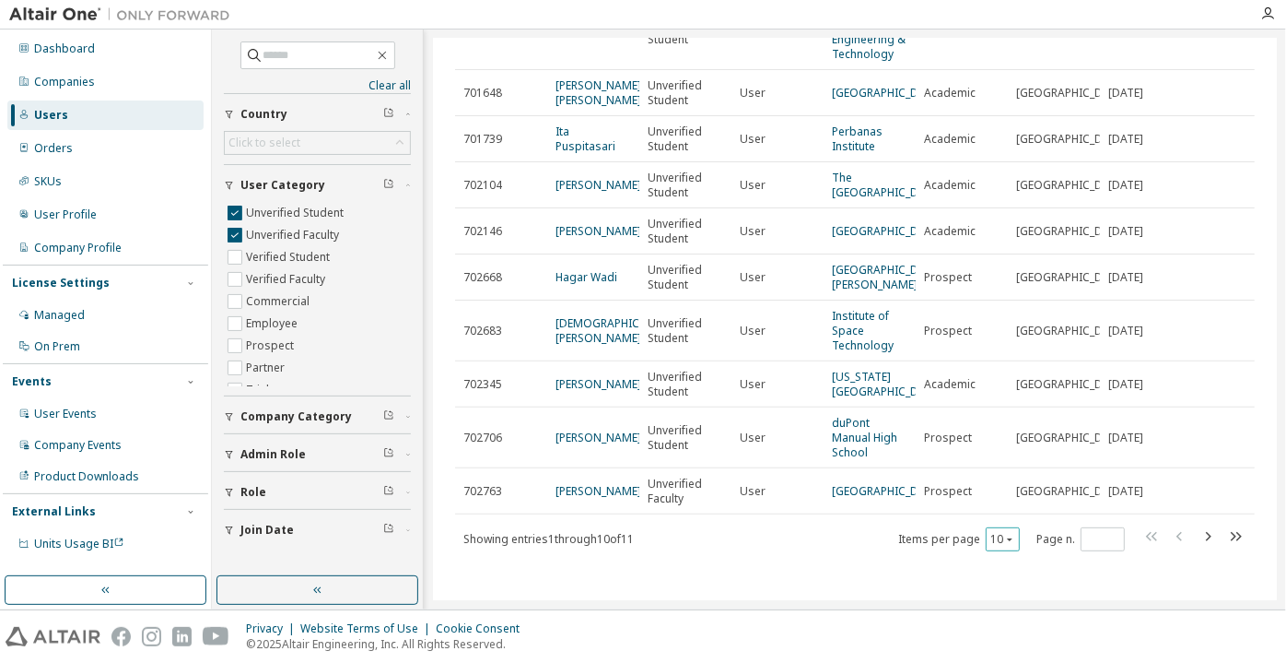
click at [1004, 534] on icon "button" at bounding box center [1009, 539] width 11 height 11
click at [989, 519] on div "100" at bounding box center [994, 515] width 147 height 22
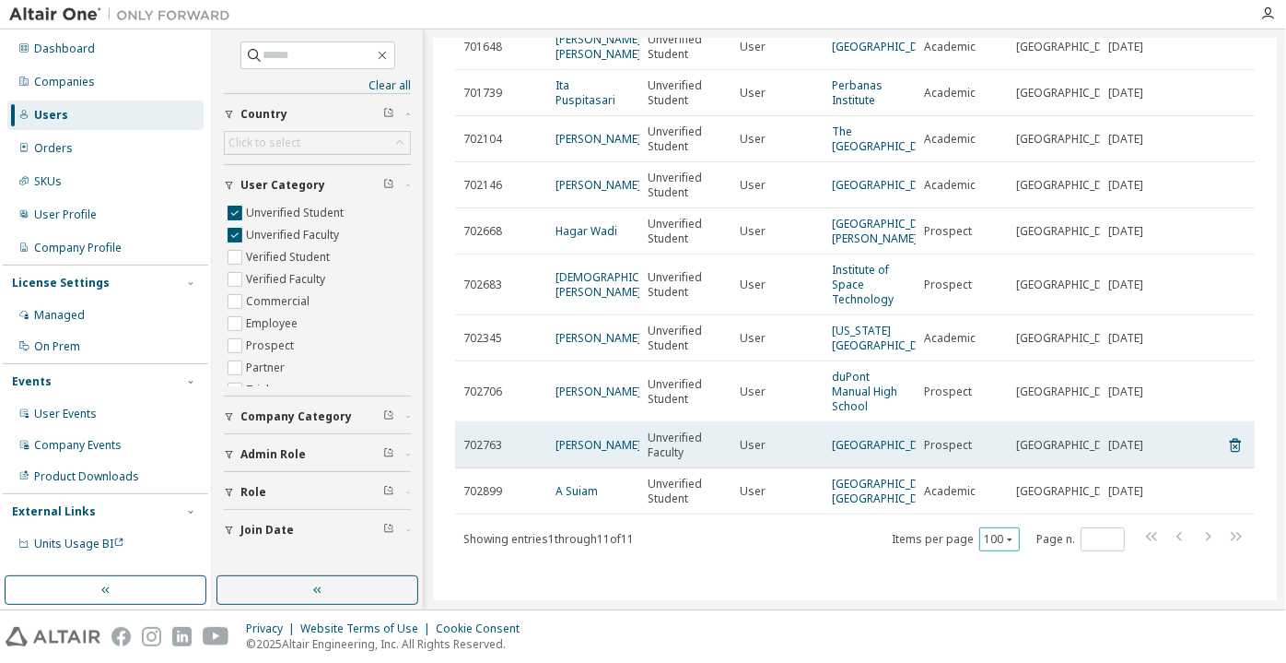
scroll to position [0, 0]
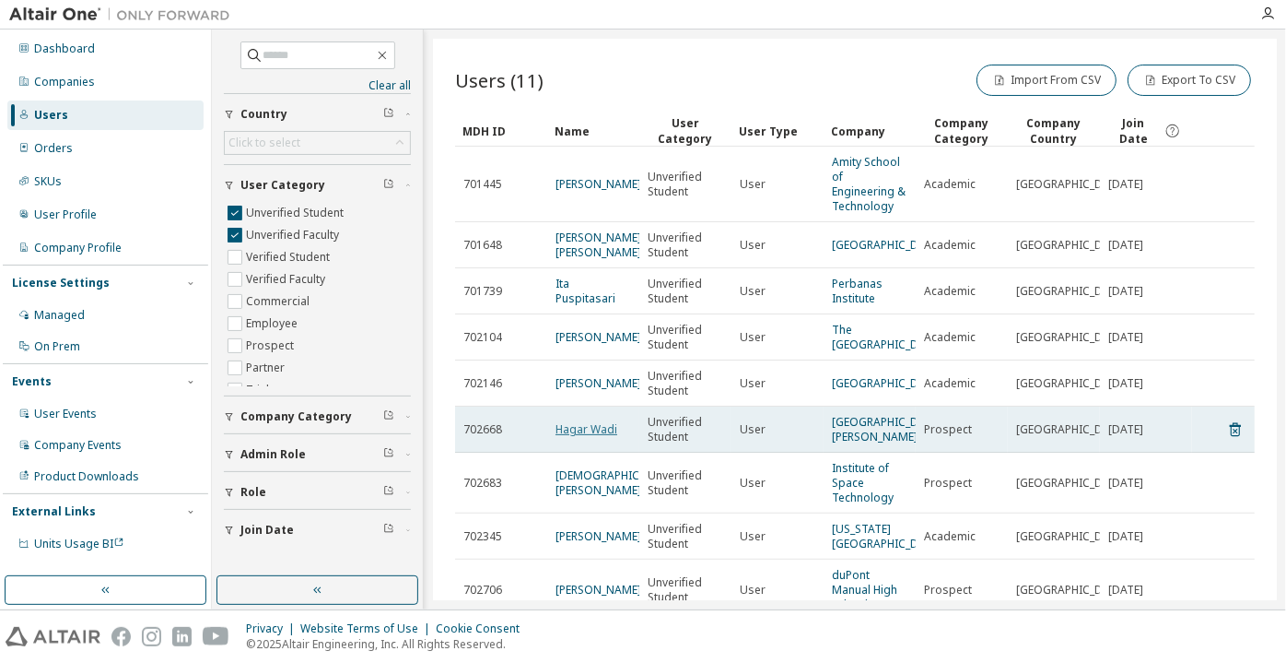
click at [591, 437] on link "Hagar Wadi" at bounding box center [587, 429] width 62 height 16
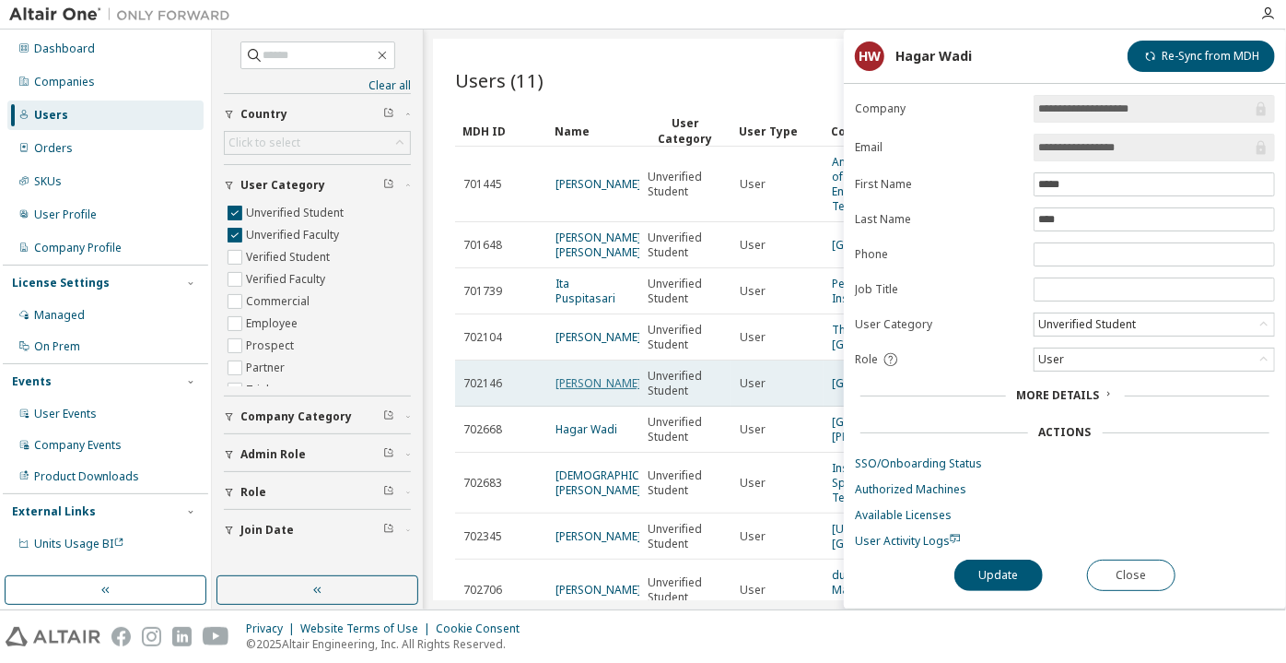
click at [597, 391] on link "[PERSON_NAME]" at bounding box center [599, 383] width 86 height 16
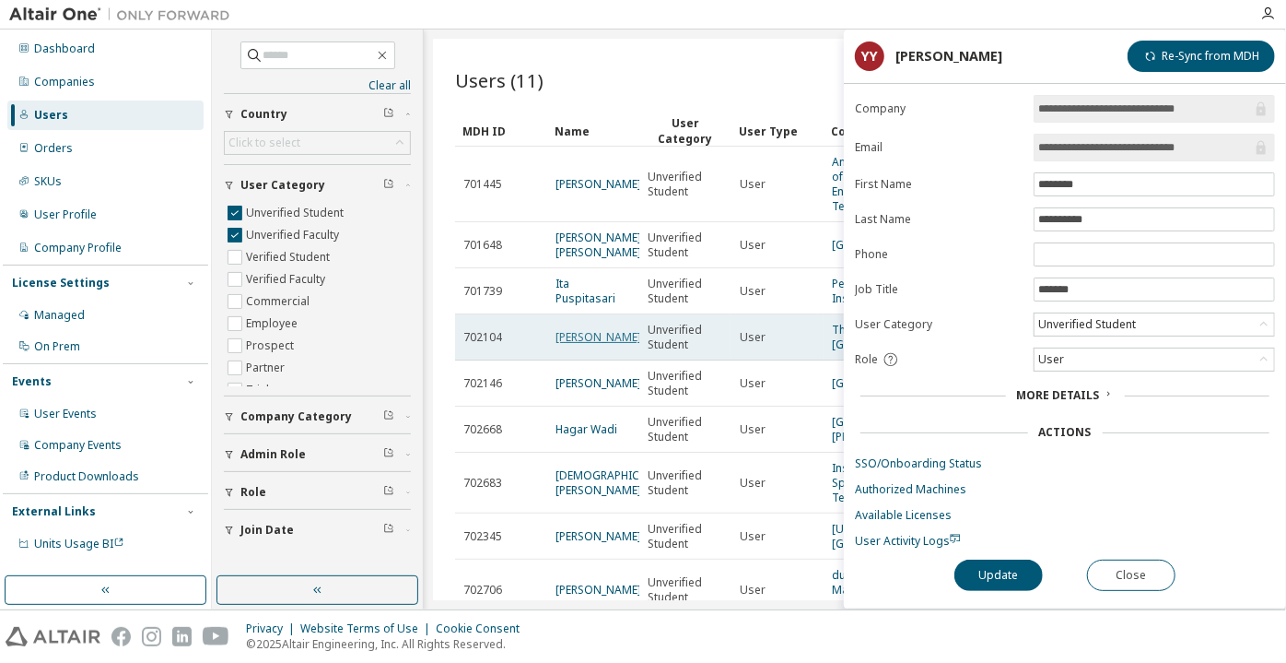
click at [590, 345] on link "[PERSON_NAME]" at bounding box center [599, 337] width 86 height 16
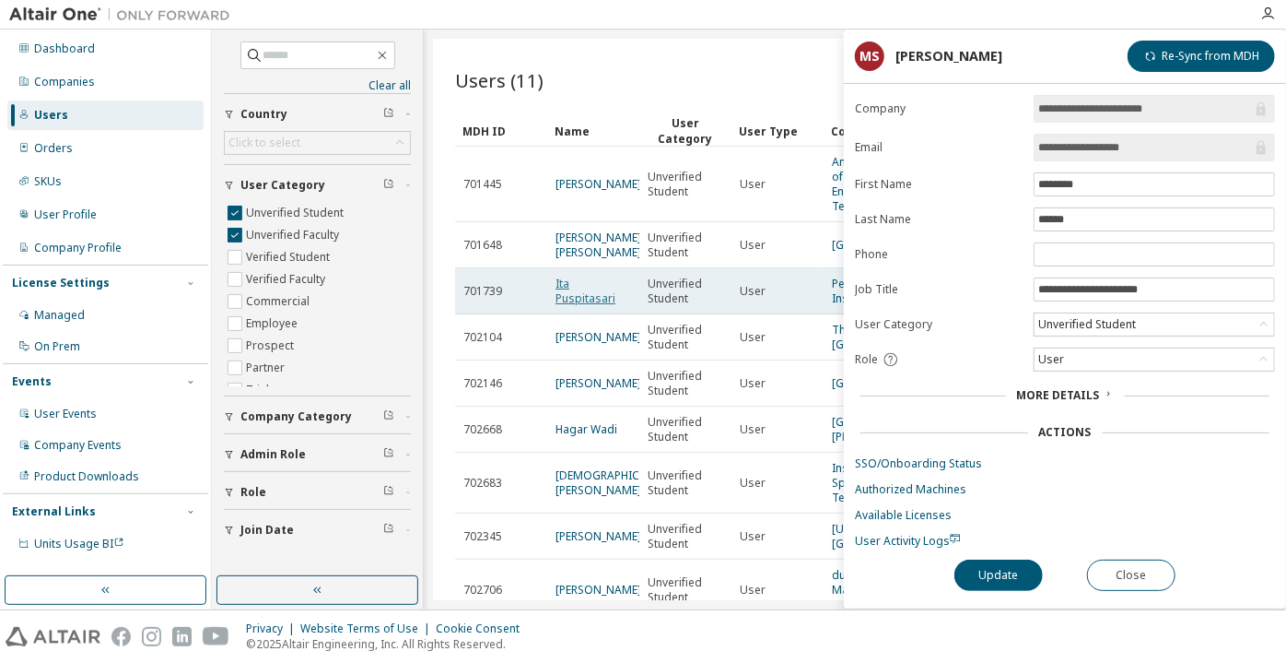
click at [580, 311] on td "Ita Puspitasari" at bounding box center [593, 291] width 92 height 46
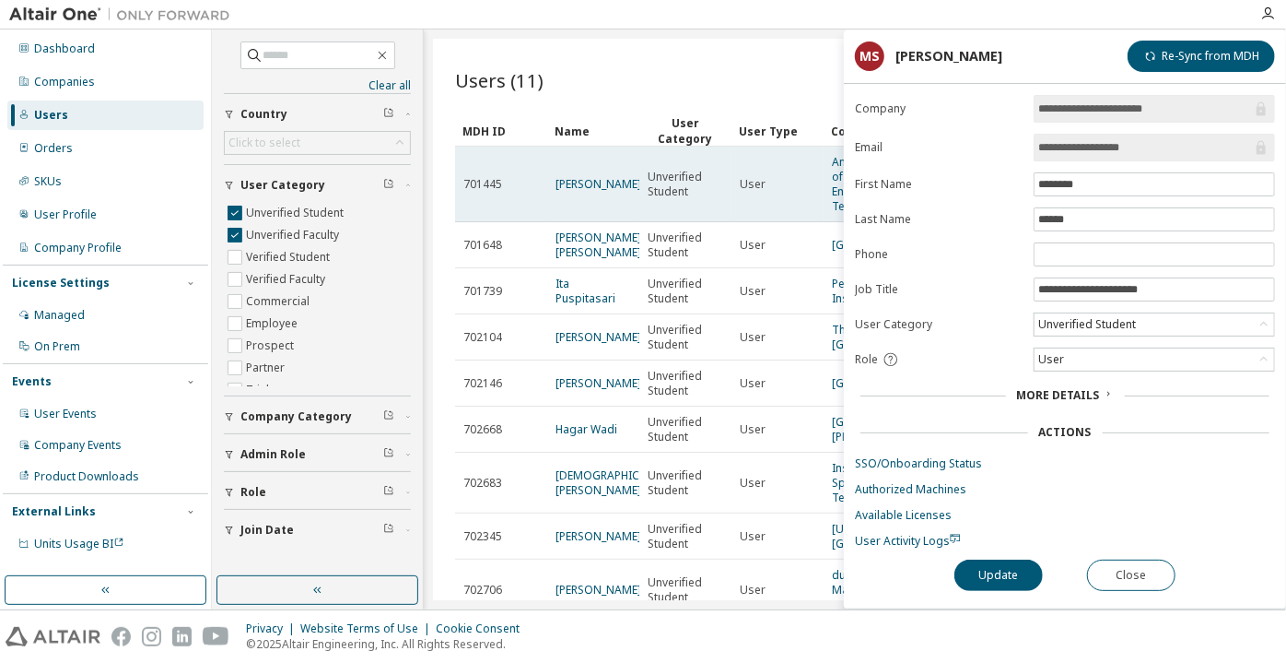
click at [582, 158] on td "[PERSON_NAME]" at bounding box center [593, 185] width 92 height 76
click at [594, 179] on link "[PERSON_NAME]" at bounding box center [599, 184] width 86 height 16
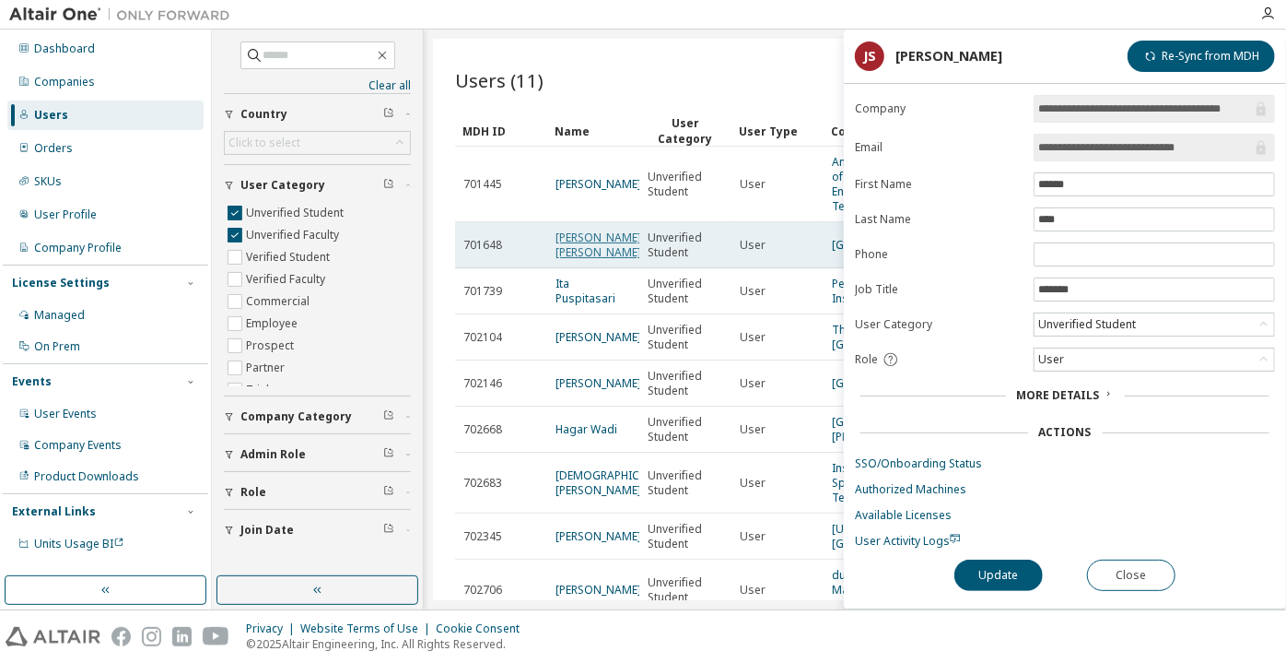
click at [578, 251] on link "[PERSON_NAME] [PERSON_NAME]" at bounding box center [599, 244] width 86 height 30
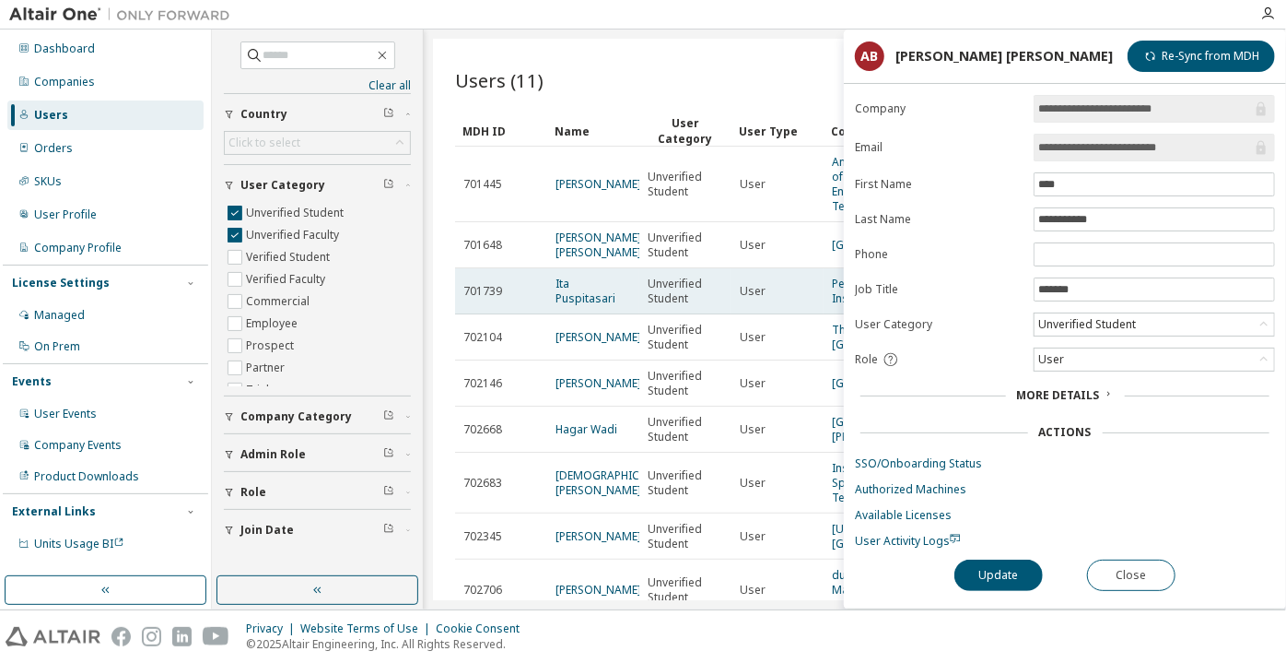
click at [590, 290] on td "Ita Puspitasari" at bounding box center [593, 291] width 92 height 46
click at [592, 299] on link "Ita Puspitasari" at bounding box center [586, 291] width 60 height 30
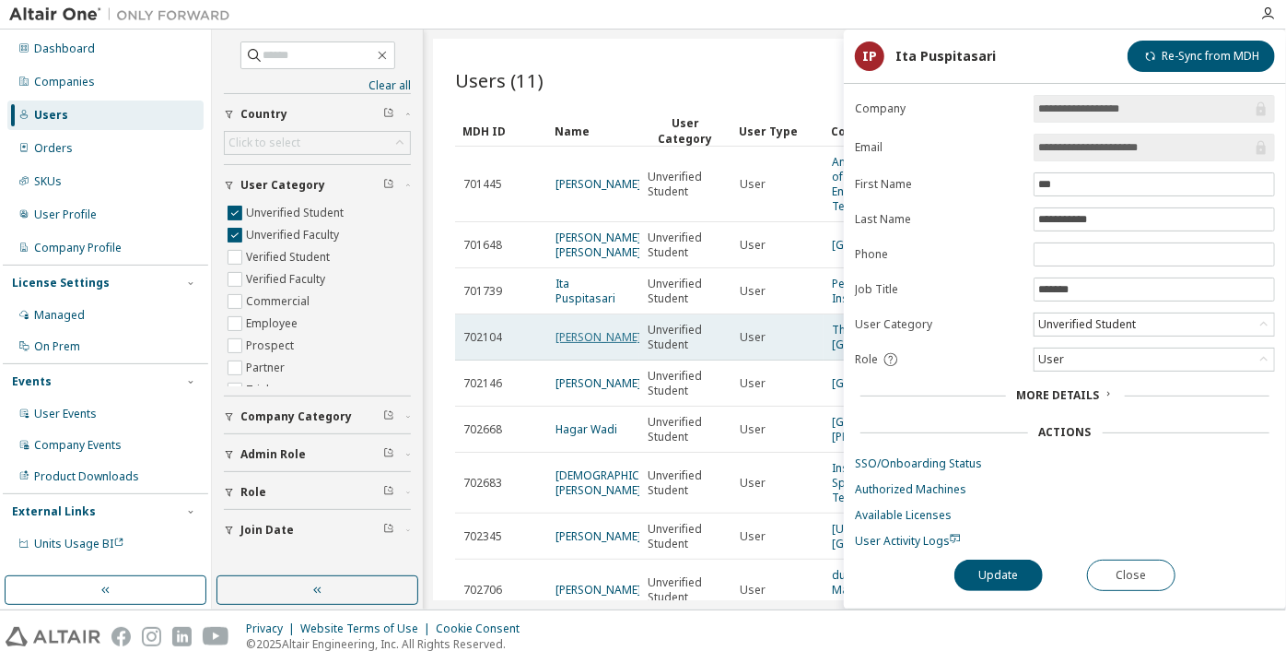
click at [587, 343] on link "[PERSON_NAME]" at bounding box center [599, 337] width 86 height 16
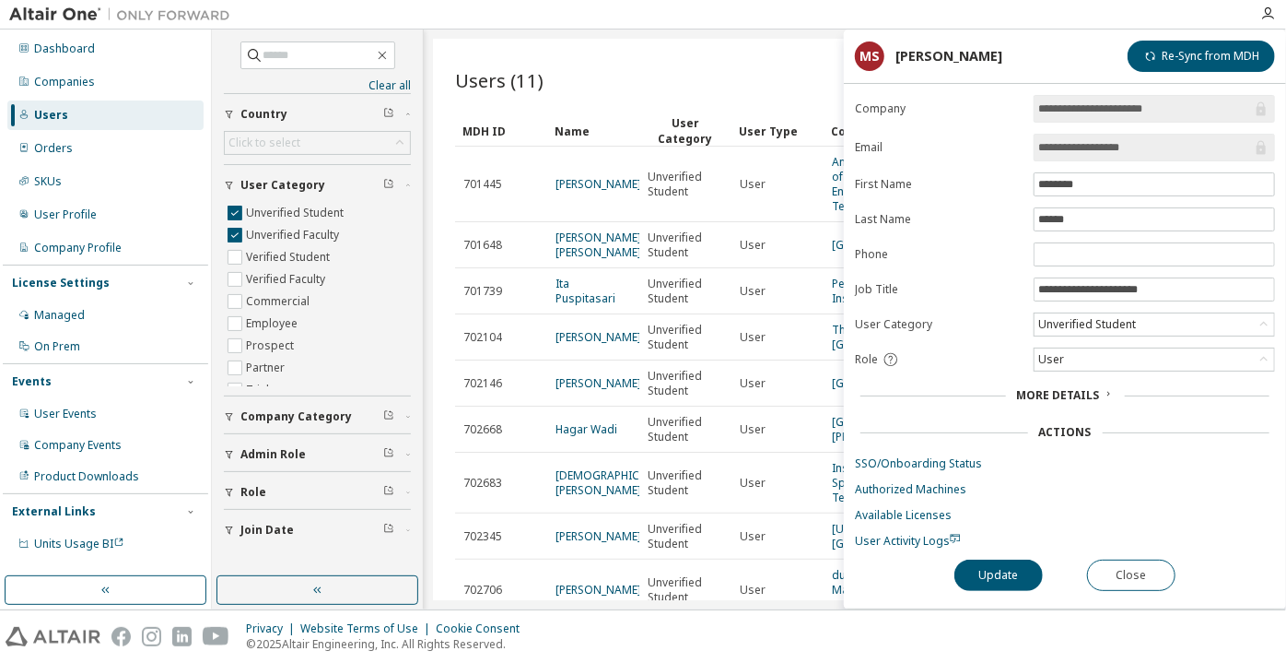
drag, startPoint x: 1170, startPoint y: 154, endPoint x: 1097, endPoint y: 142, distance: 73.8
click at [1097, 142] on input "**********" at bounding box center [1145, 147] width 214 height 18
